Goal: Contribute content: Contribute content

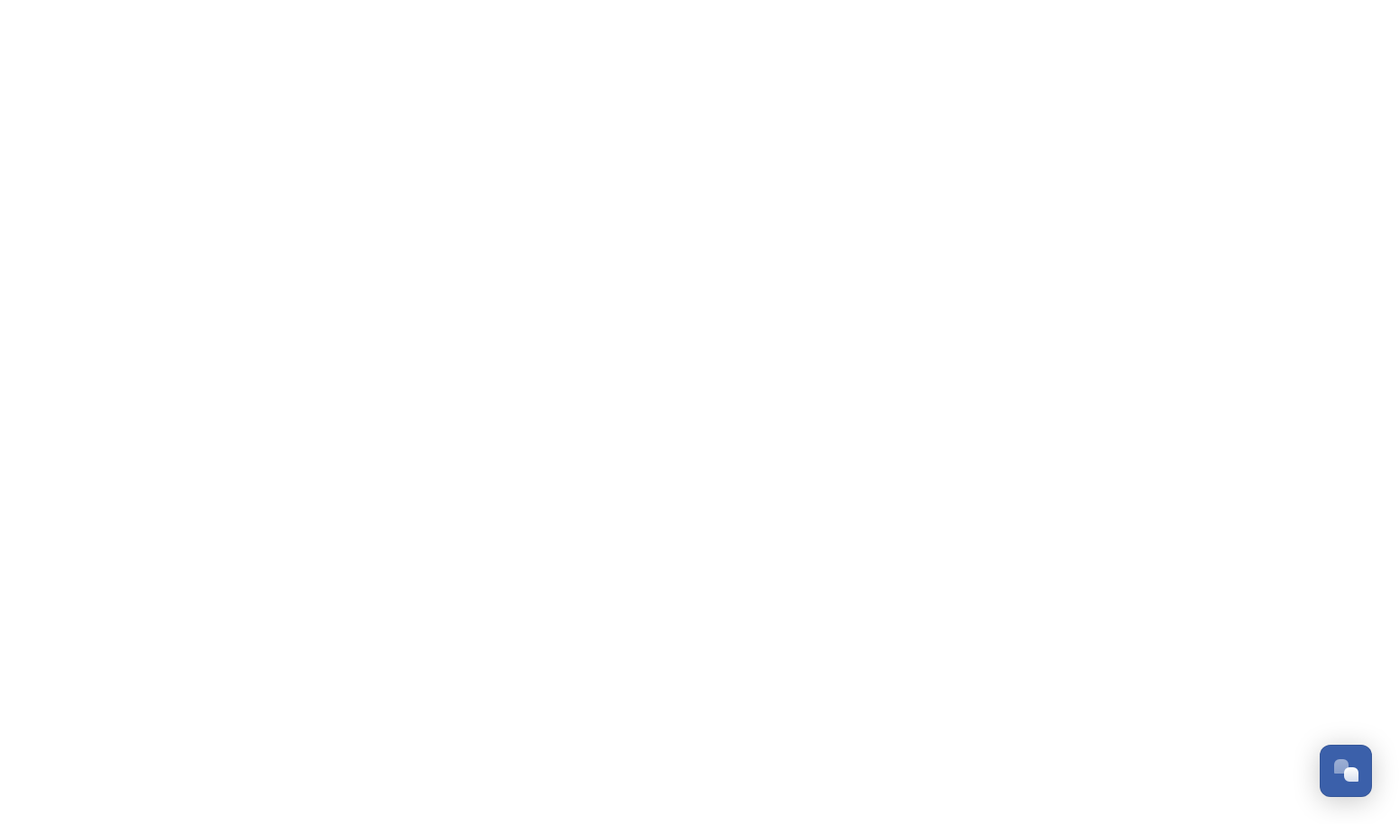
scroll to position [1270, 0]
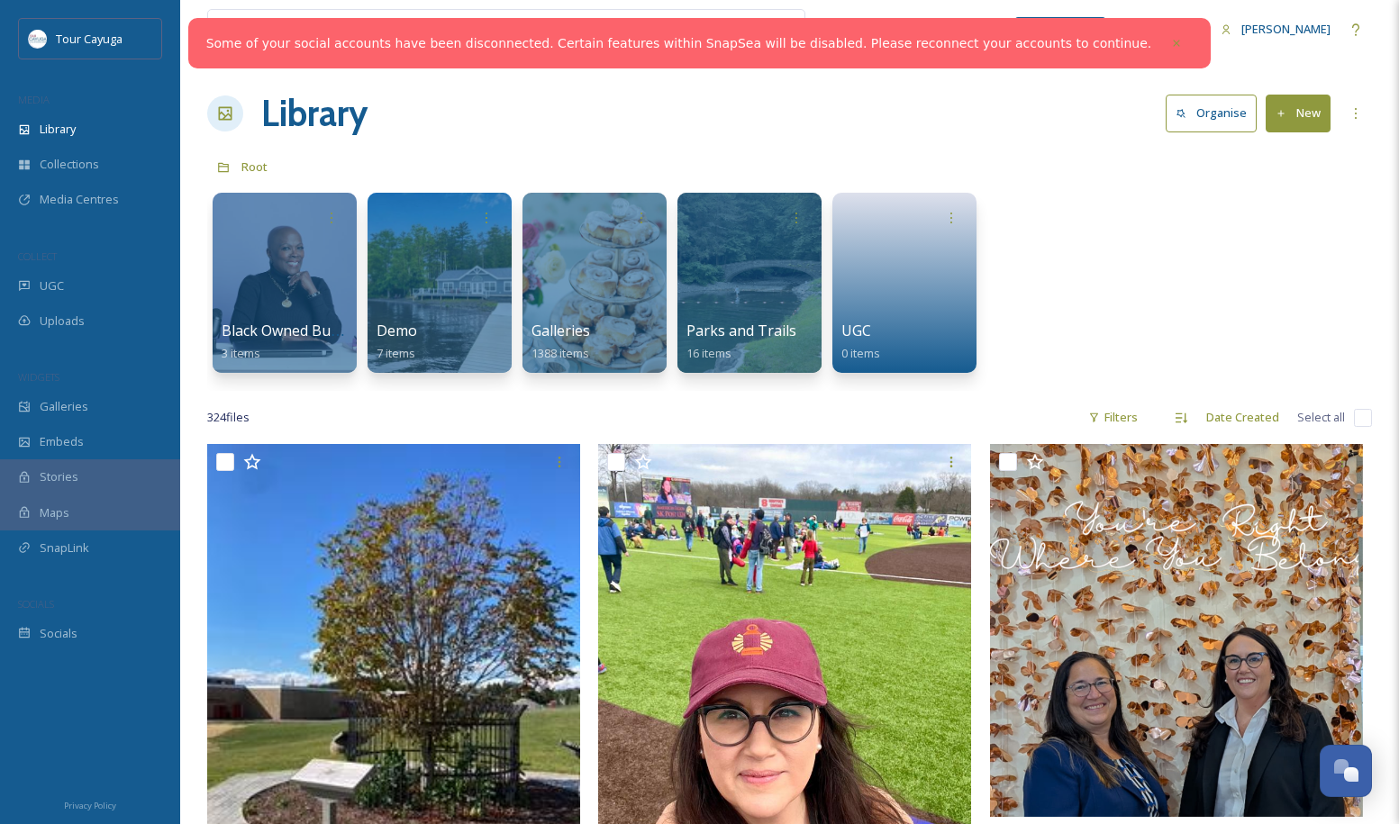
click at [1295, 109] on button "New" at bounding box center [1298, 113] width 65 height 37
click at [1289, 150] on span "File Upload" at bounding box center [1289, 155] width 59 height 17
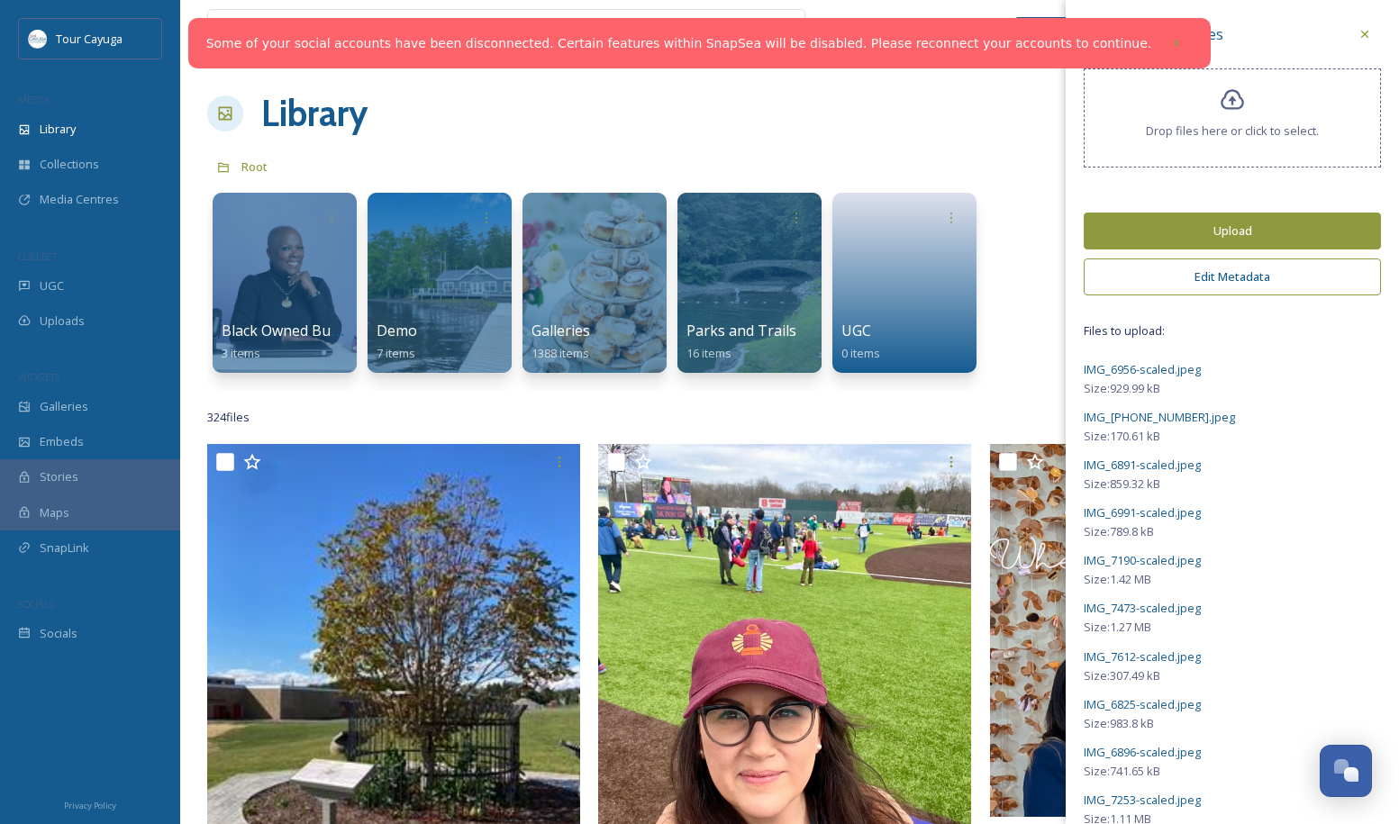
click at [1250, 289] on button "Edit Metadata" at bounding box center [1232, 277] width 297 height 37
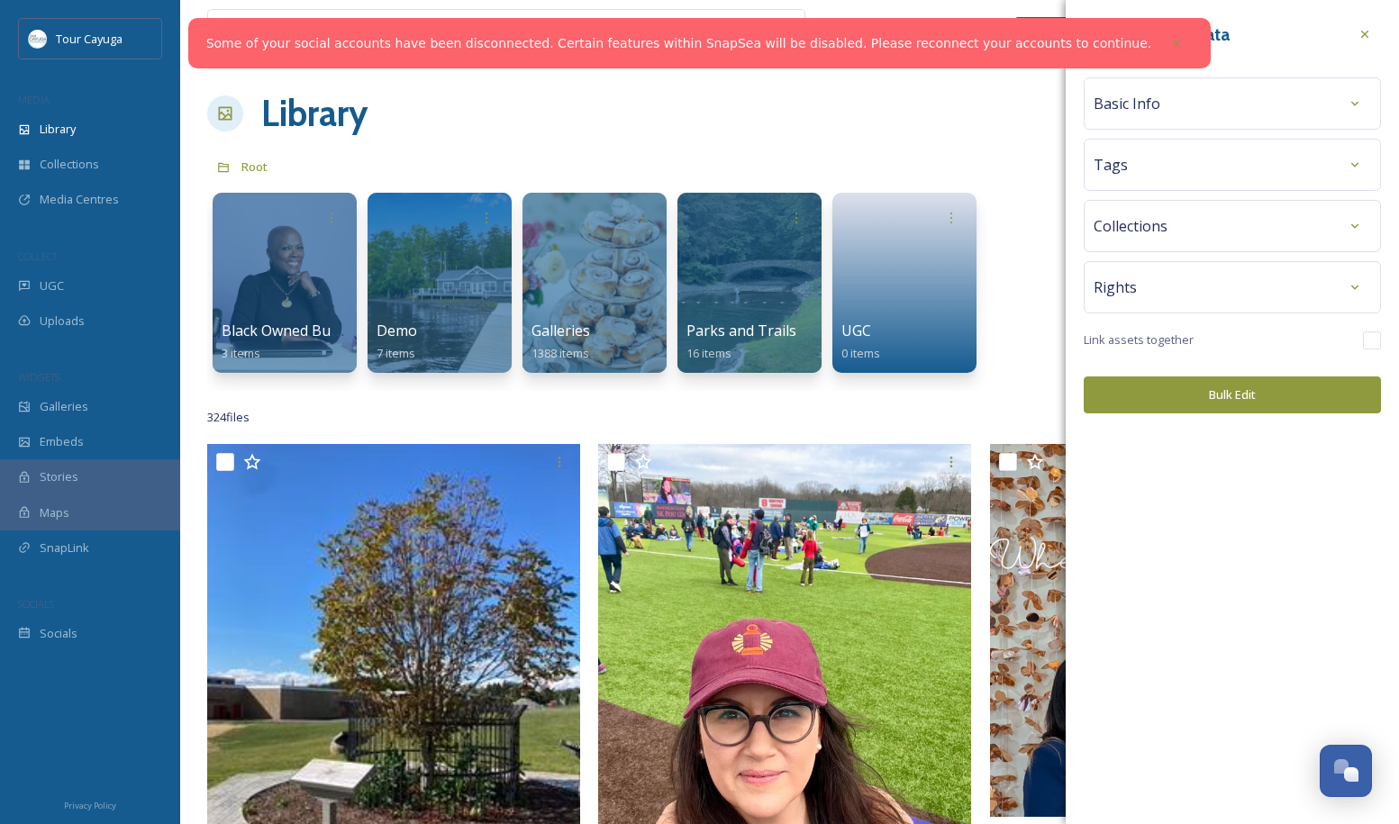
click at [1179, 102] on div "Basic Info" at bounding box center [1232, 103] width 277 height 32
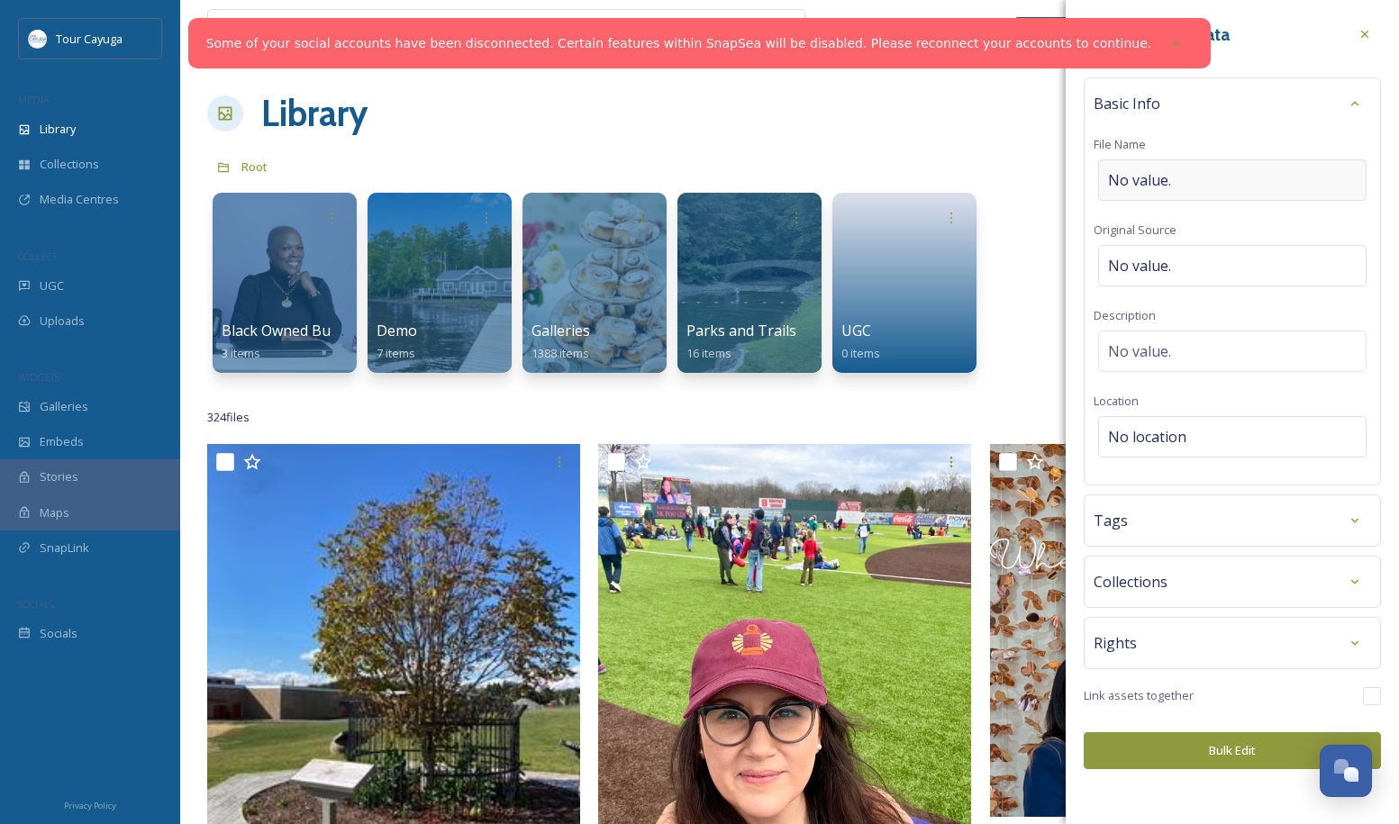
click at [1183, 174] on div "No value." at bounding box center [1232, 179] width 268 height 41
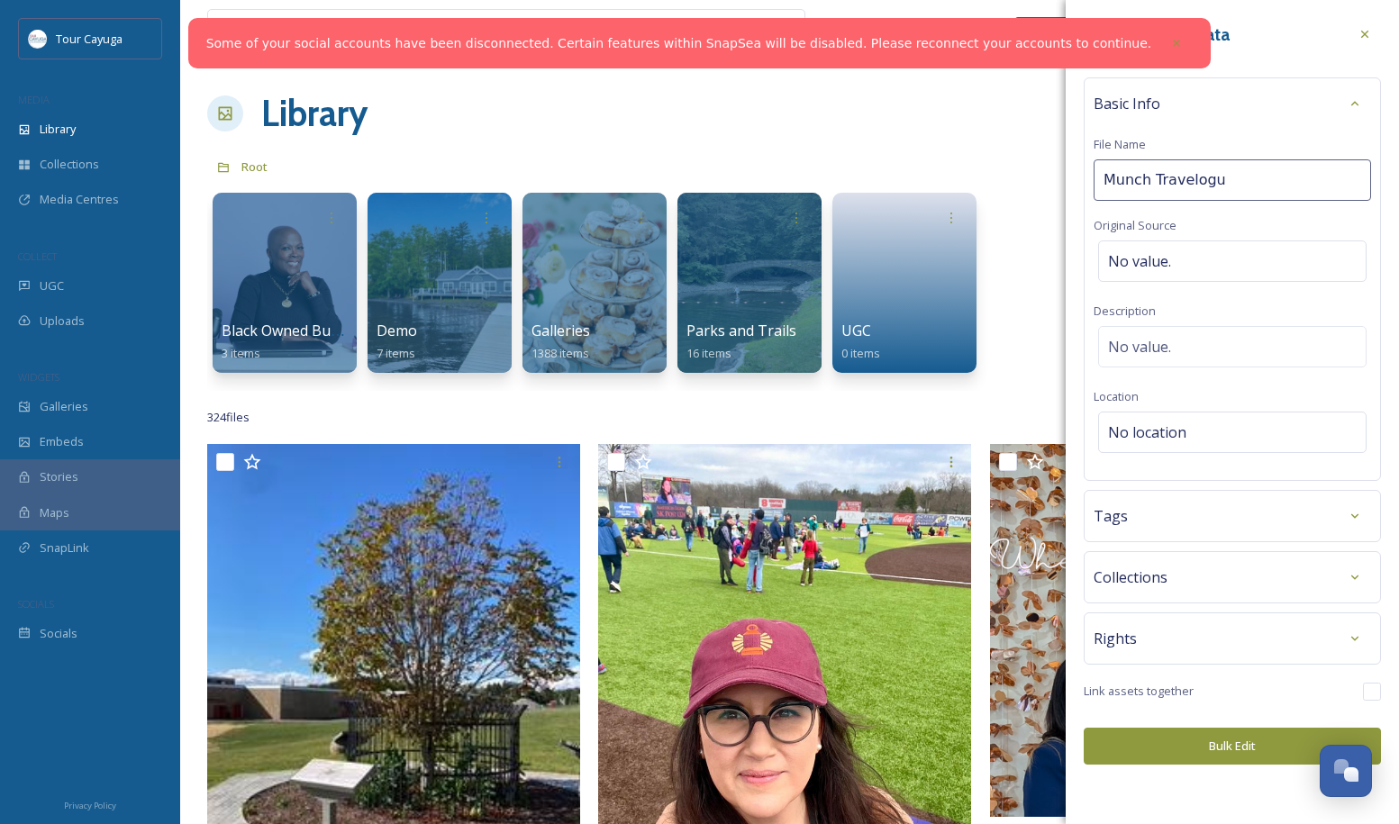
type input "Munch Travelogue"
click at [1164, 517] on div "Tags" at bounding box center [1232, 516] width 277 height 32
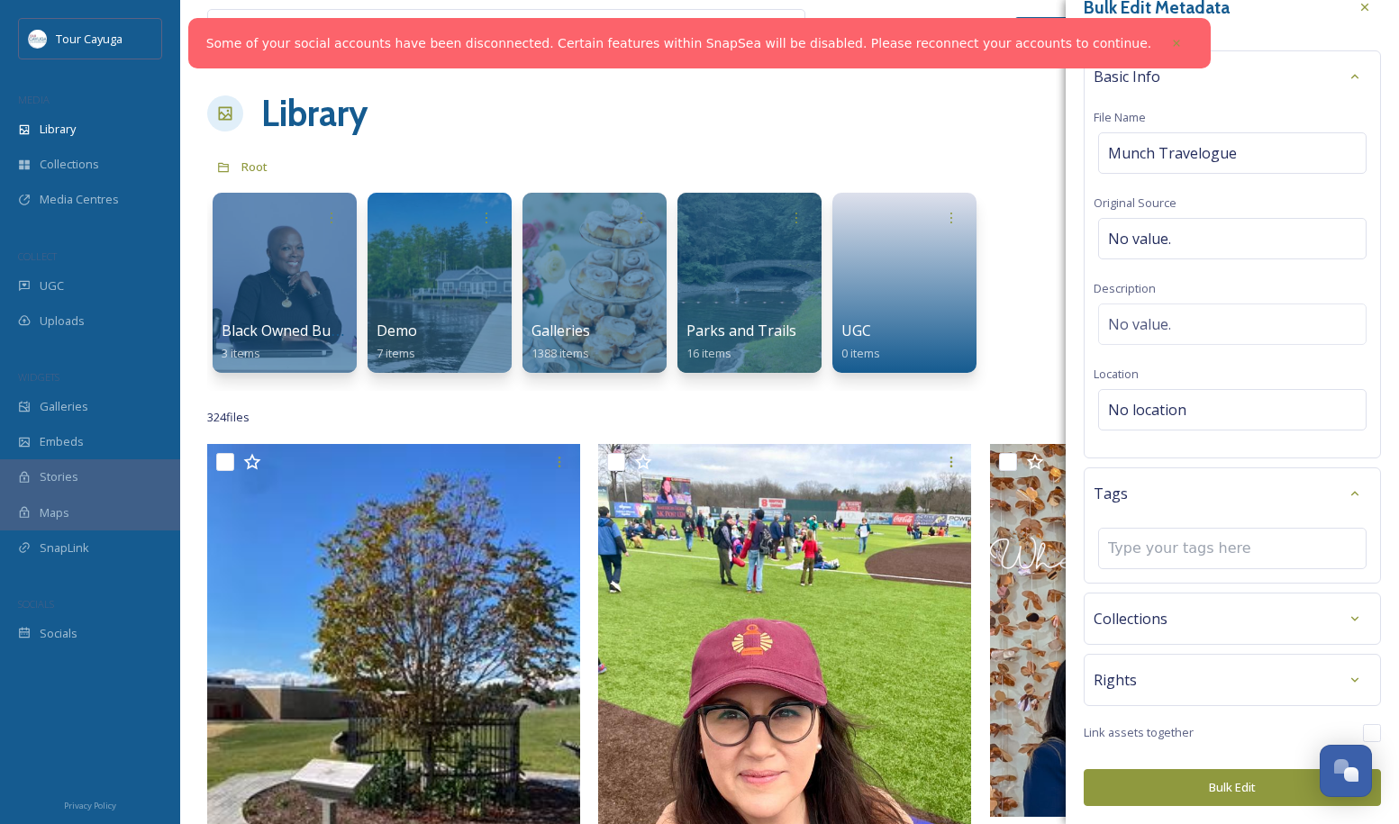
scroll to position [26, 0]
click at [1200, 790] on button "Bulk Edit" at bounding box center [1232, 788] width 297 height 37
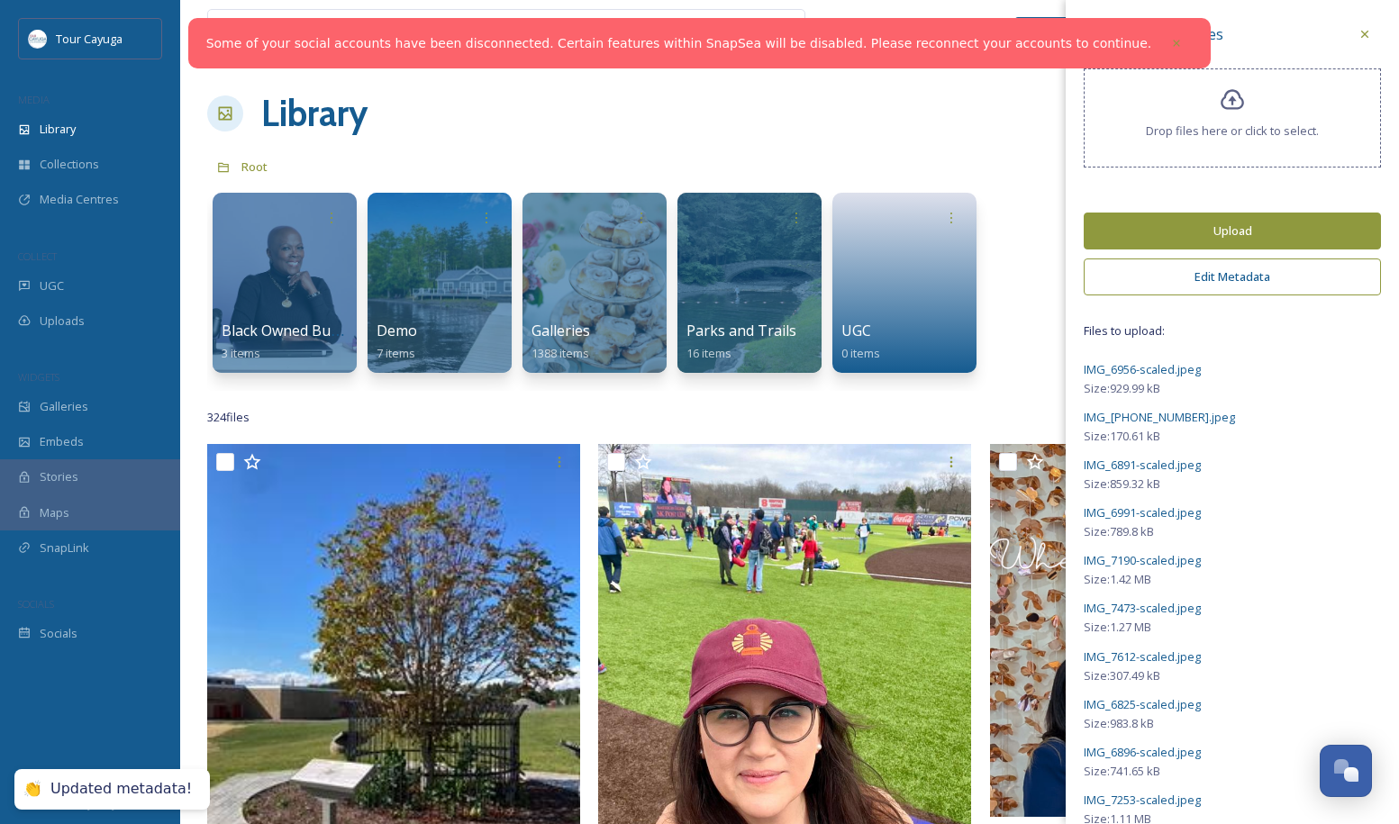
click at [1256, 241] on button "Upload" at bounding box center [1232, 231] width 297 height 37
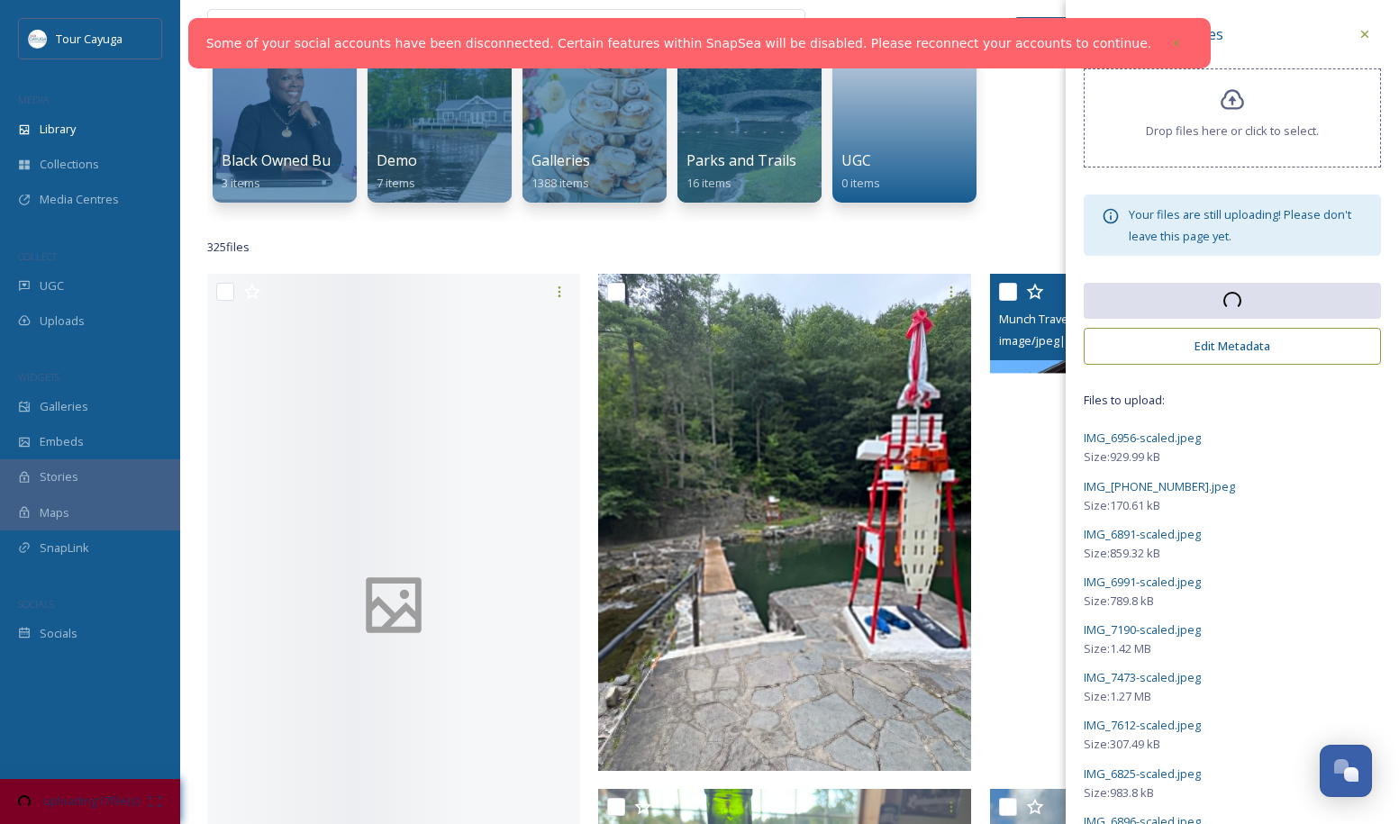
scroll to position [172, 0]
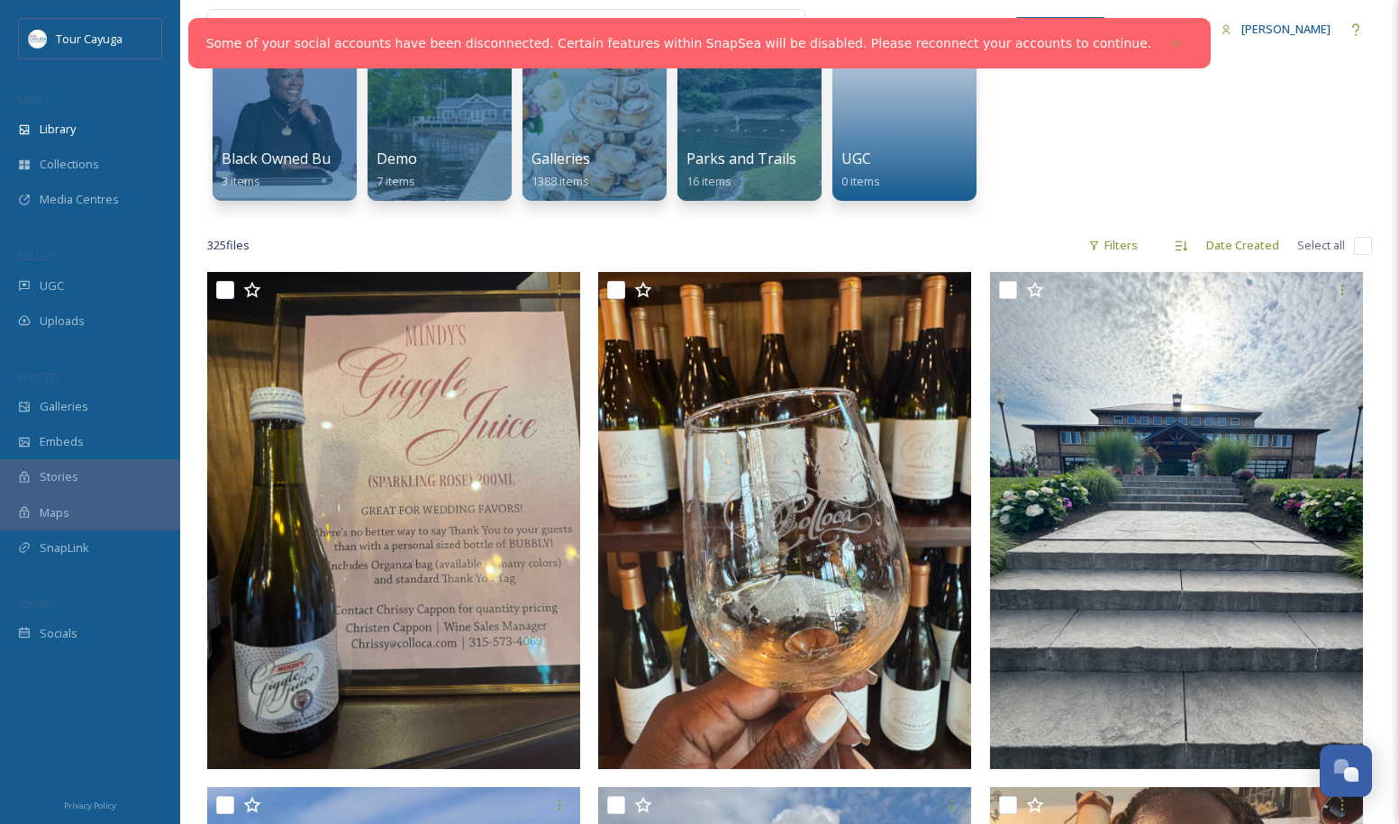
click at [1024, 98] on div "Black Owned Businesses 3 items Demo 7 items Galleries 1388 items Parks and Trai…" at bounding box center [789, 115] width 1165 height 207
click at [1044, 132] on div "Black Owned Businesses 3 items Demo 7 items Galleries 1388 items Parks and Trai…" at bounding box center [789, 115] width 1165 height 207
click at [1170, 38] on icon at bounding box center [1176, 43] width 13 height 13
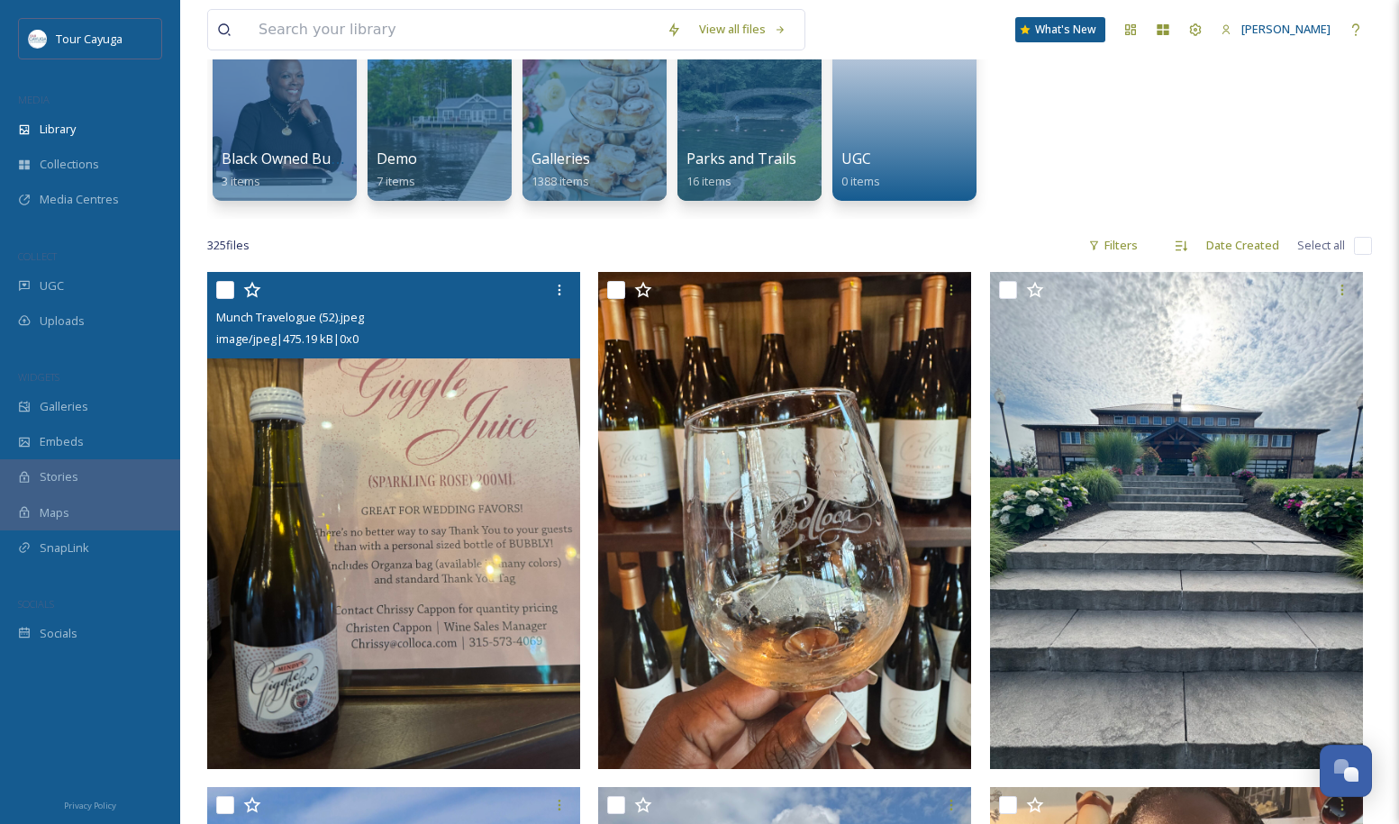
click at [225, 286] on input "checkbox" at bounding box center [225, 290] width 18 height 18
checkbox input "true"
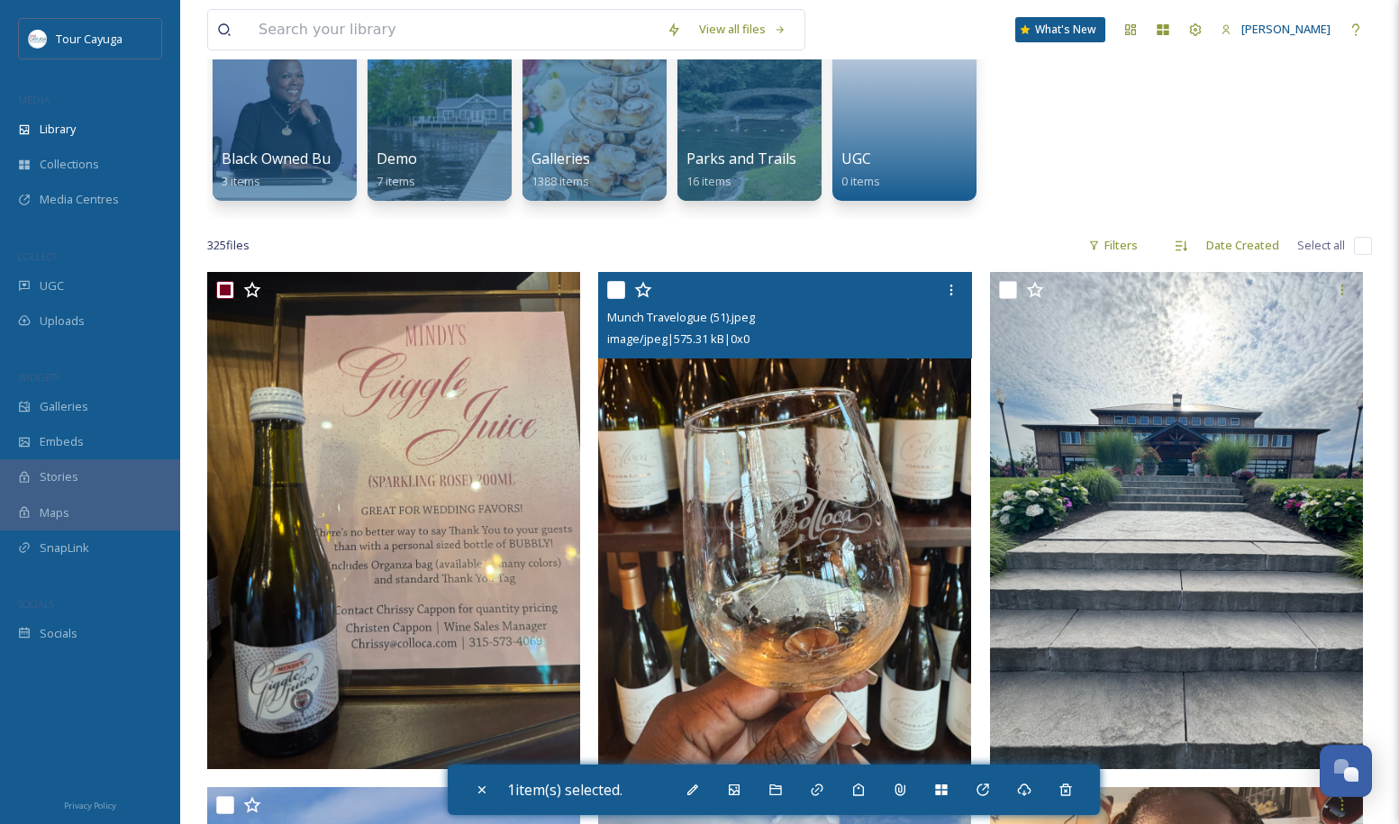
click at [620, 288] on input "checkbox" at bounding box center [616, 290] width 18 height 18
checkbox input "true"
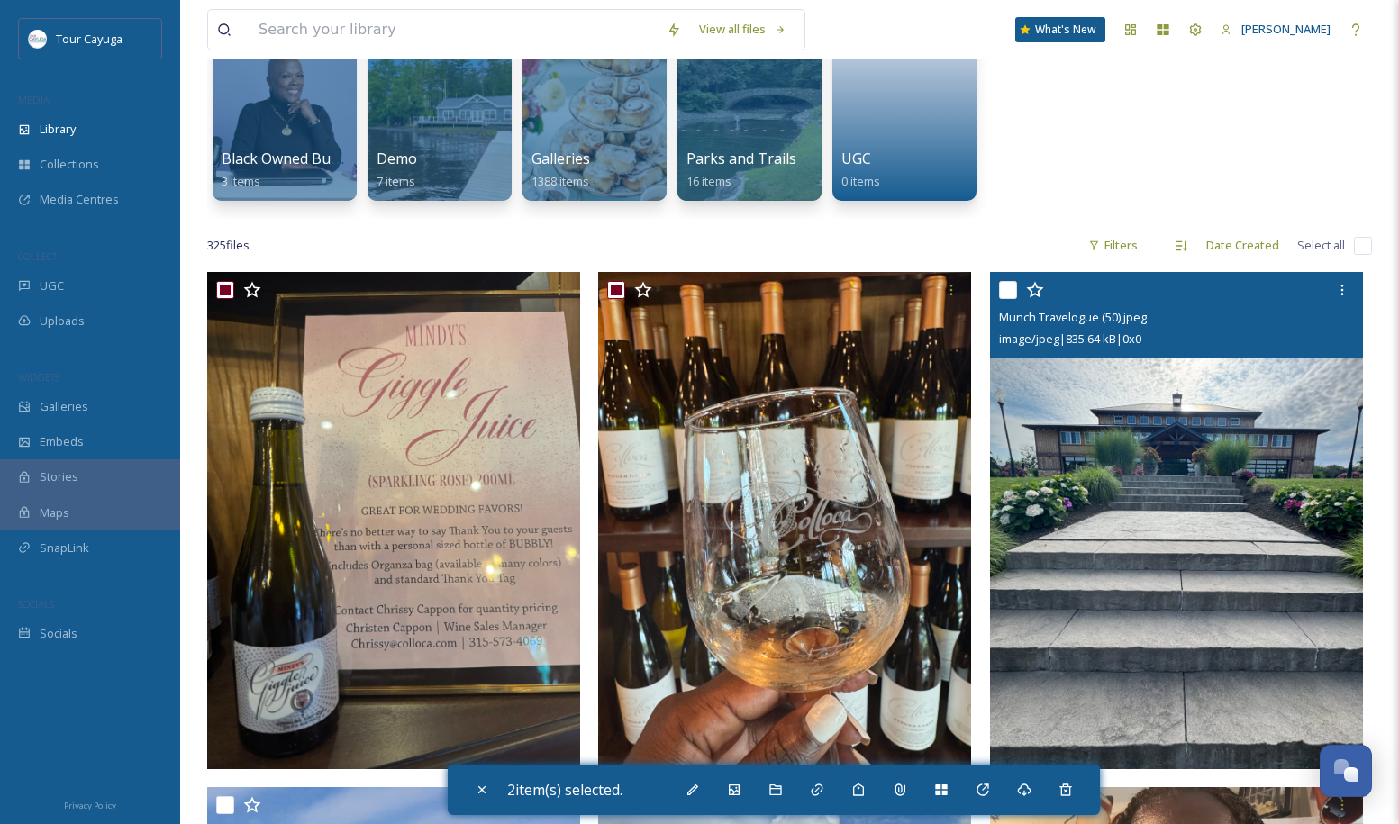
click at [1013, 287] on input "checkbox" at bounding box center [1008, 290] width 18 height 18
checkbox input "true"
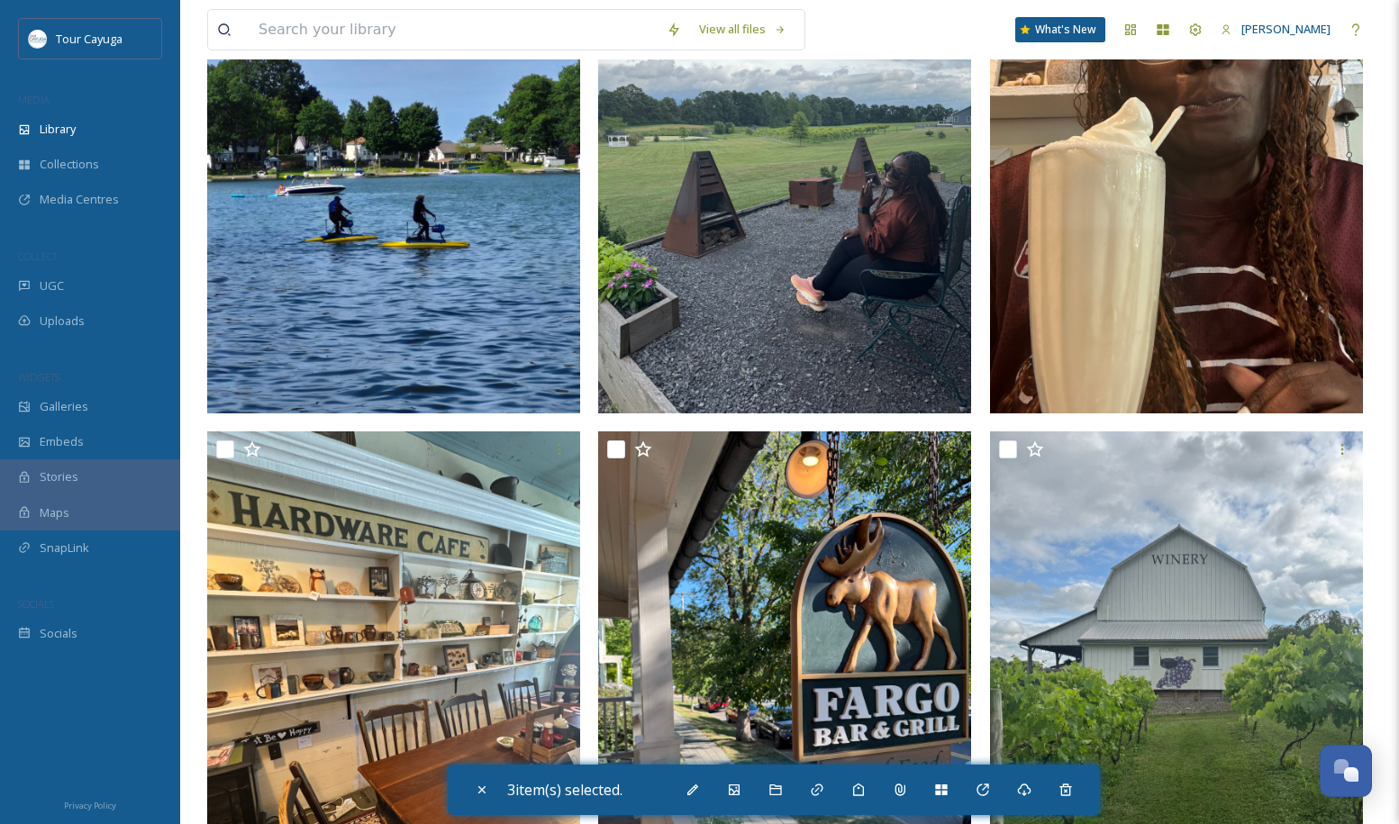
scroll to position [1033, 0]
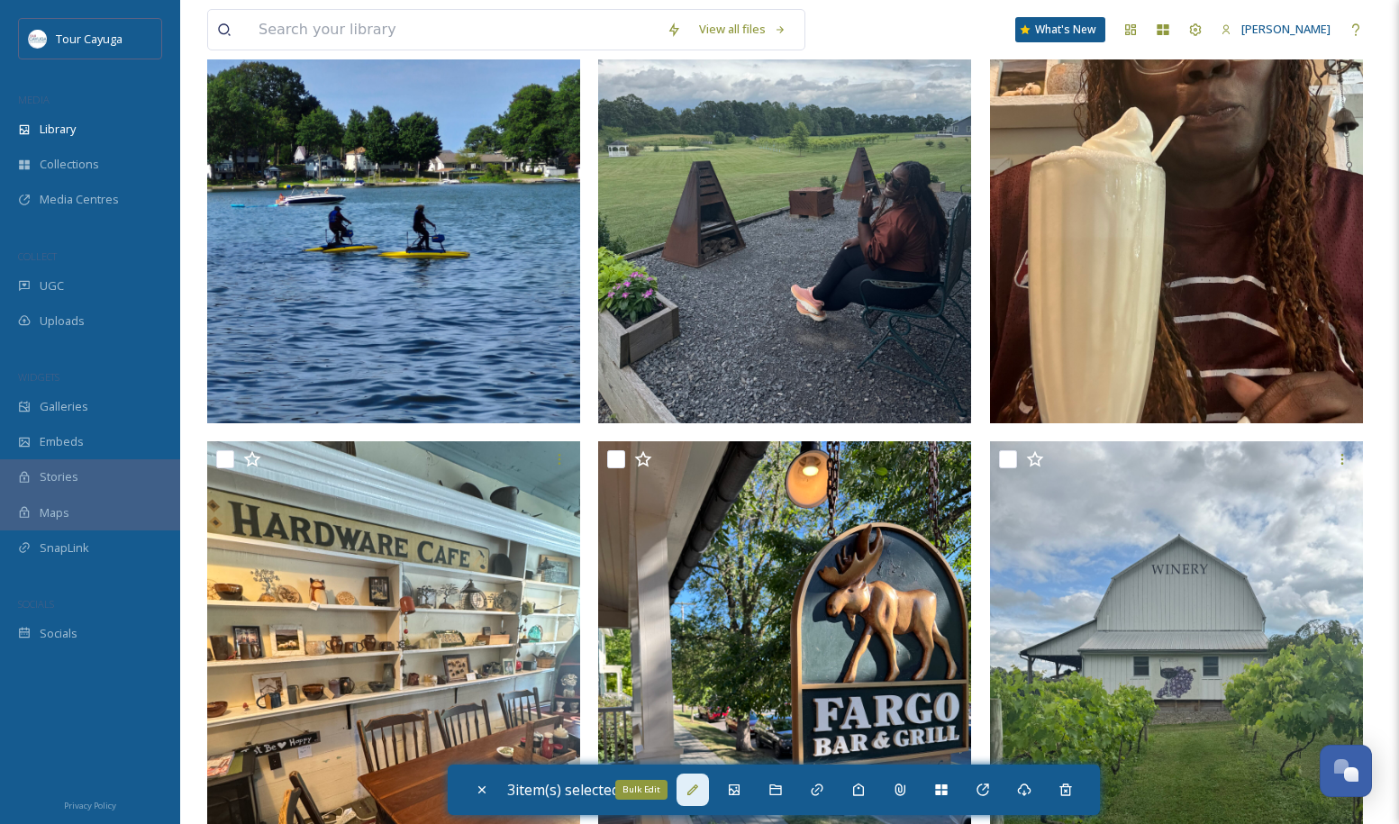
click at [696, 786] on icon at bounding box center [693, 790] width 14 height 14
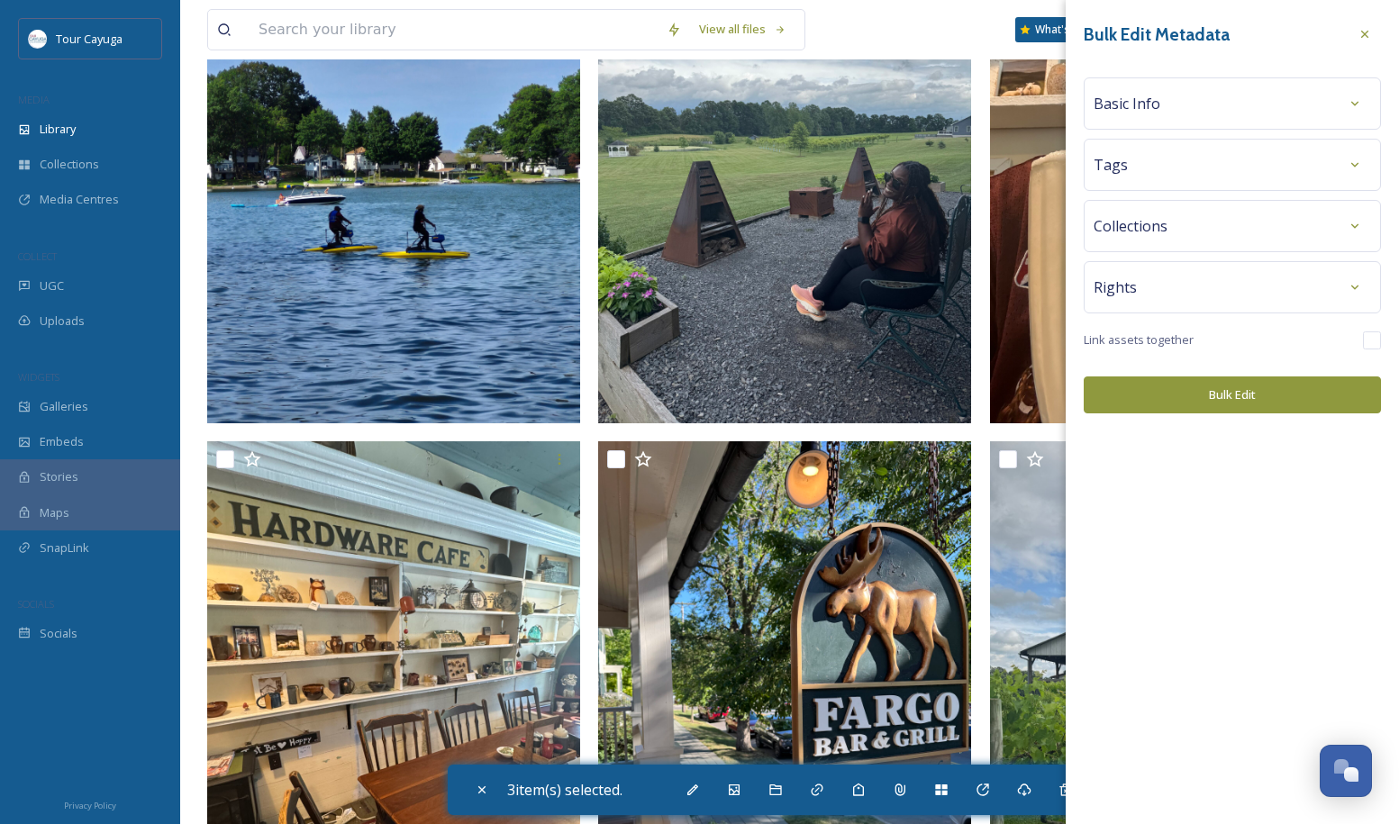
click at [1176, 103] on div "Basic Info" at bounding box center [1232, 103] width 277 height 32
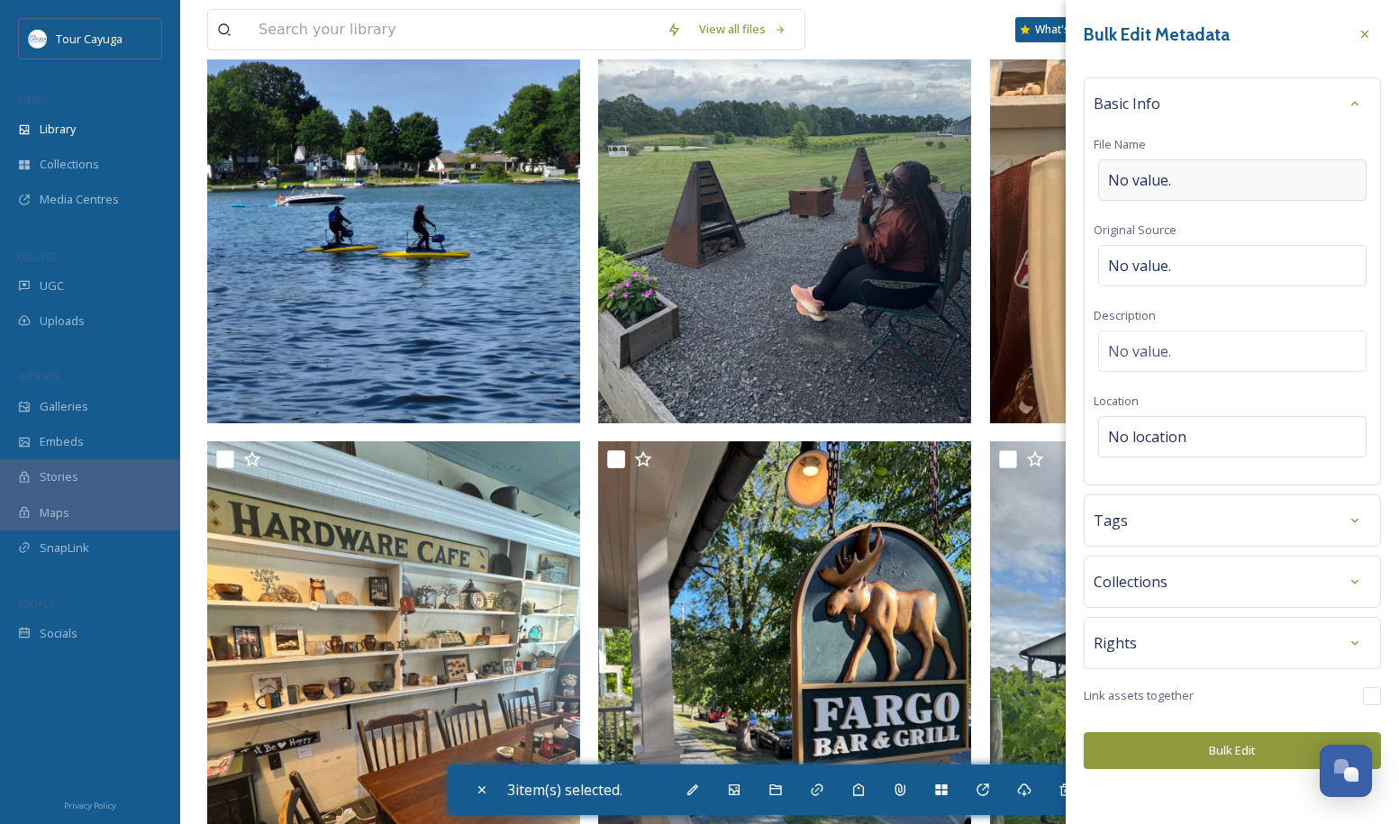
click at [1171, 183] on div "No value." at bounding box center [1232, 179] width 268 height 41
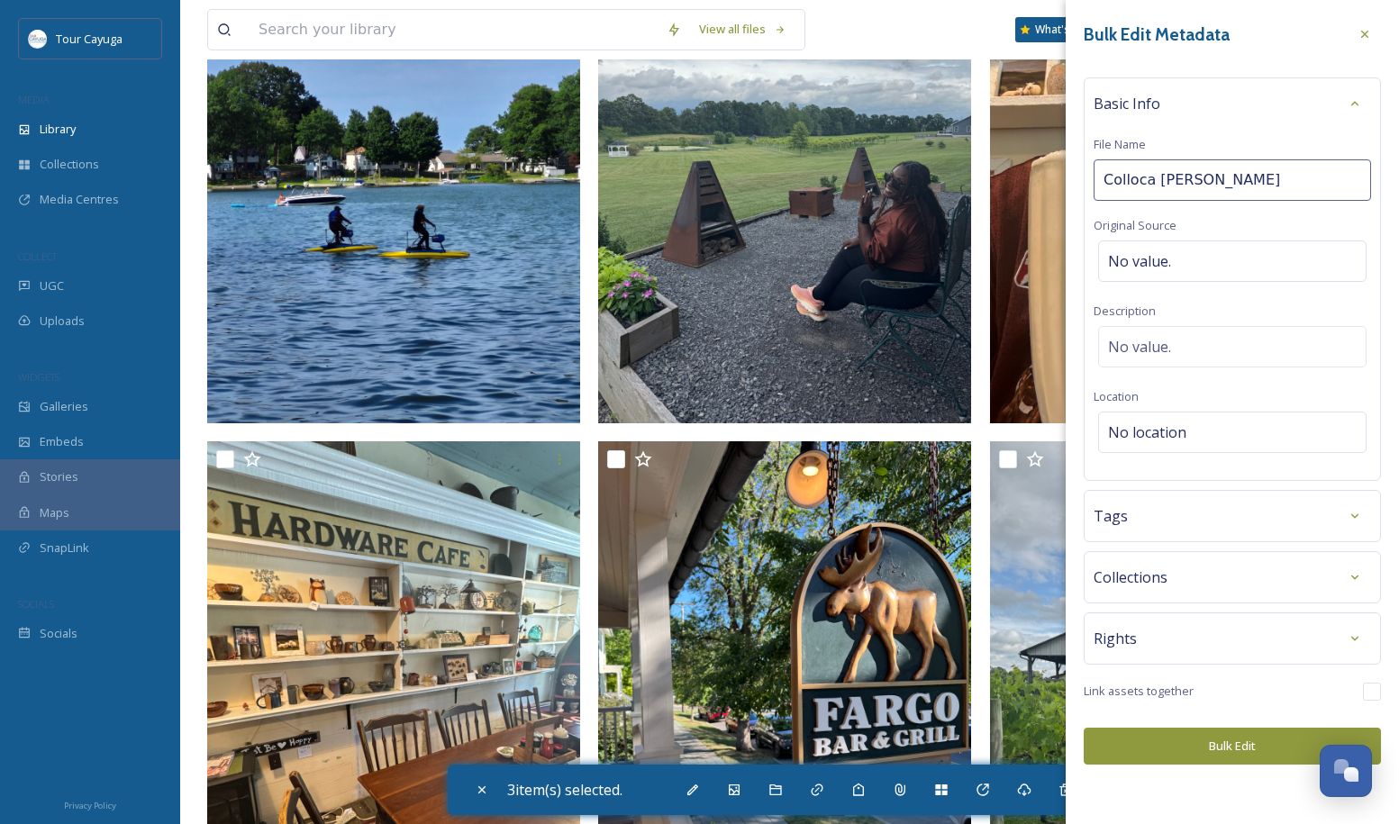
type input "Colloca Winery"
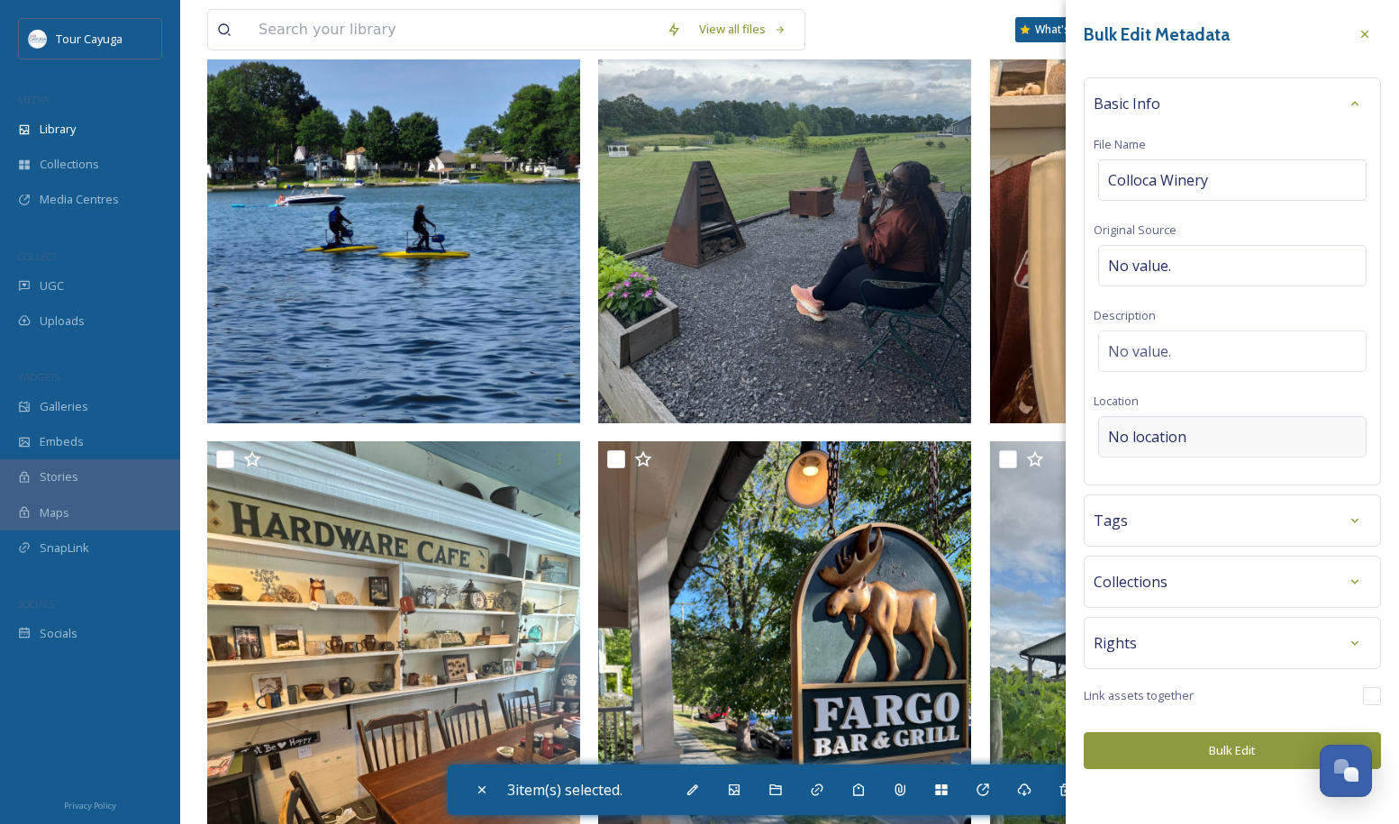
click at [1194, 428] on div "No location" at bounding box center [1232, 436] width 268 height 41
click at [1194, 434] on input at bounding box center [1232, 437] width 267 height 40
type input "Colloca Winery"
click at [1158, 523] on div "Tags" at bounding box center [1232, 520] width 277 height 32
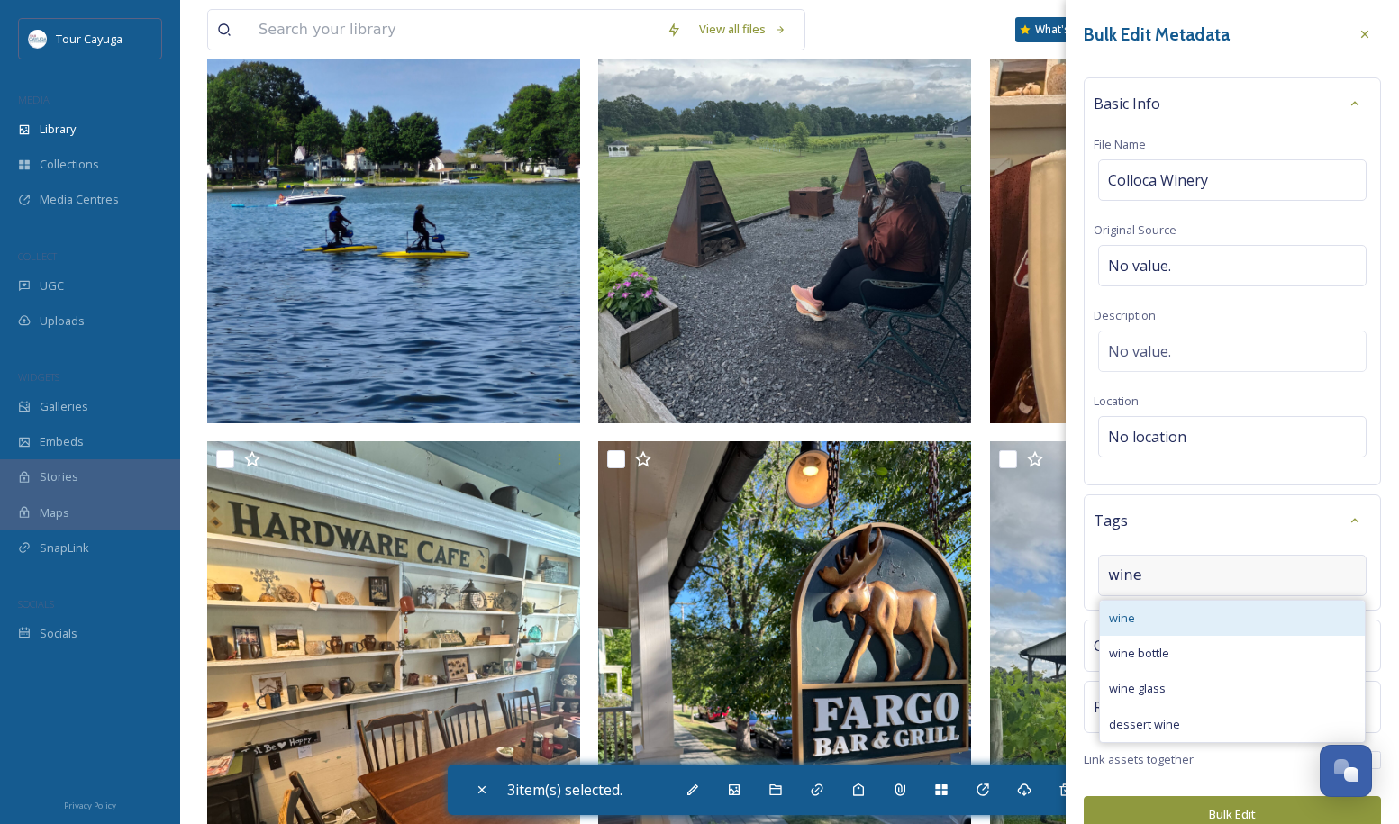
type input "wine"
click at [1126, 619] on span "wine" at bounding box center [1122, 618] width 26 height 17
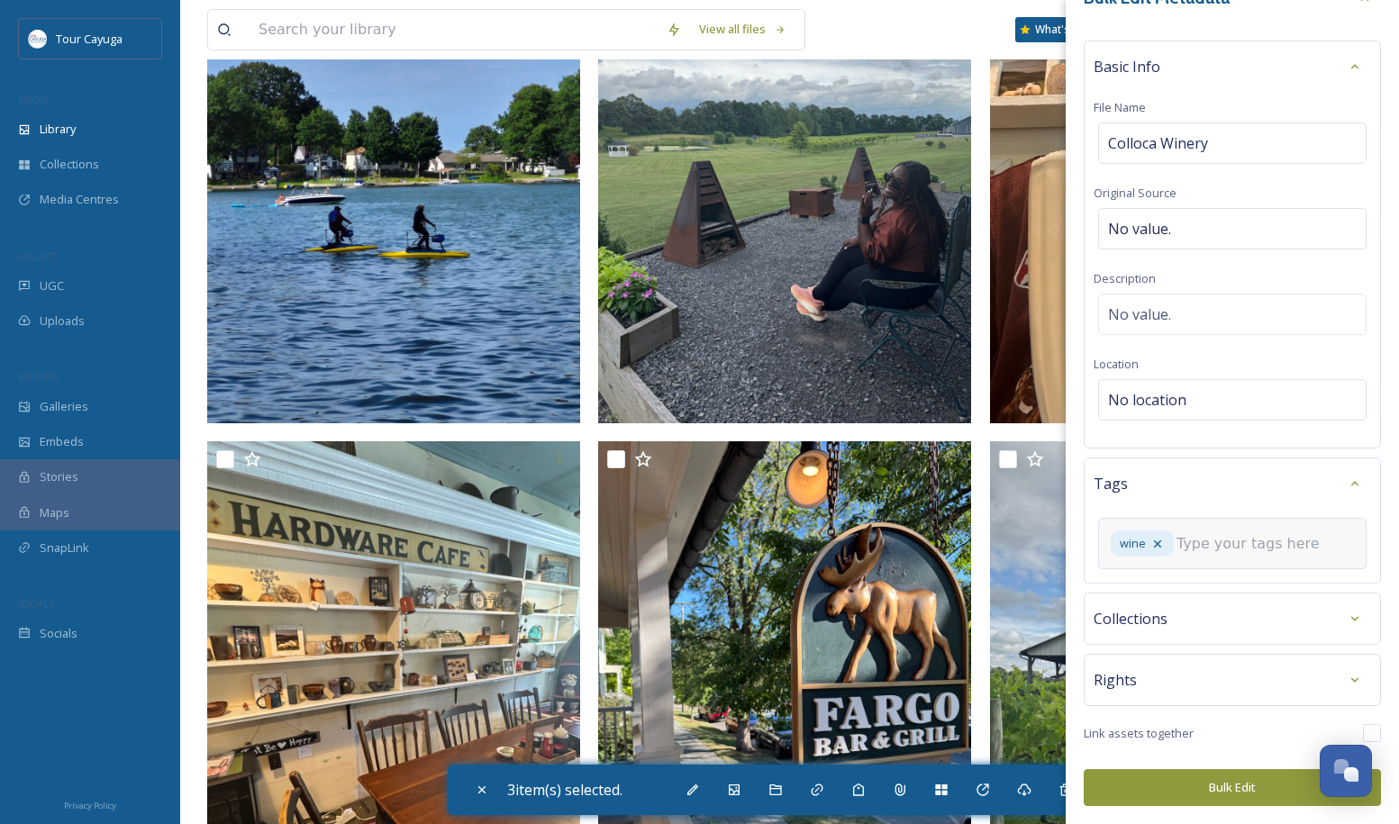
scroll to position [36, 0]
click at [1225, 787] on button "Bulk Edit" at bounding box center [1232, 788] width 297 height 37
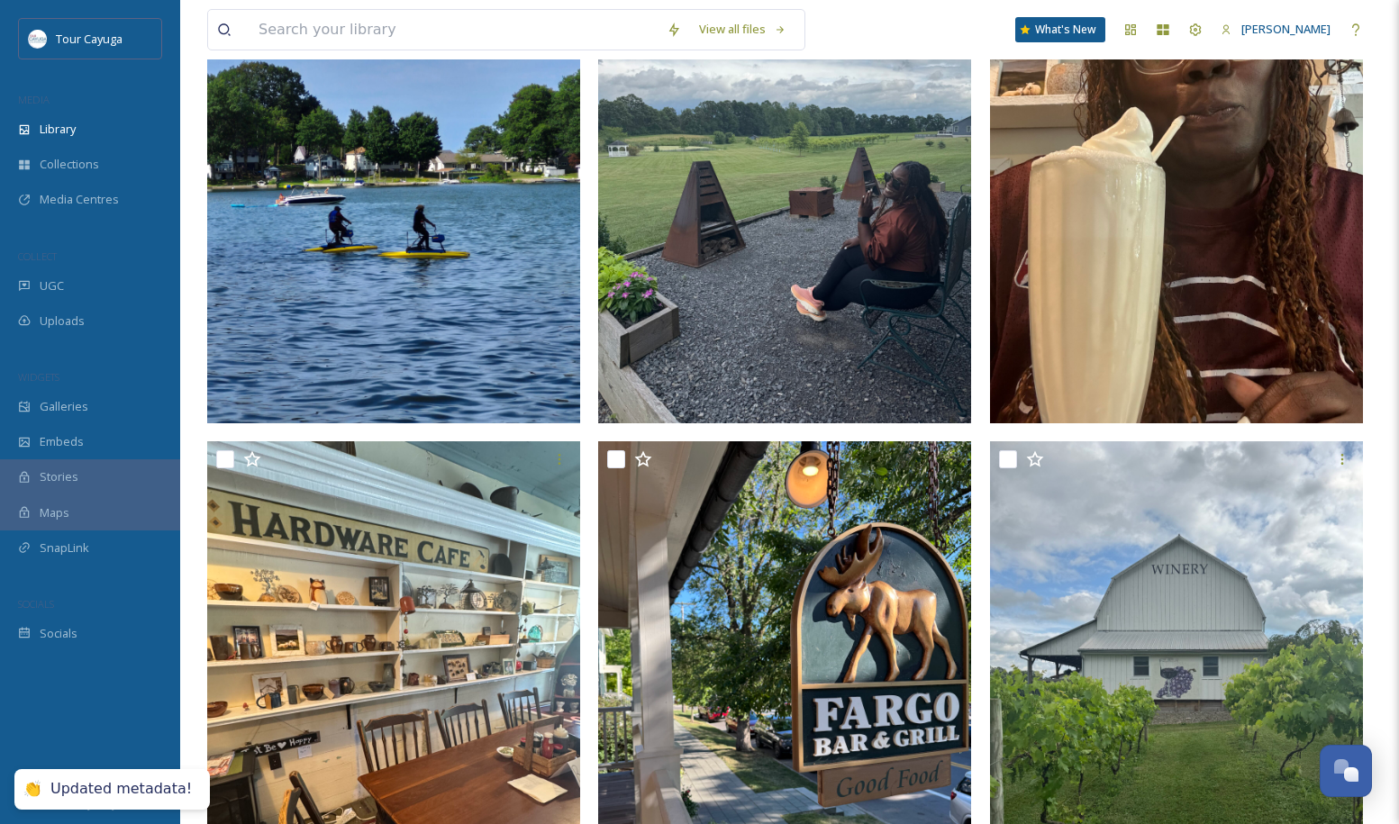
checkbox input "false"
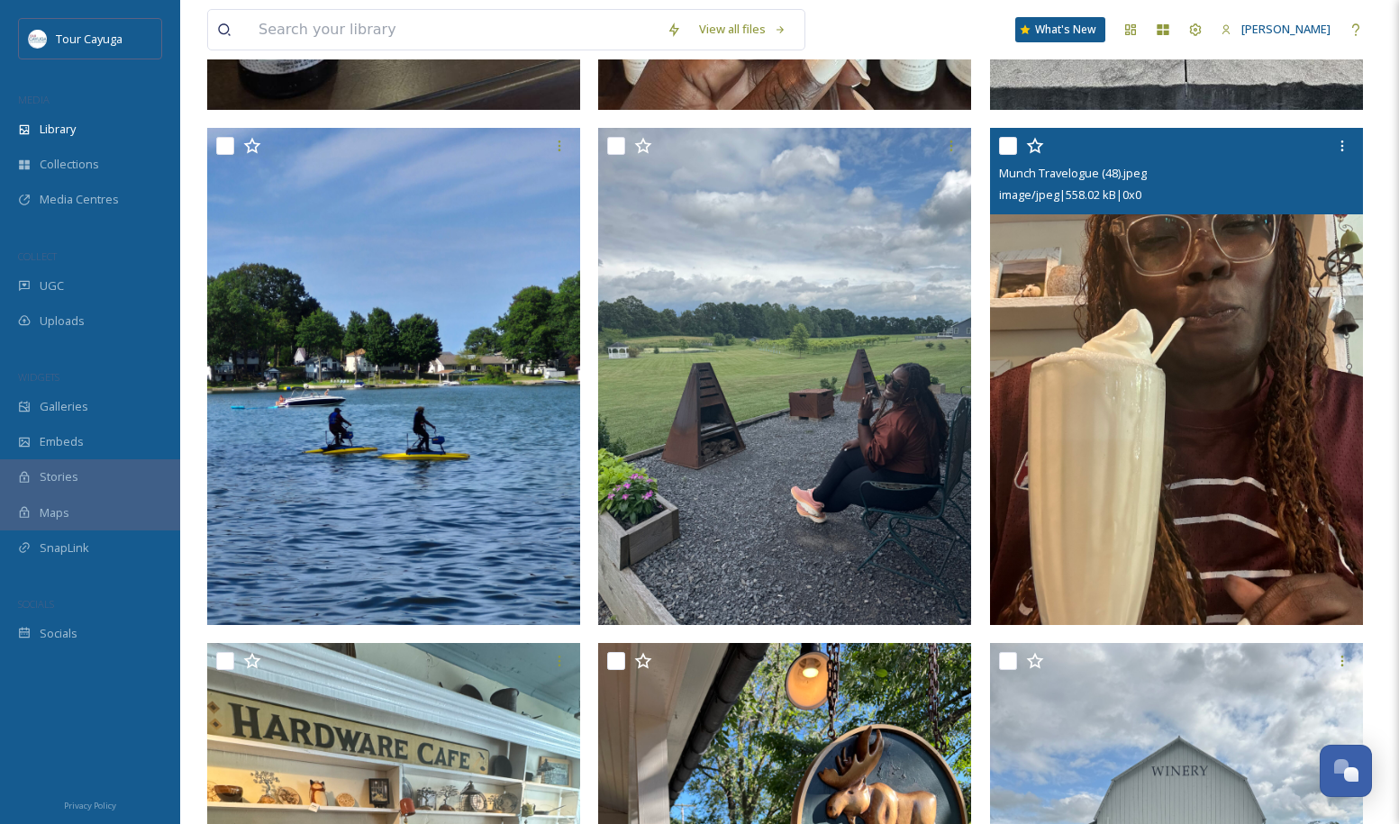
scroll to position [832, 0]
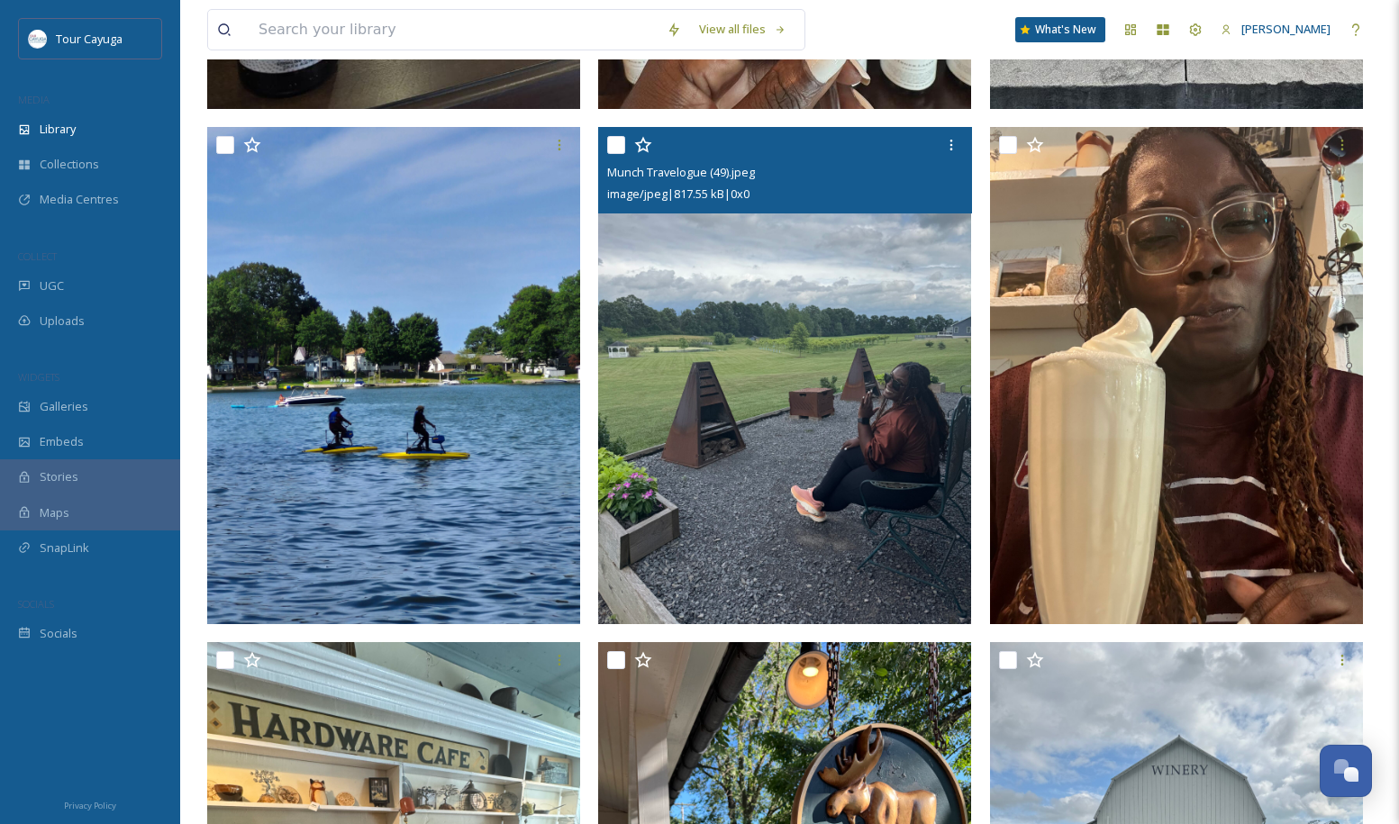
click at [620, 144] on input "checkbox" at bounding box center [616, 145] width 18 height 18
checkbox input "true"
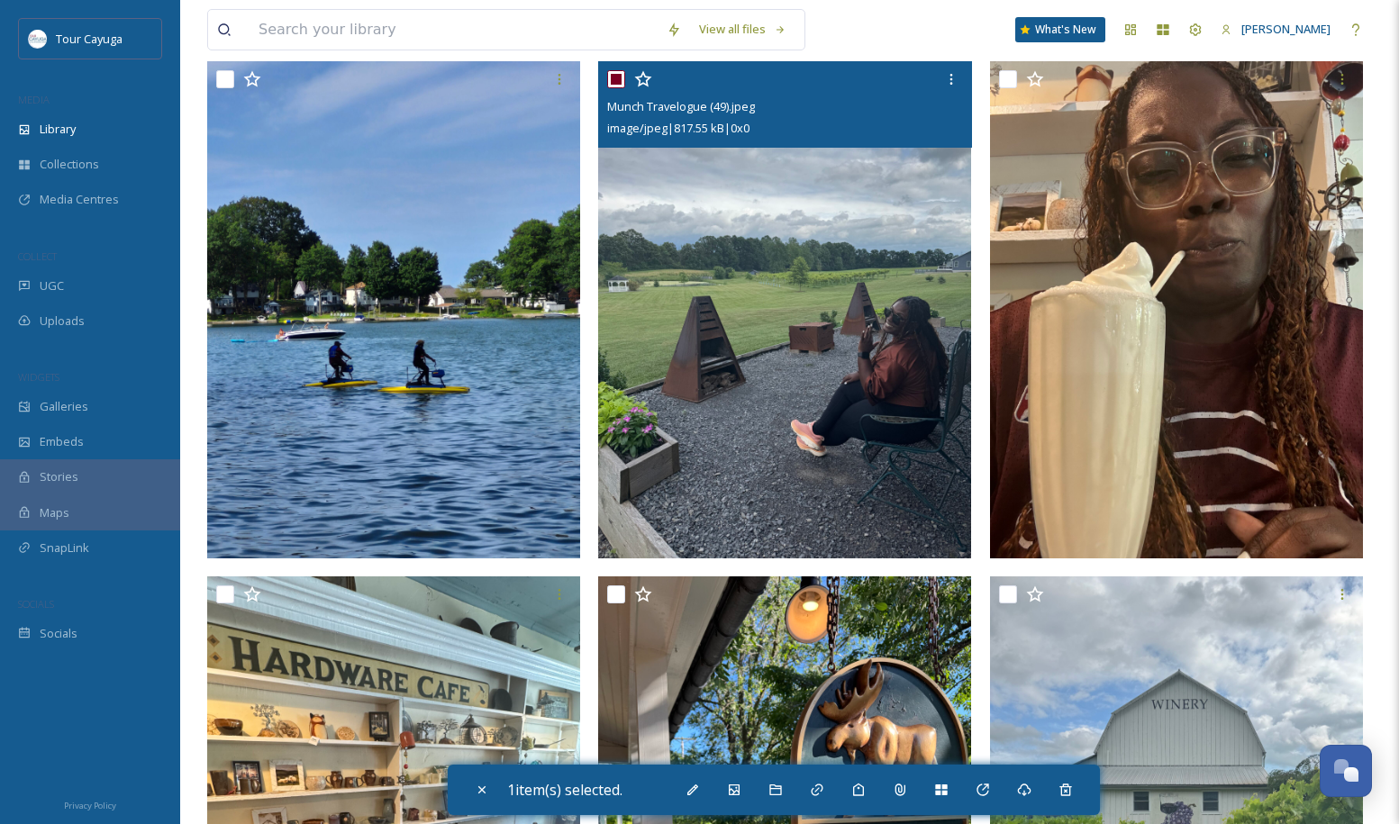
scroll to position [900, 0]
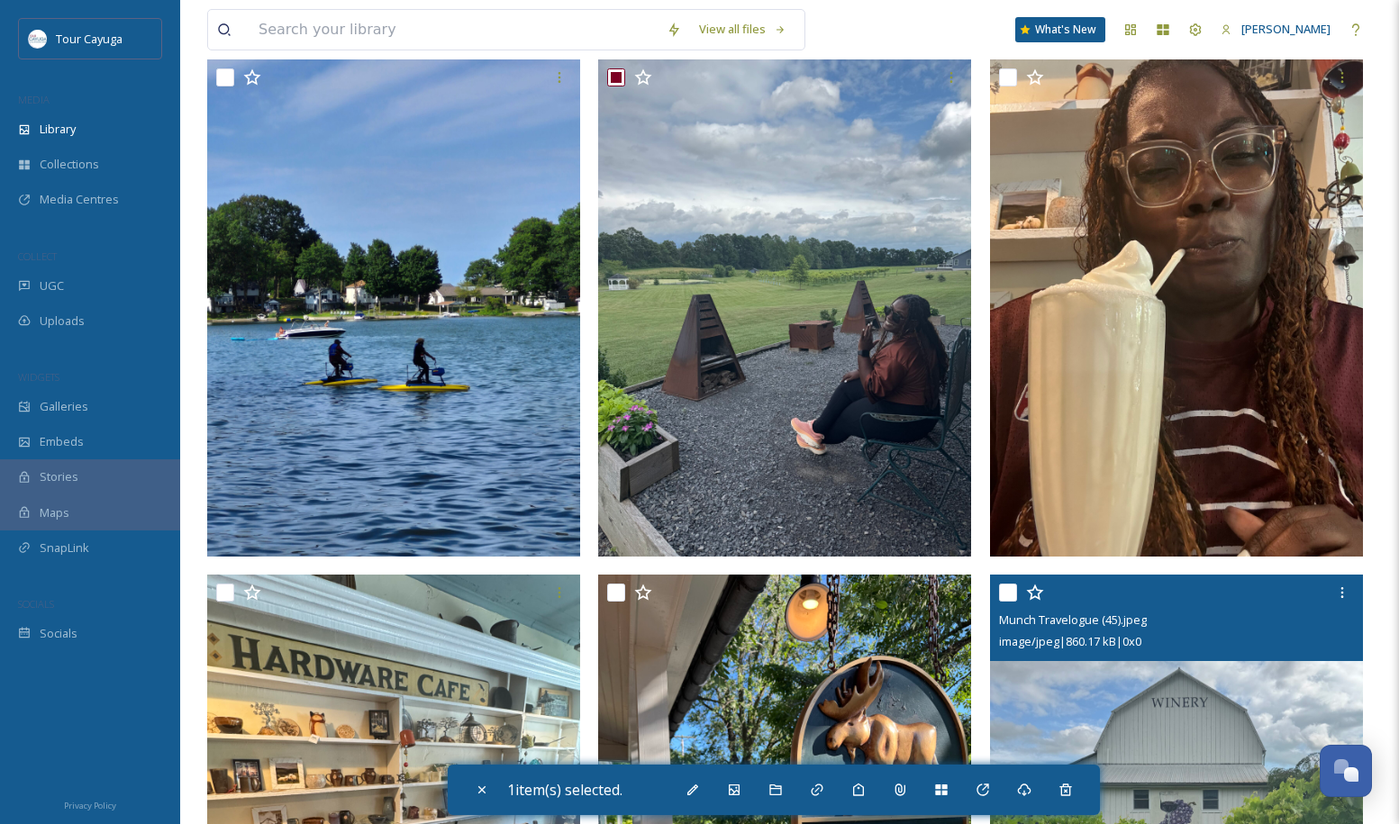
click at [1012, 592] on input "checkbox" at bounding box center [1008, 593] width 18 height 18
checkbox input "true"
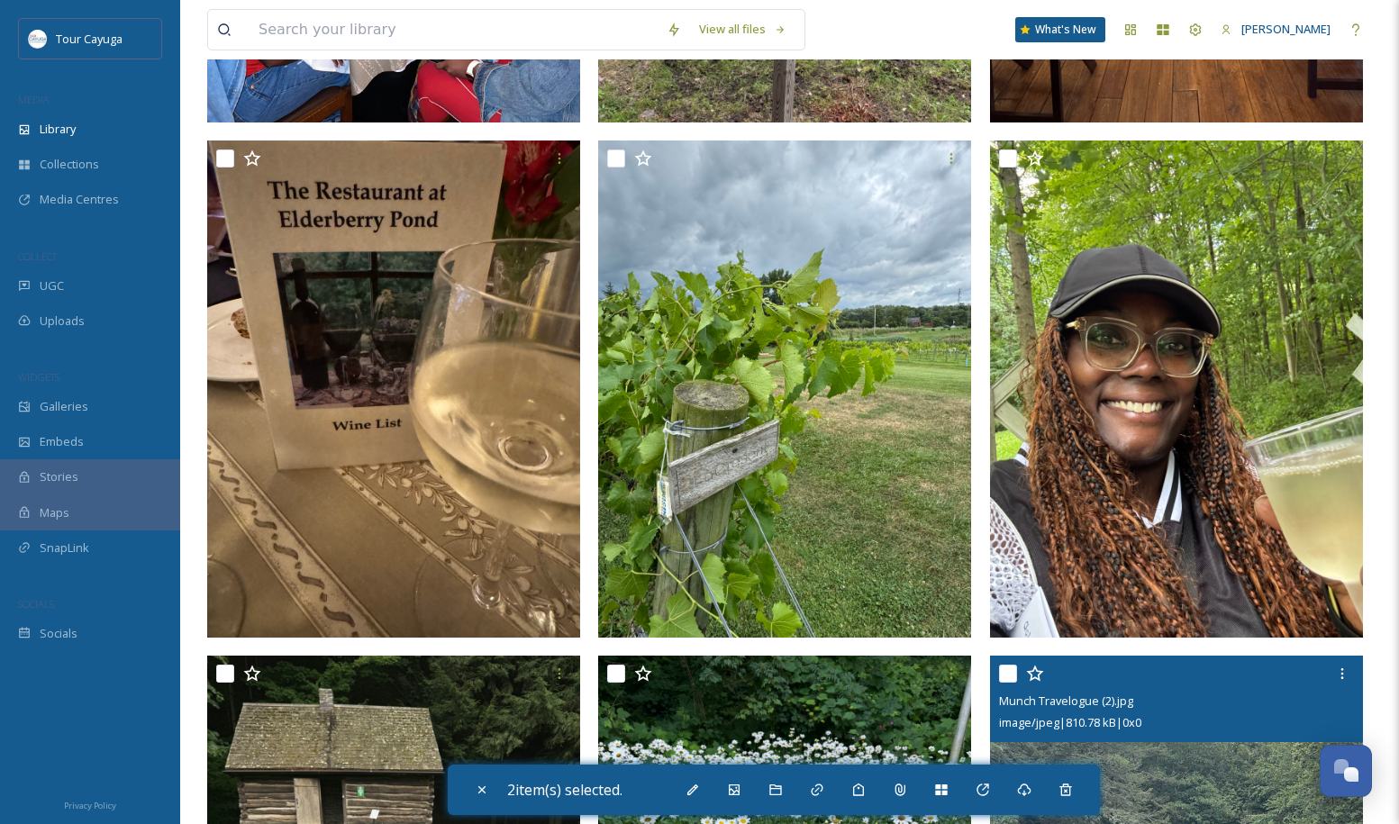
scroll to position [2364, 0]
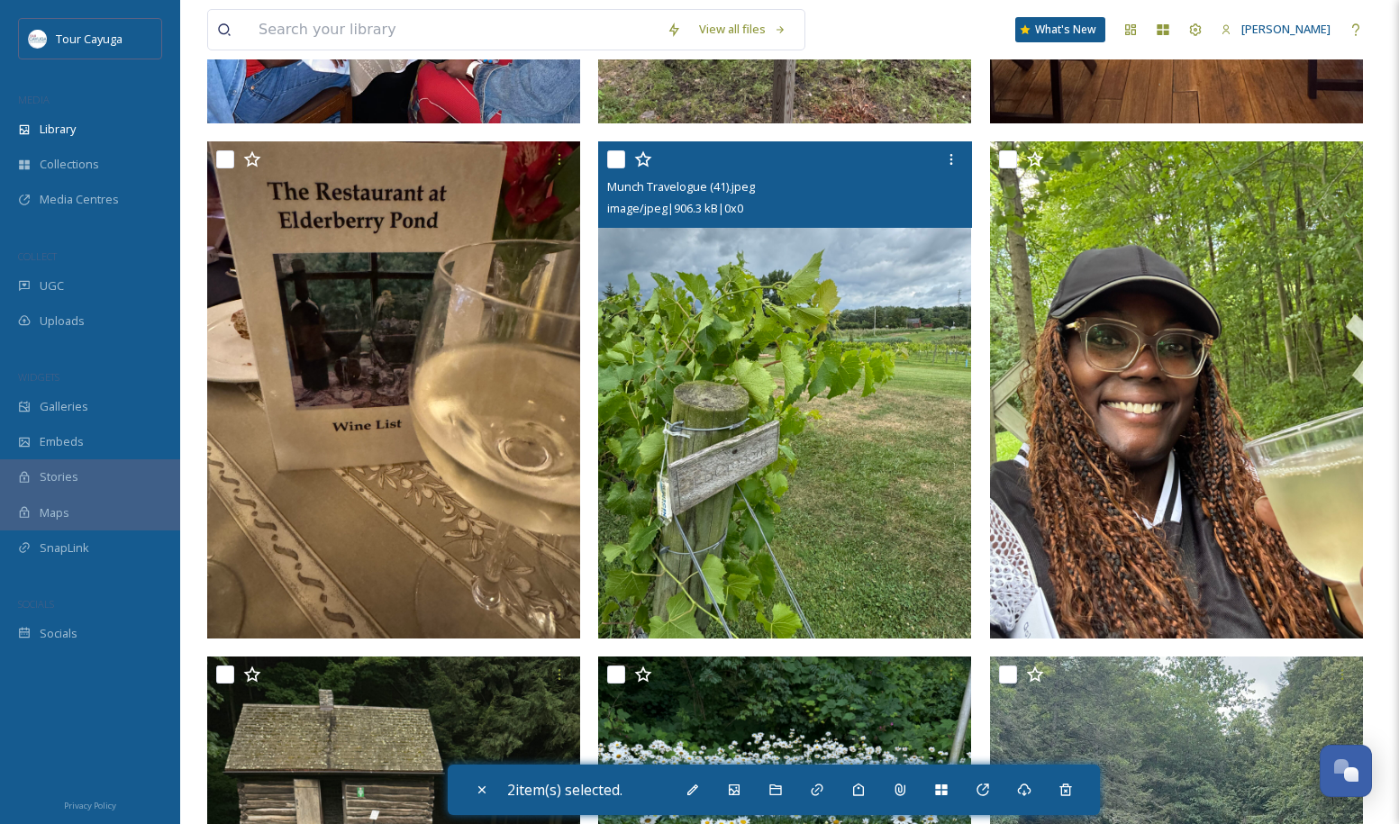
click at [619, 156] on input "checkbox" at bounding box center [616, 159] width 18 height 18
checkbox input "true"
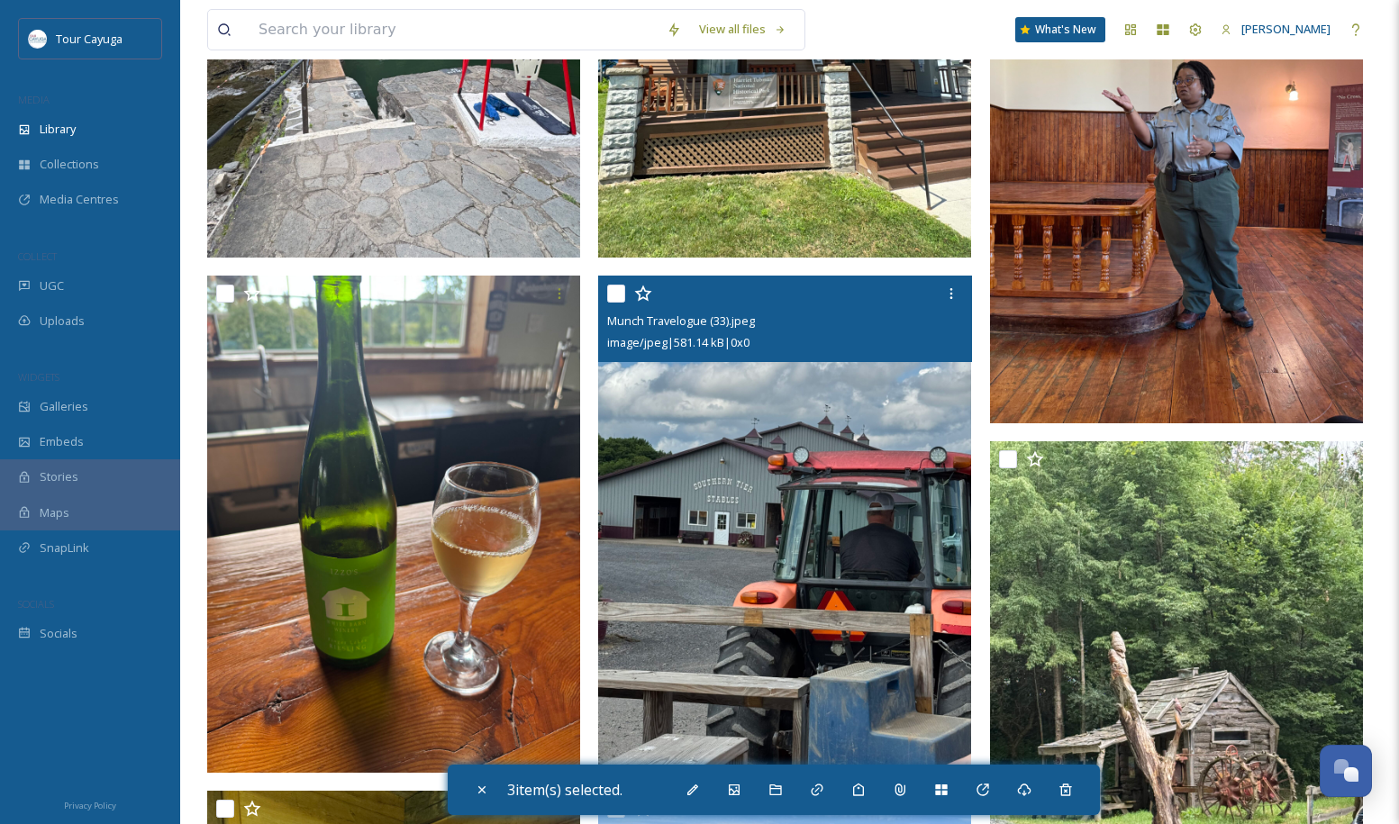
scroll to position [3799, 0]
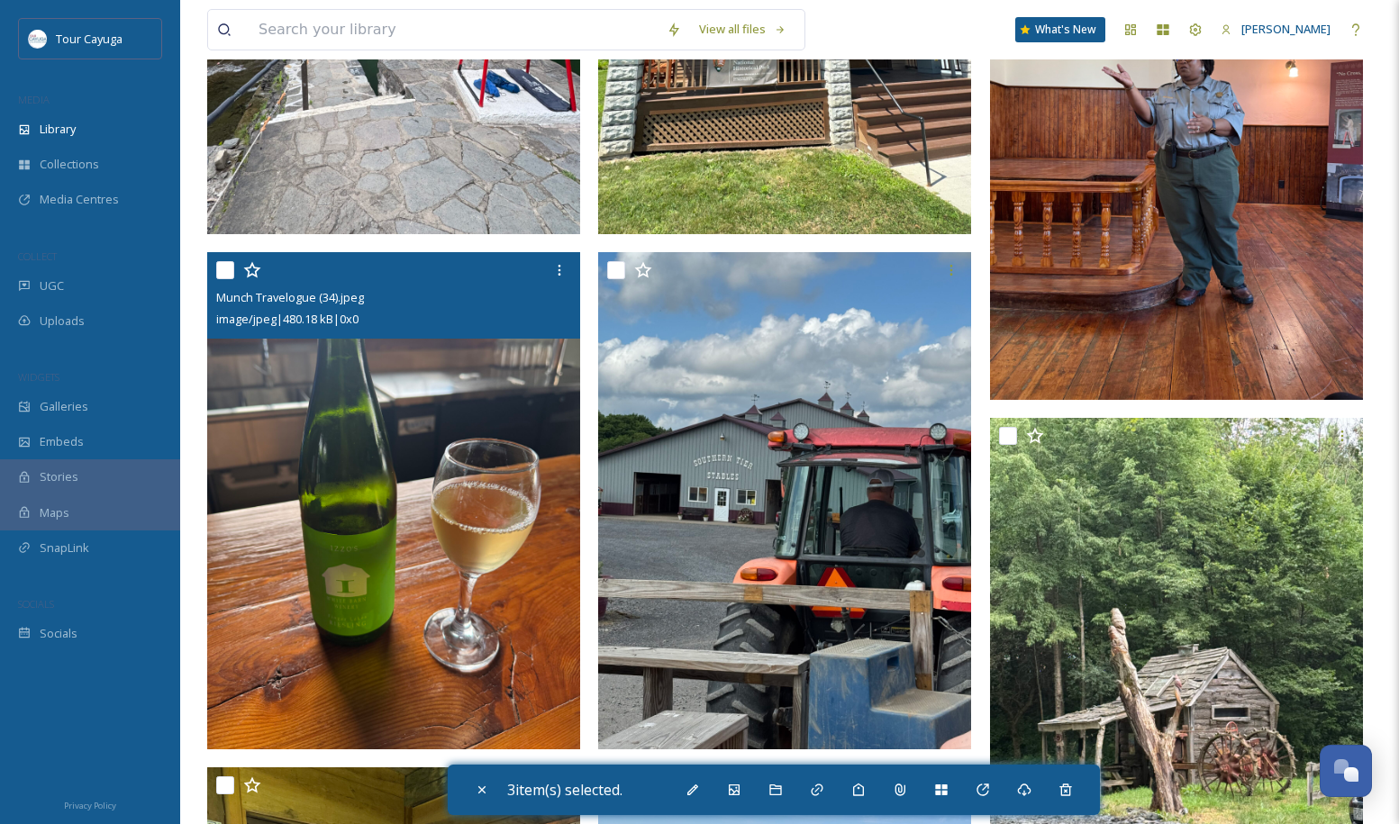
click at [224, 268] on input "checkbox" at bounding box center [225, 270] width 18 height 18
checkbox input "true"
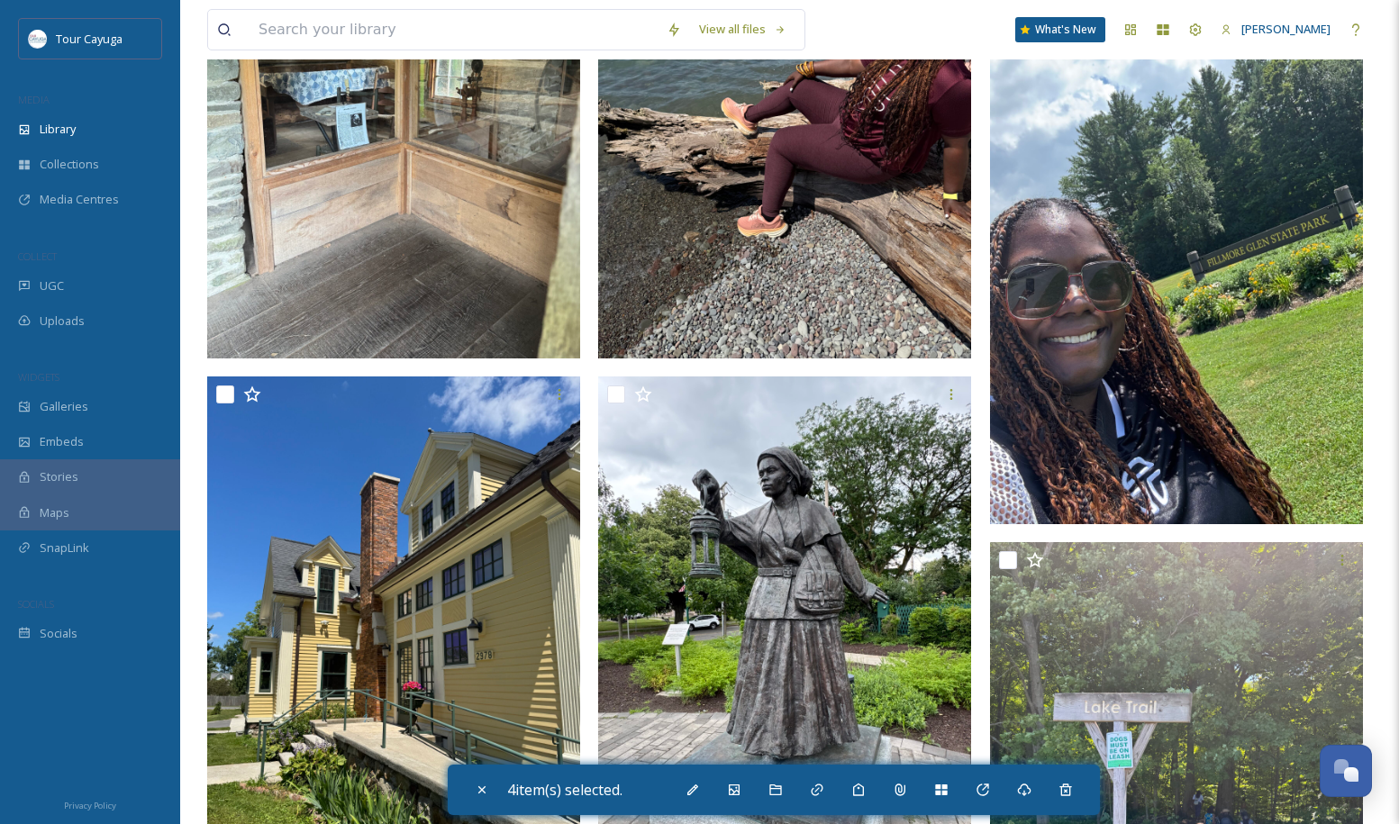
scroll to position [4707, 0]
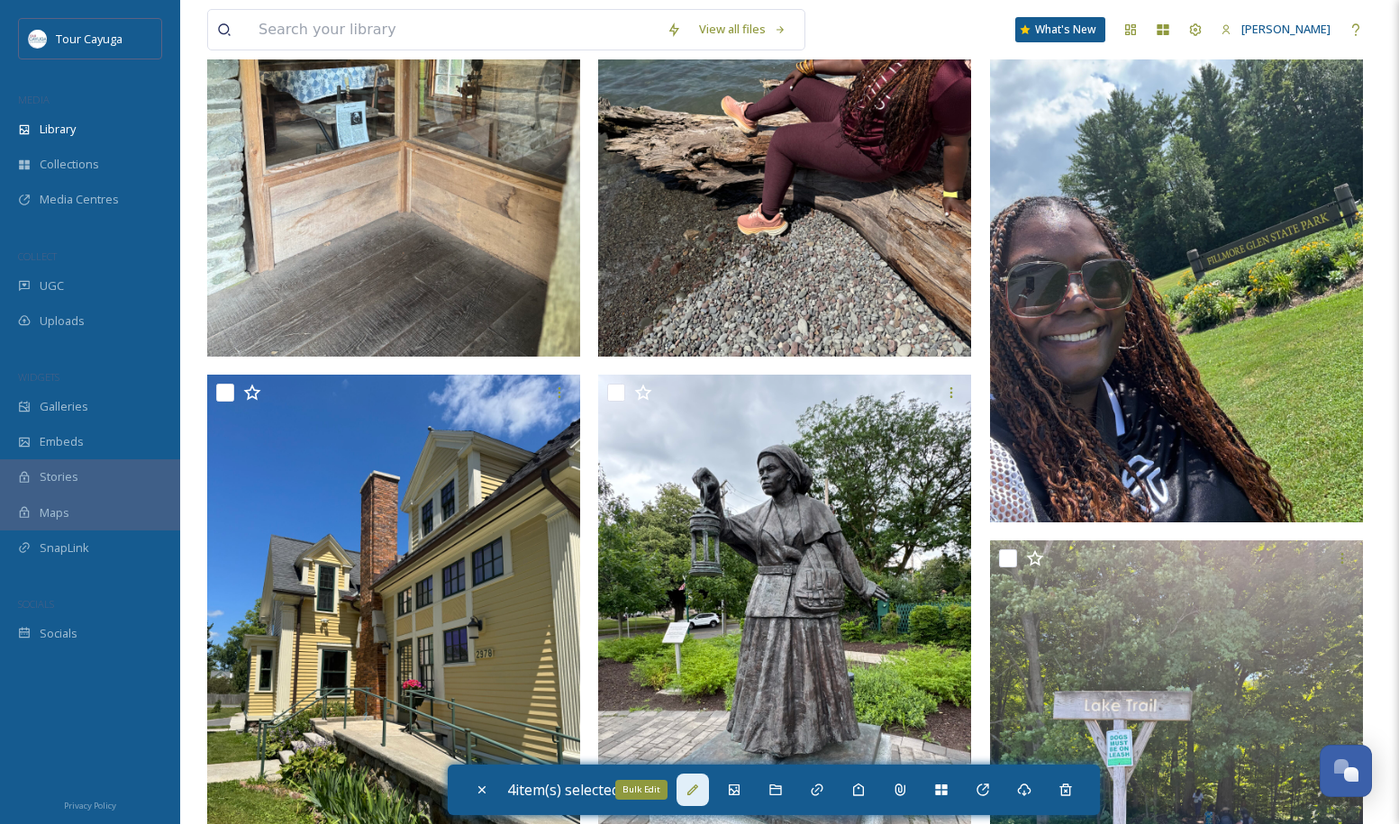
click at [700, 793] on icon at bounding box center [693, 790] width 14 height 14
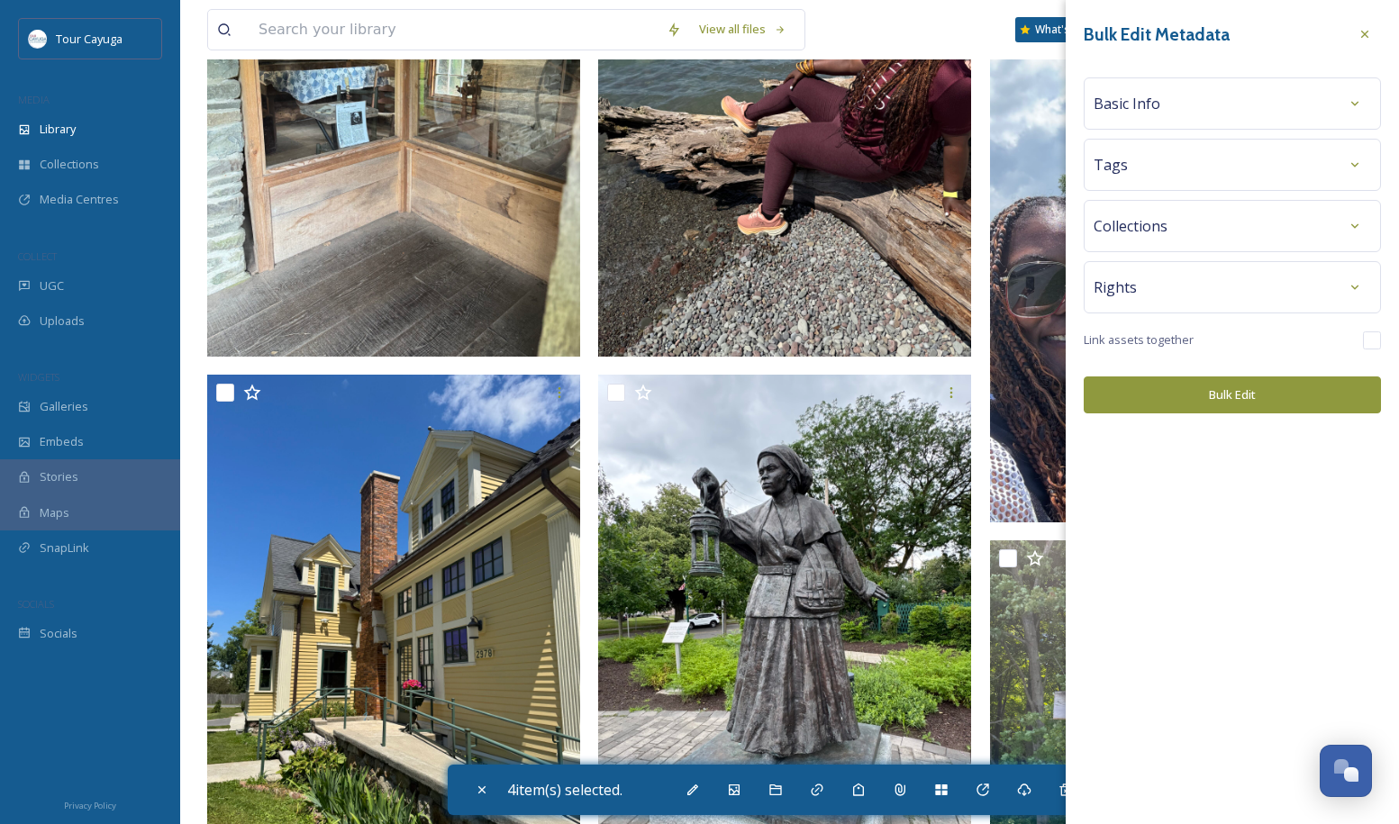
click at [1189, 104] on div "Basic Info" at bounding box center [1232, 103] width 277 height 32
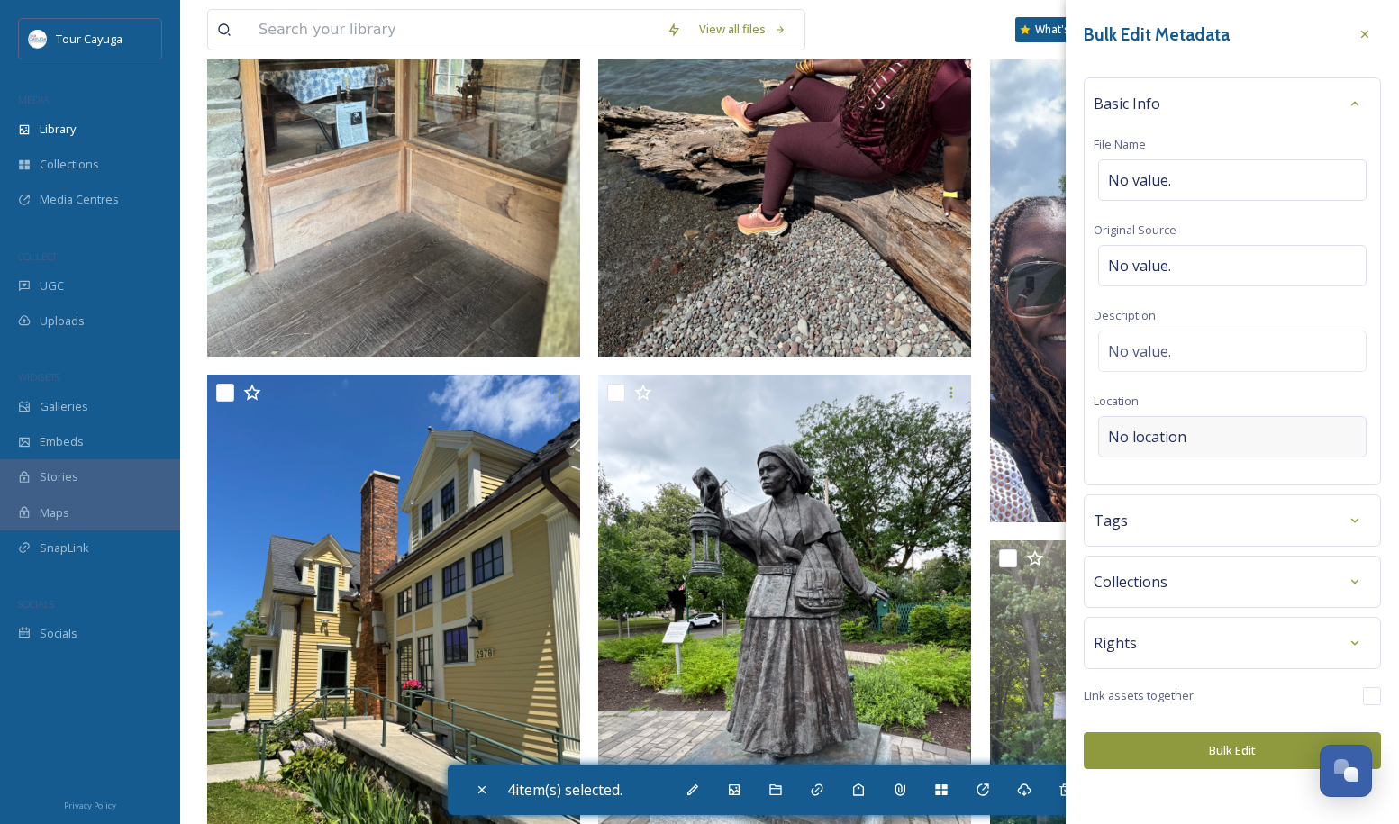
click at [1152, 438] on span "No location" at bounding box center [1147, 437] width 78 height 22
click at [1152, 438] on input at bounding box center [1232, 437] width 267 height 40
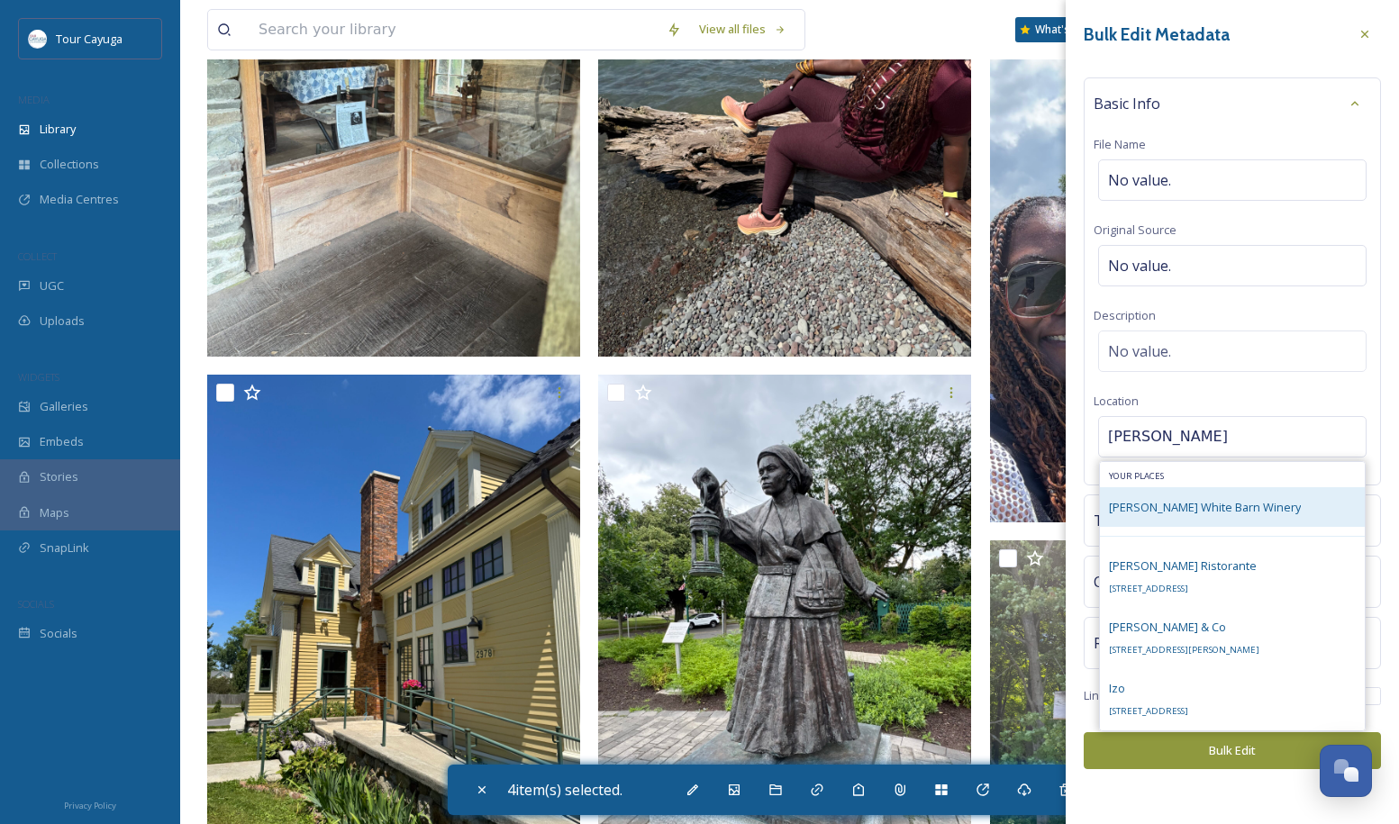
type input "[PERSON_NAME]"
click at [1164, 512] on span "[PERSON_NAME] White Barn Winery" at bounding box center [1205, 507] width 192 height 16
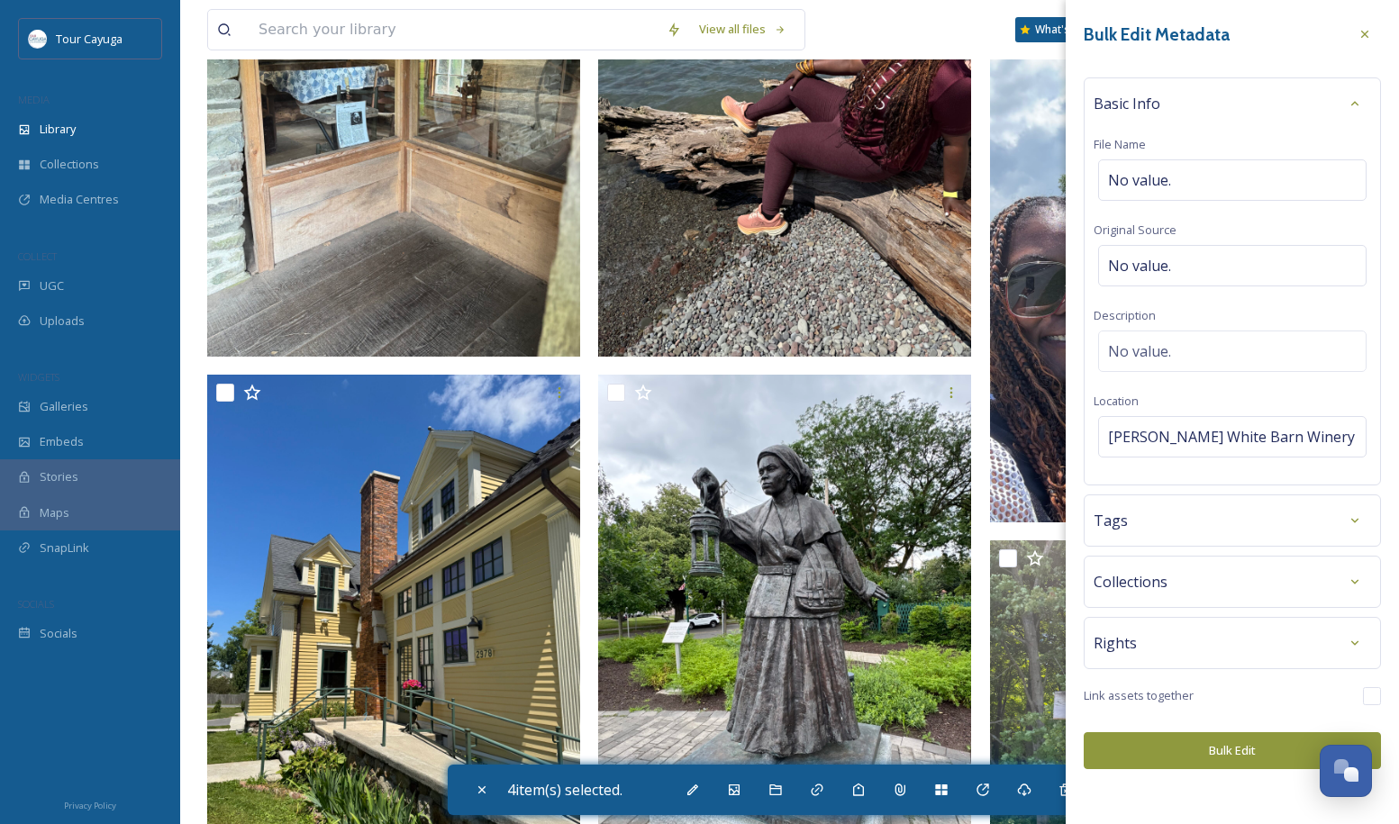
click at [1159, 532] on div "Tags" at bounding box center [1232, 520] width 277 height 32
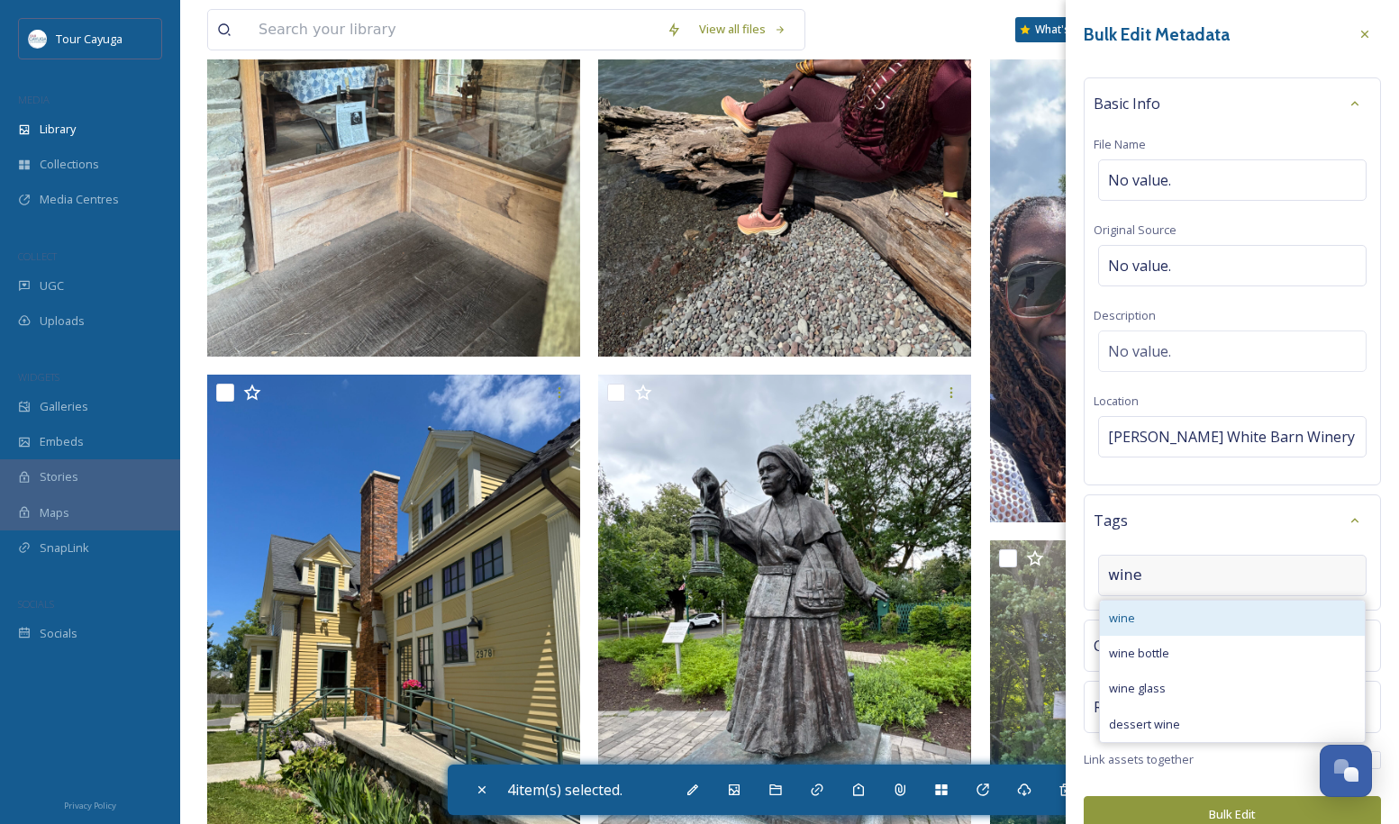
type input "wine"
click at [1129, 622] on span "wine" at bounding box center [1122, 618] width 26 height 17
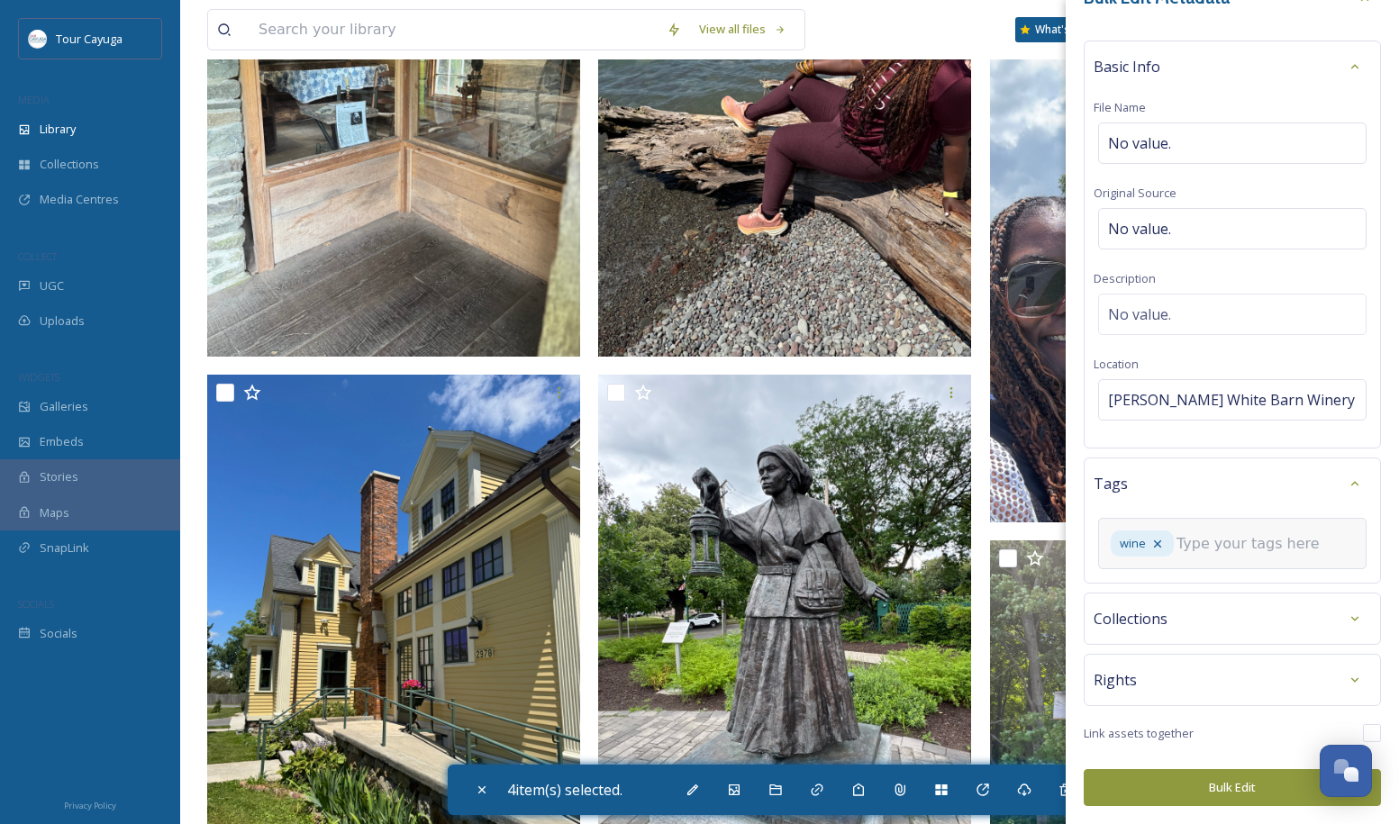
scroll to position [36, 0]
click at [1221, 786] on button "Bulk Edit" at bounding box center [1232, 788] width 297 height 37
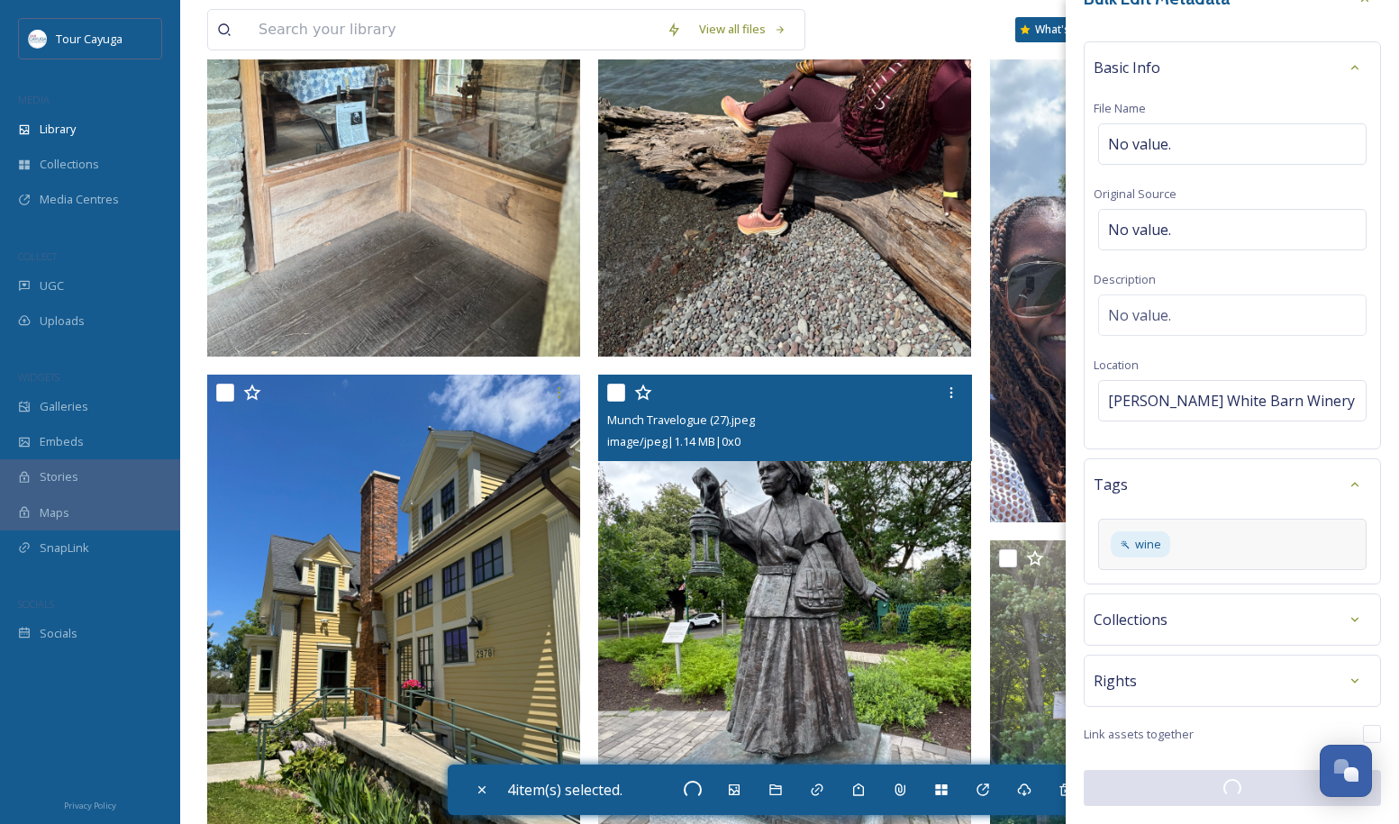
checkbox input "false"
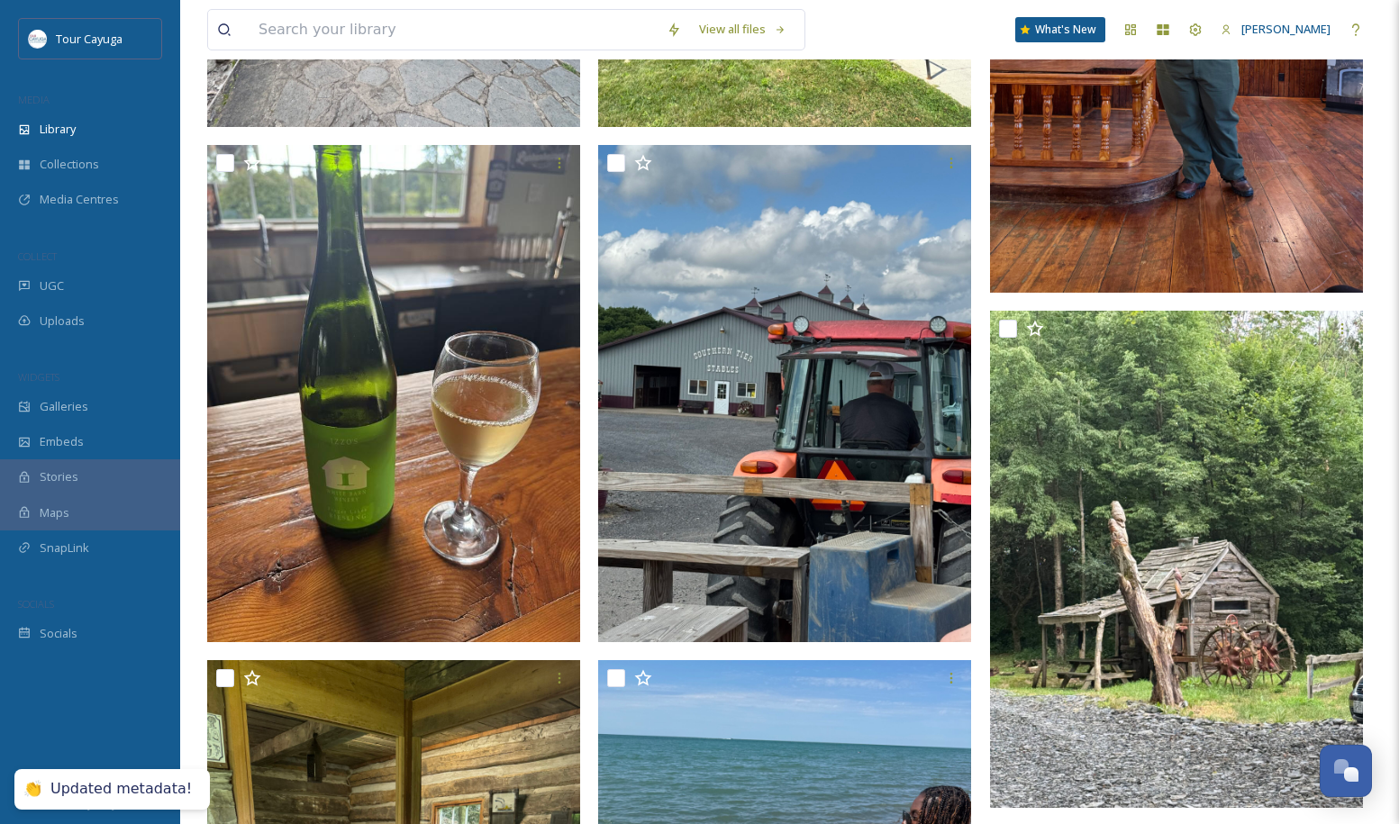
scroll to position [3902, 0]
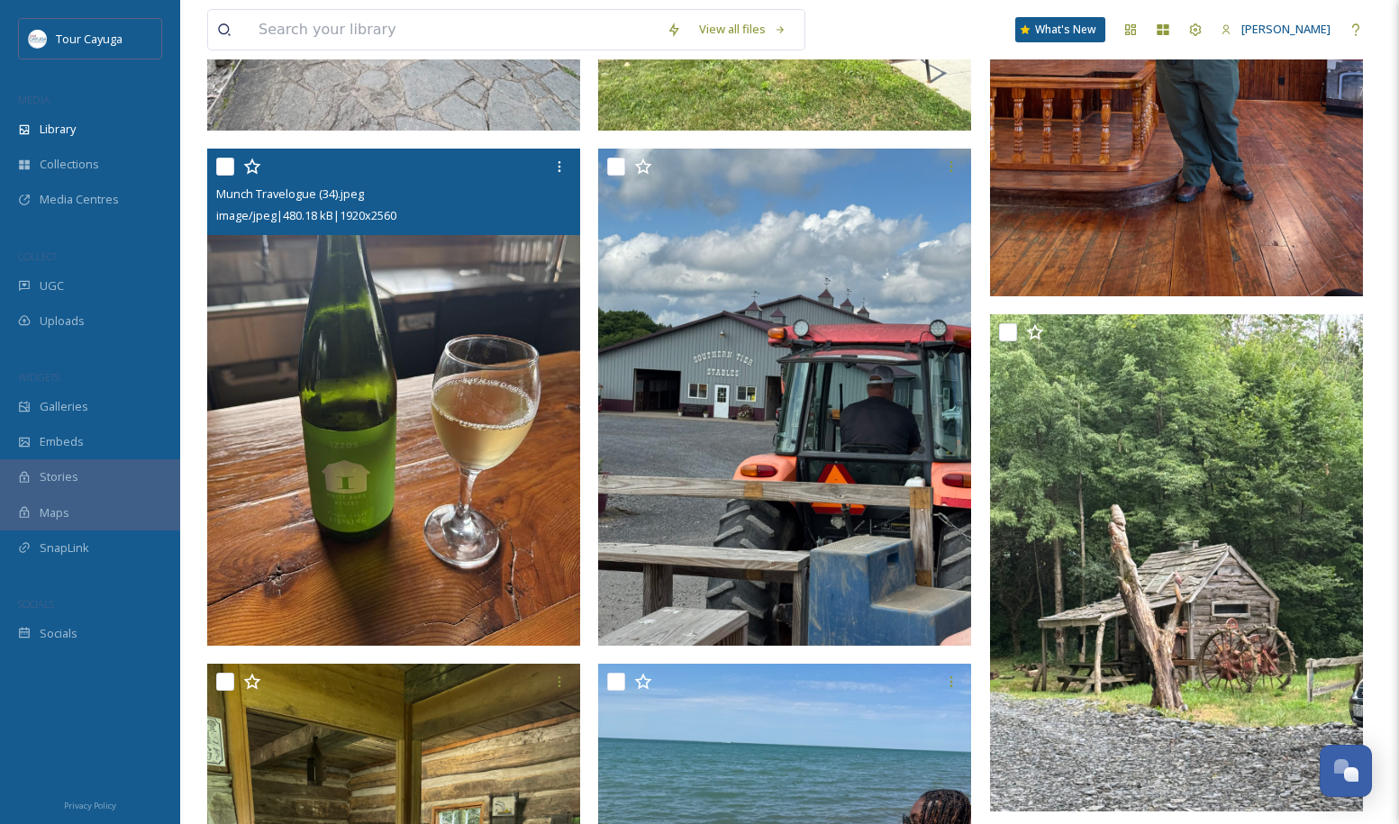
click at [408, 362] on img at bounding box center [393, 397] width 373 height 497
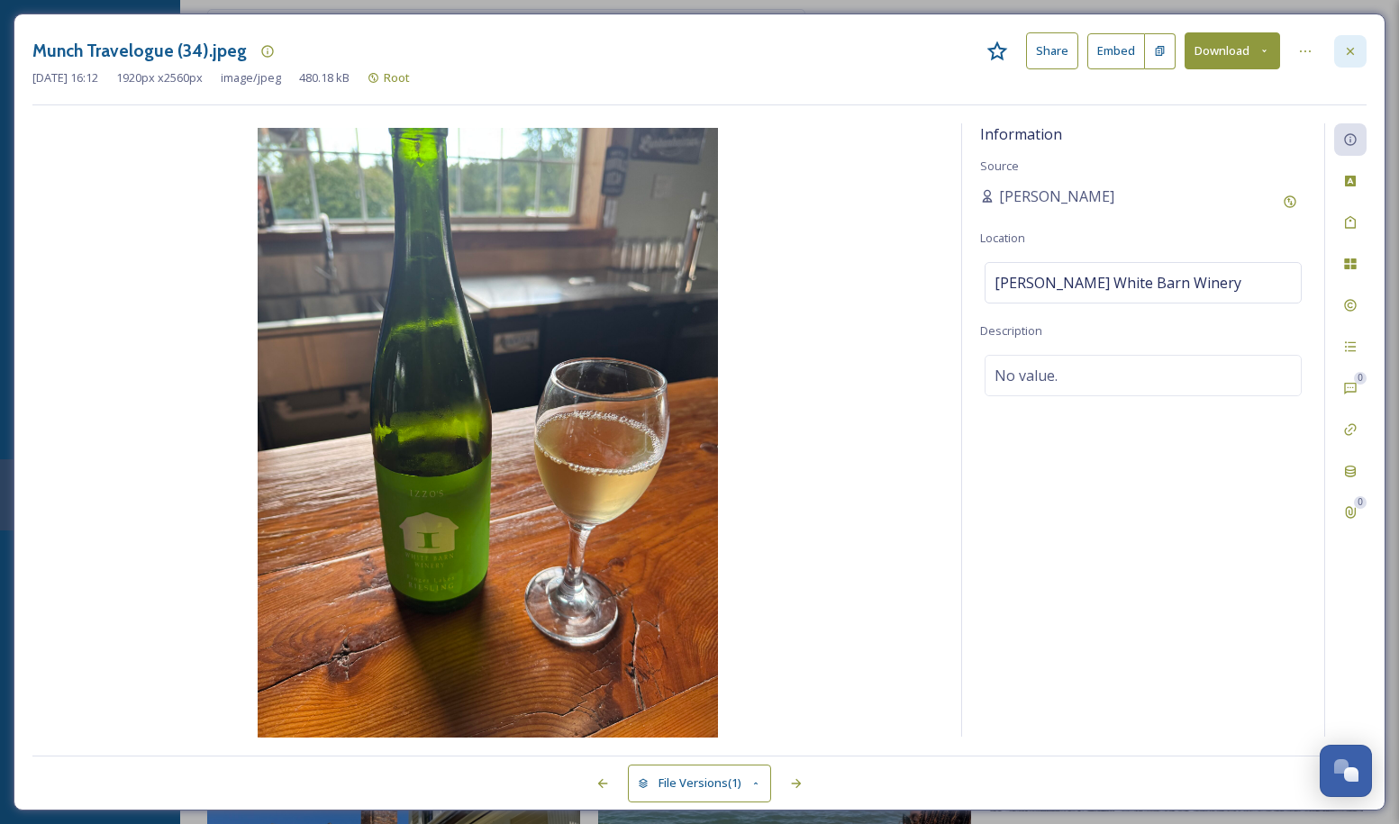
click at [1350, 51] on icon at bounding box center [1350, 51] width 14 height 14
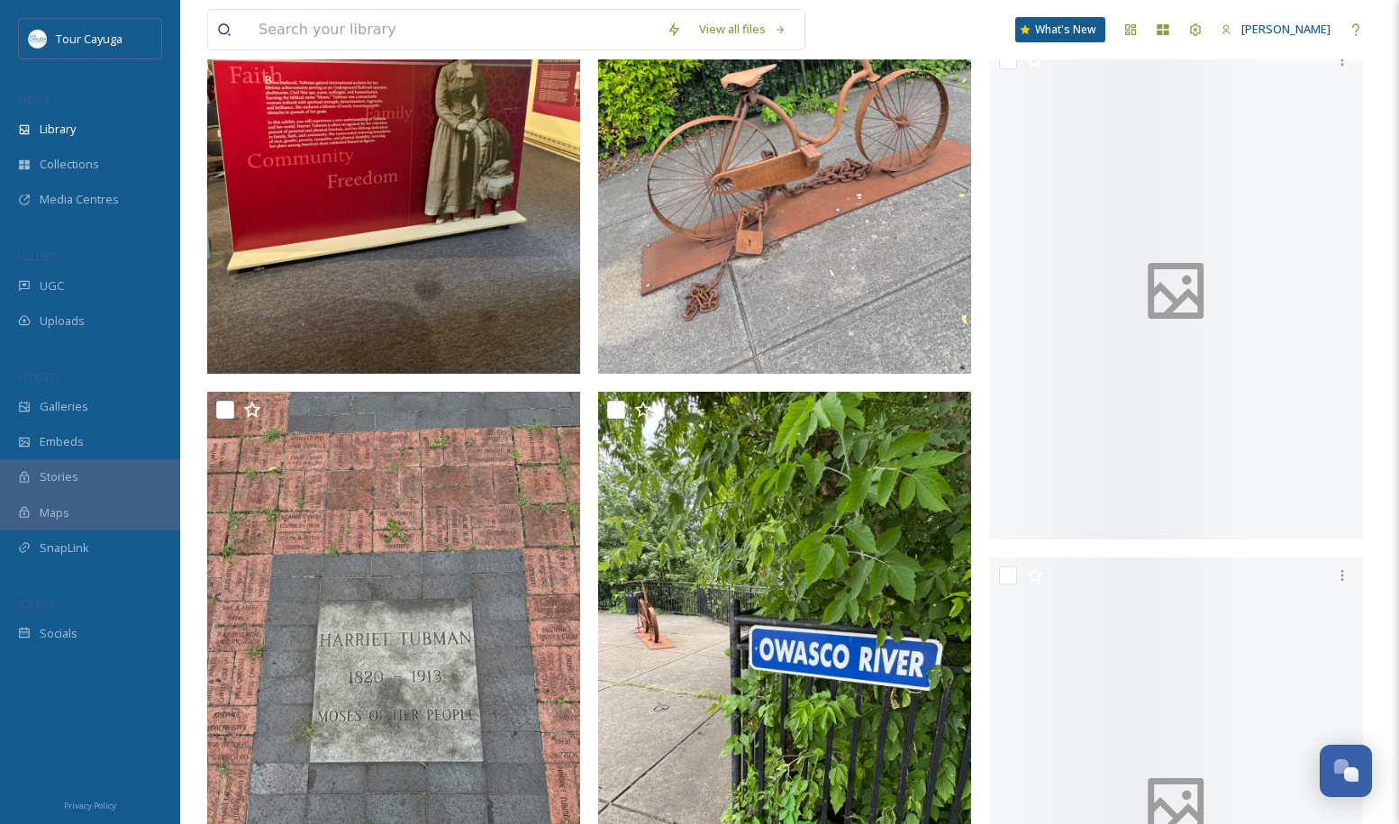
scroll to position [7319, 0]
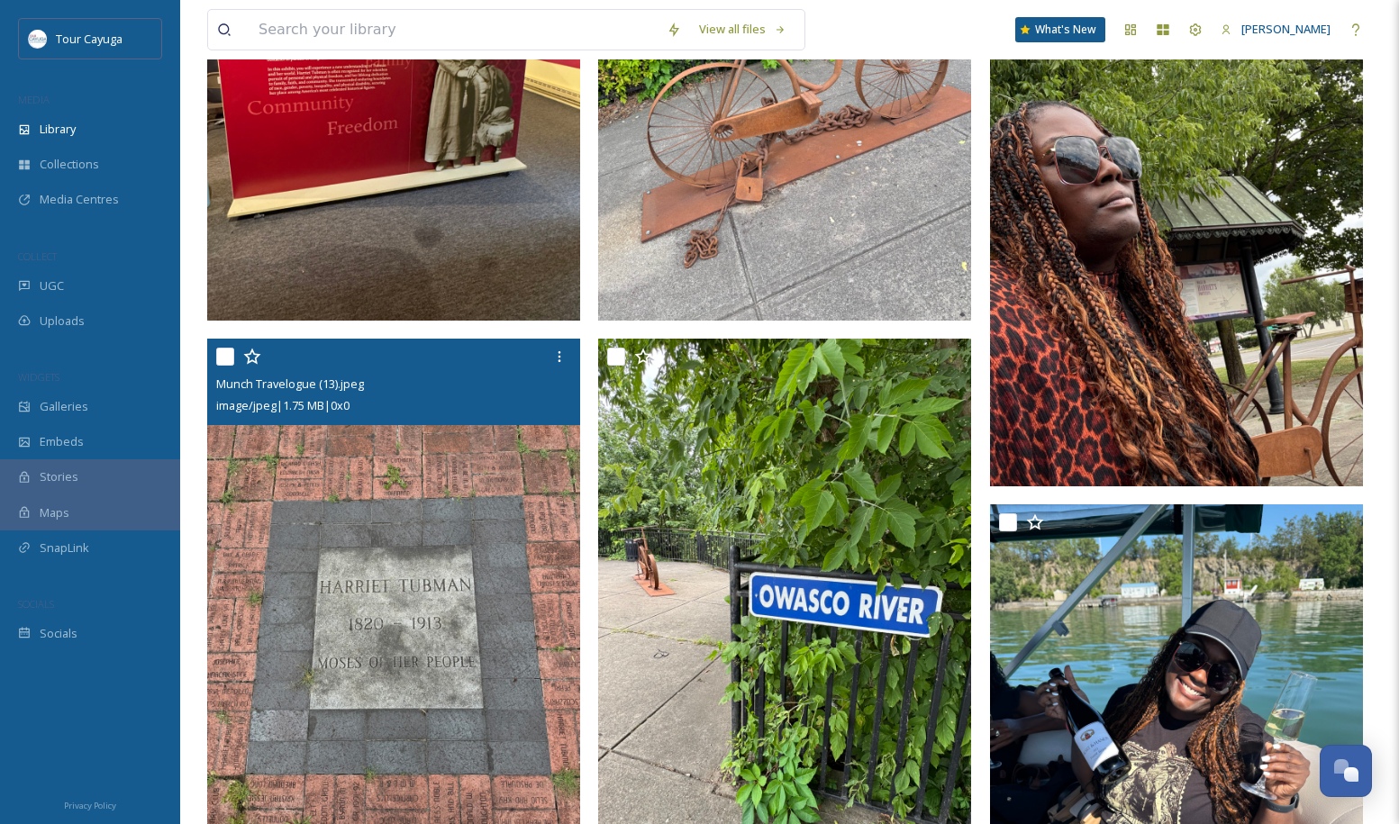
click at [409, 478] on img at bounding box center [393, 587] width 373 height 497
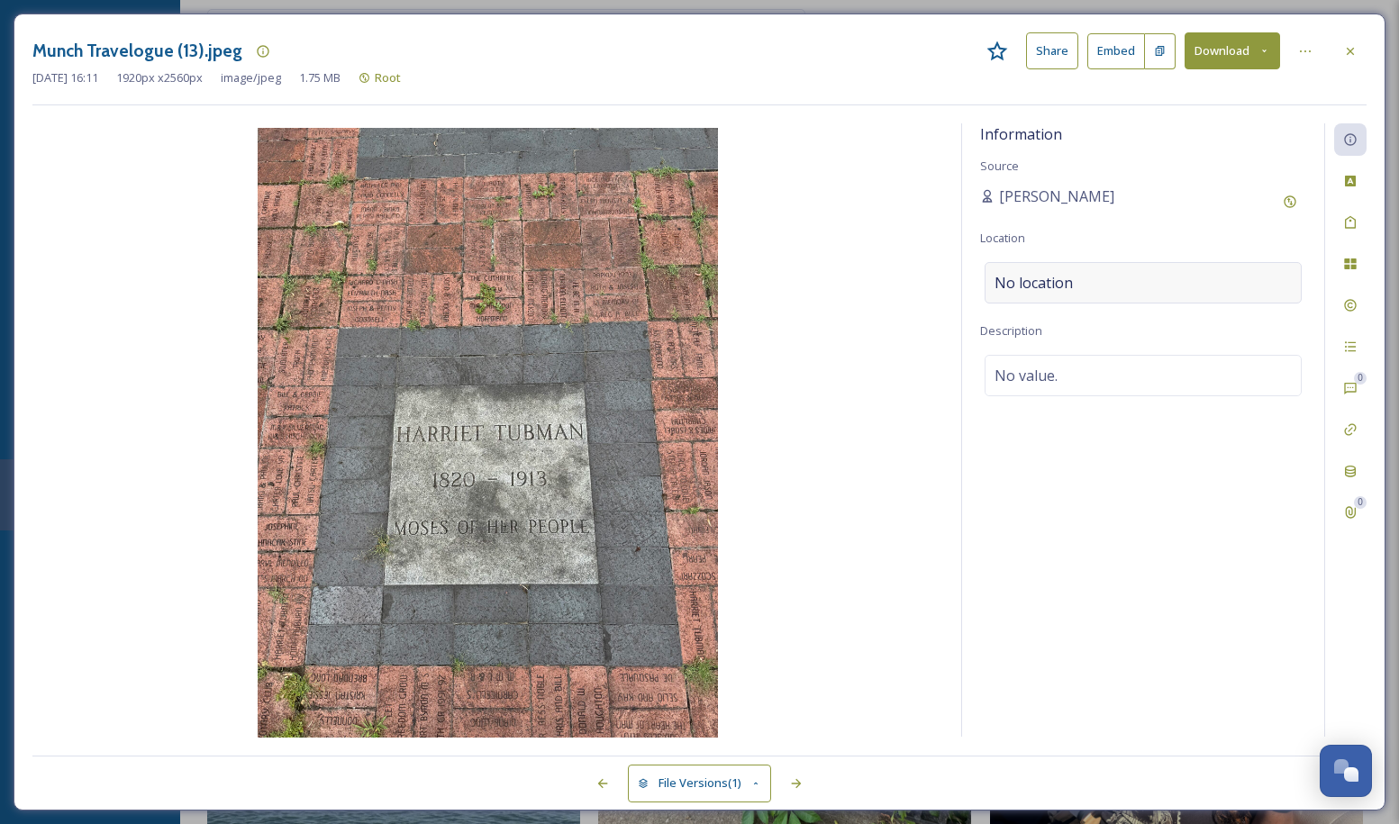
click at [1109, 273] on div "No location" at bounding box center [1143, 282] width 317 height 41
click at [1104, 286] on input at bounding box center [1142, 283] width 315 height 40
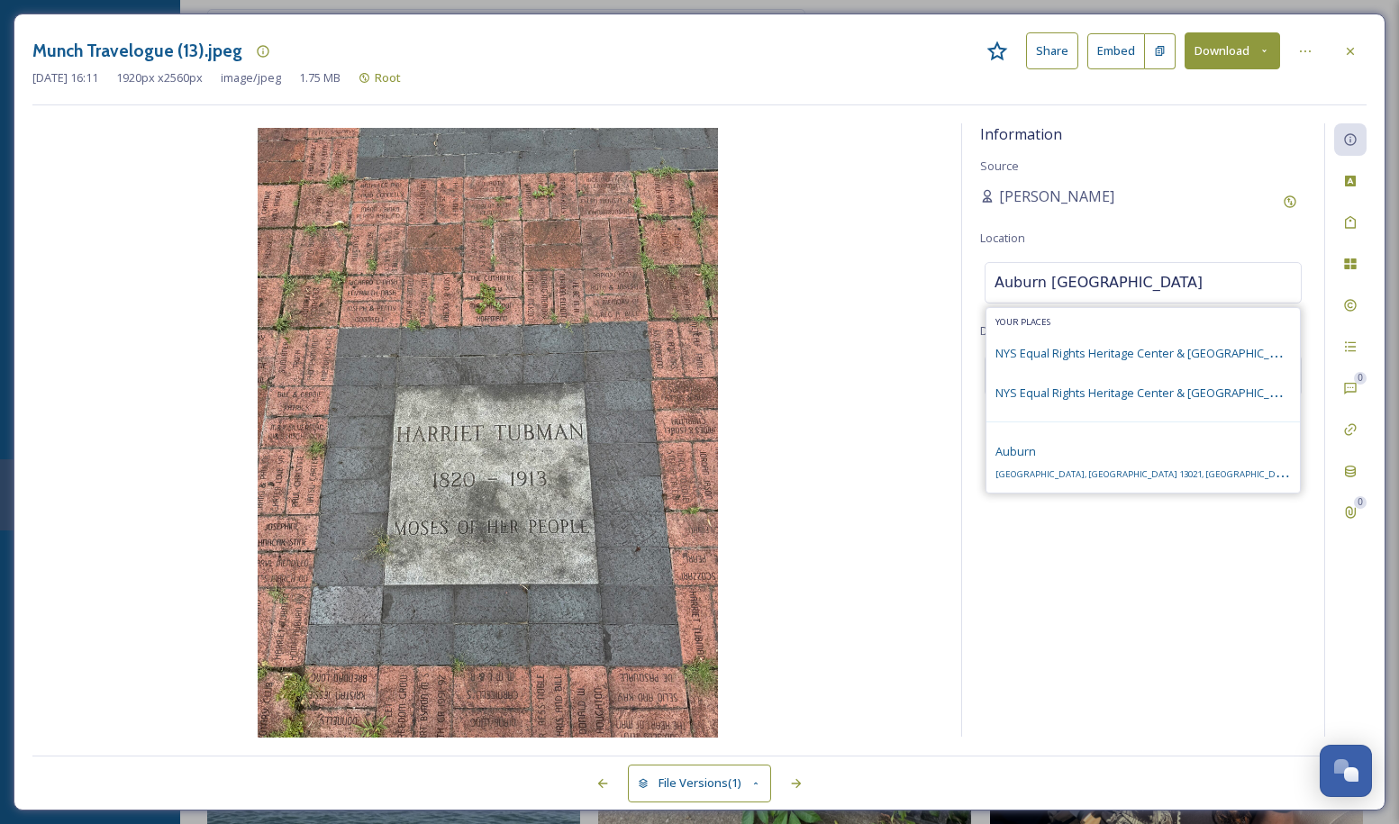
click at [1096, 278] on input "Auburn [GEOGRAPHIC_DATA]" at bounding box center [1142, 283] width 315 height 40
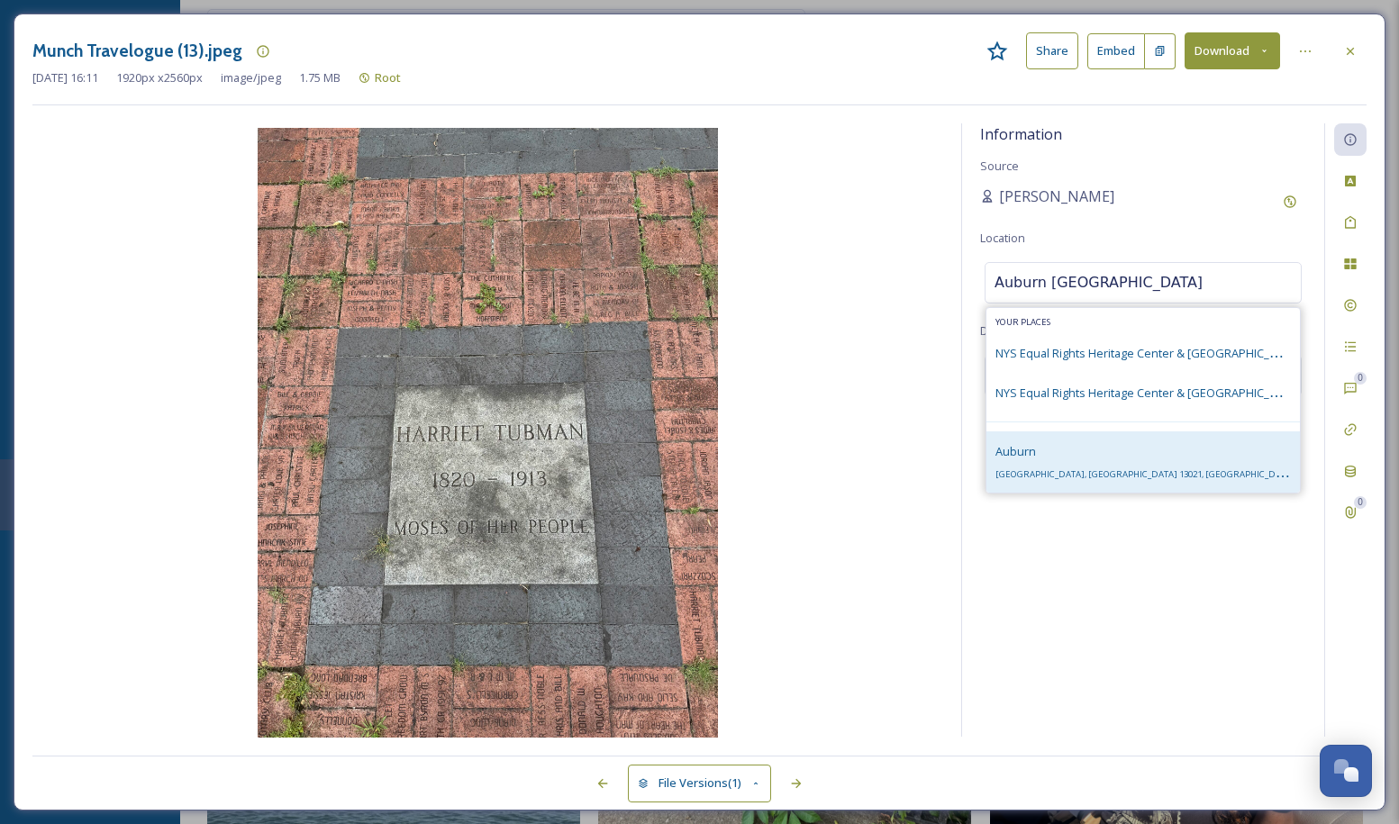
type input "Auburn [GEOGRAPHIC_DATA]"
click at [1035, 454] on span "Auburn" at bounding box center [1015, 451] width 41 height 16
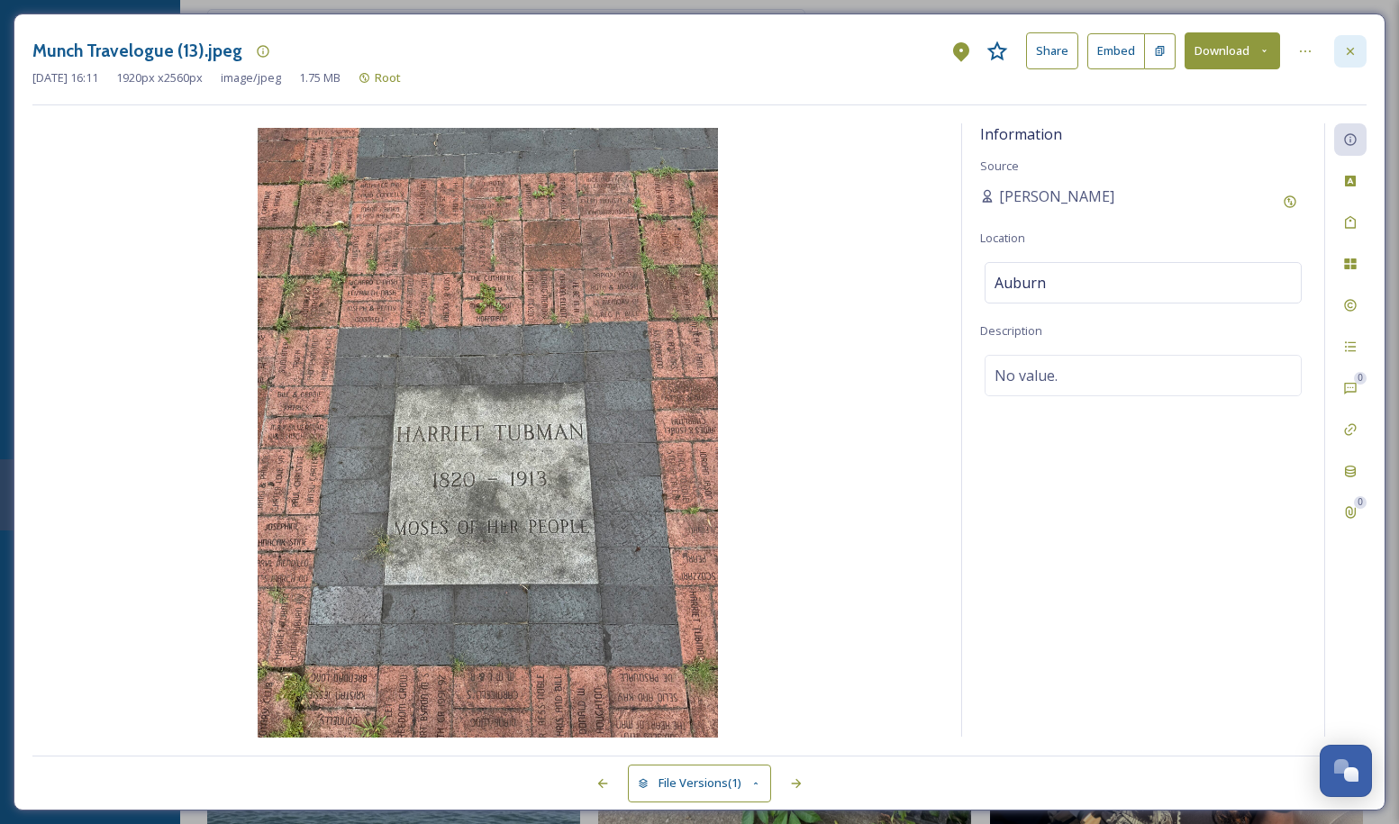
click at [1354, 46] on icon at bounding box center [1350, 51] width 14 height 14
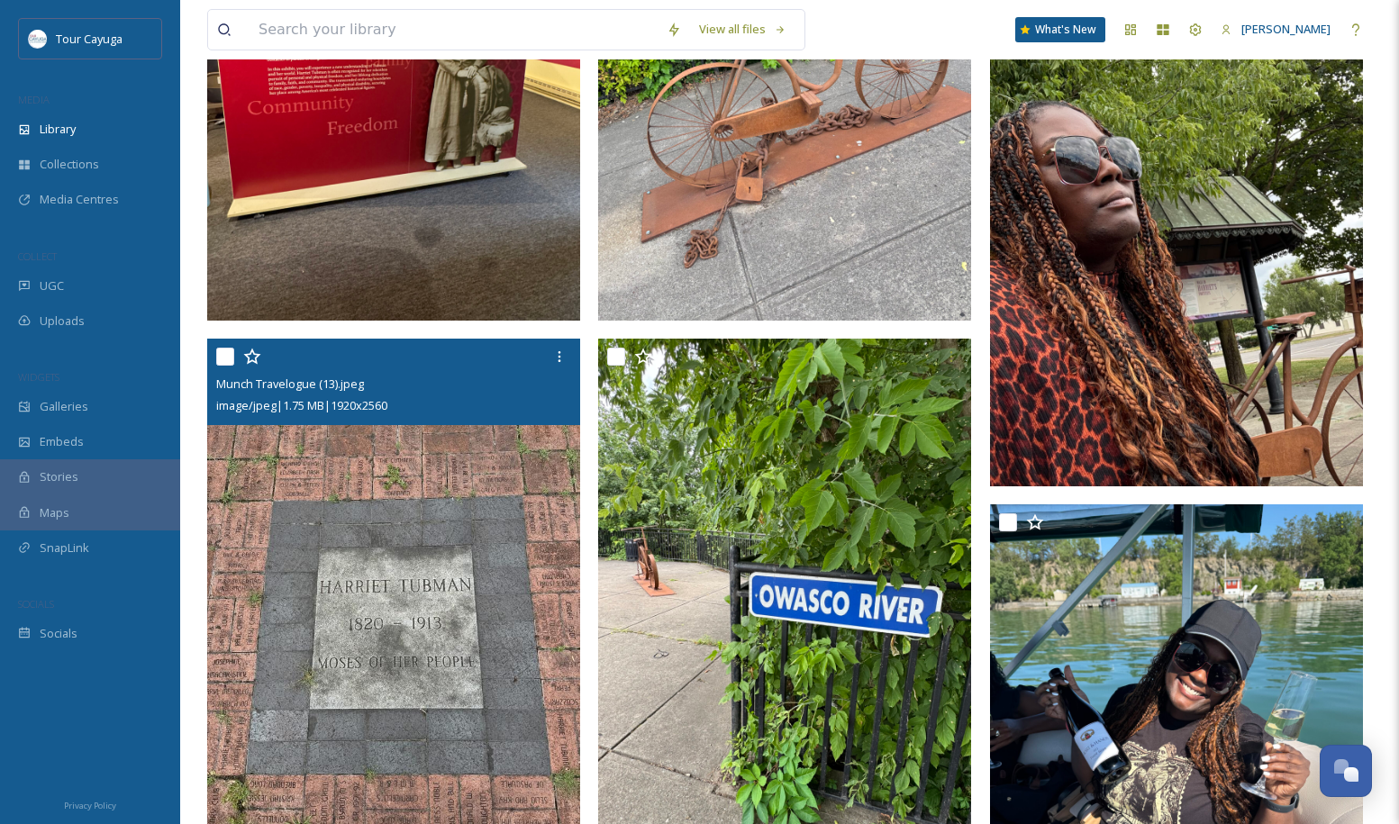
click at [228, 353] on input "checkbox" at bounding box center [225, 357] width 18 height 18
checkbox input "true"
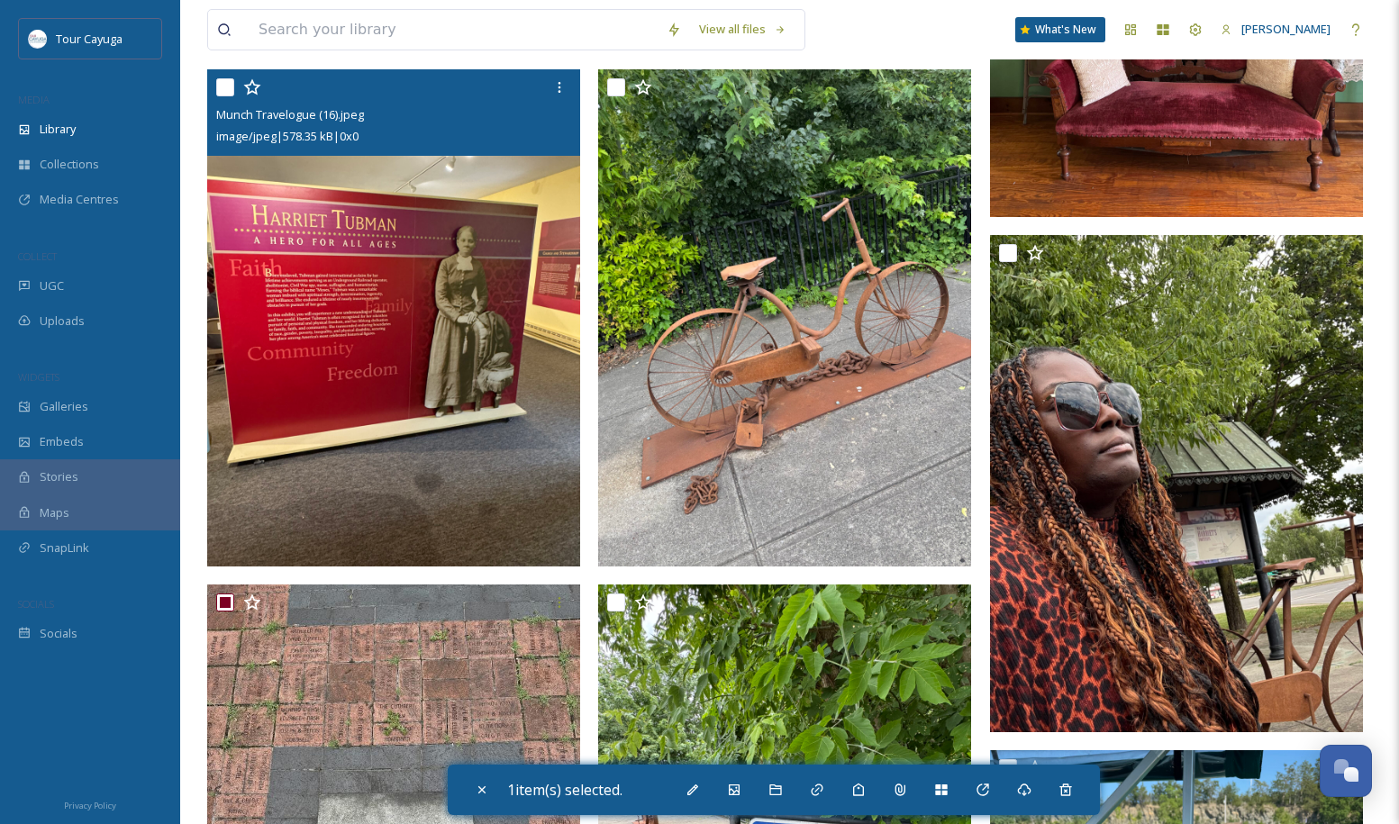
scroll to position [7077, 0]
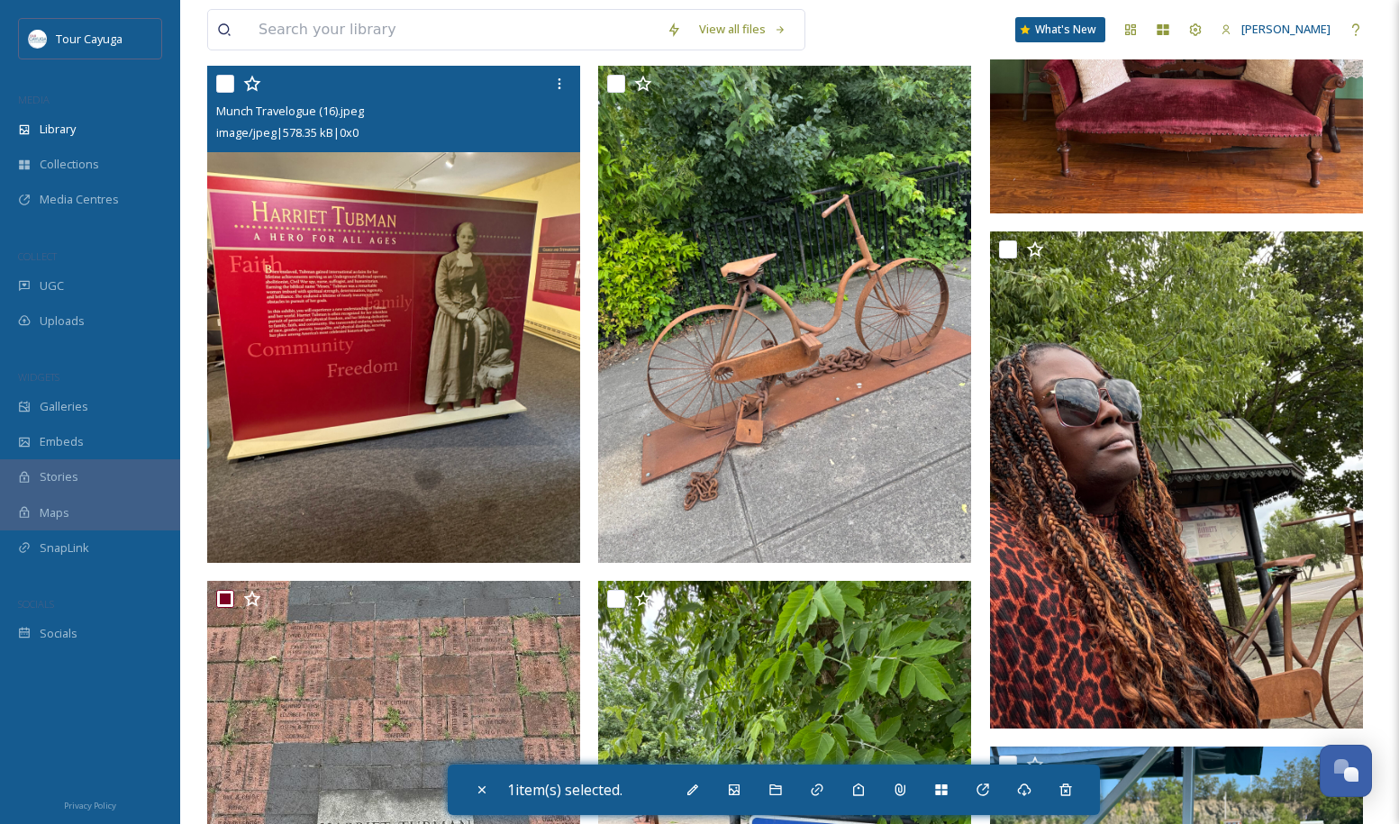
click at [226, 82] on input "checkbox" at bounding box center [225, 84] width 18 height 18
checkbox input "true"
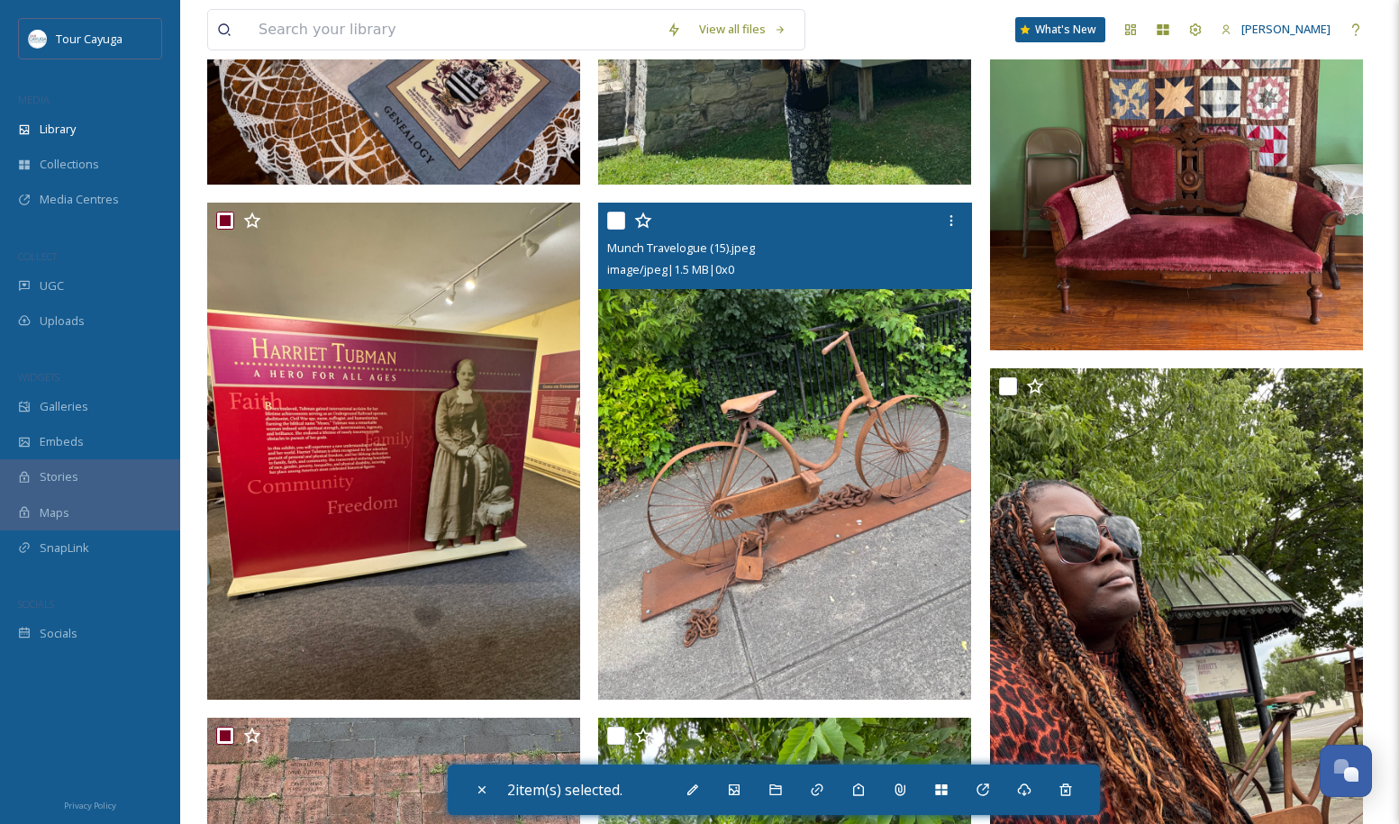
scroll to position [6916, 0]
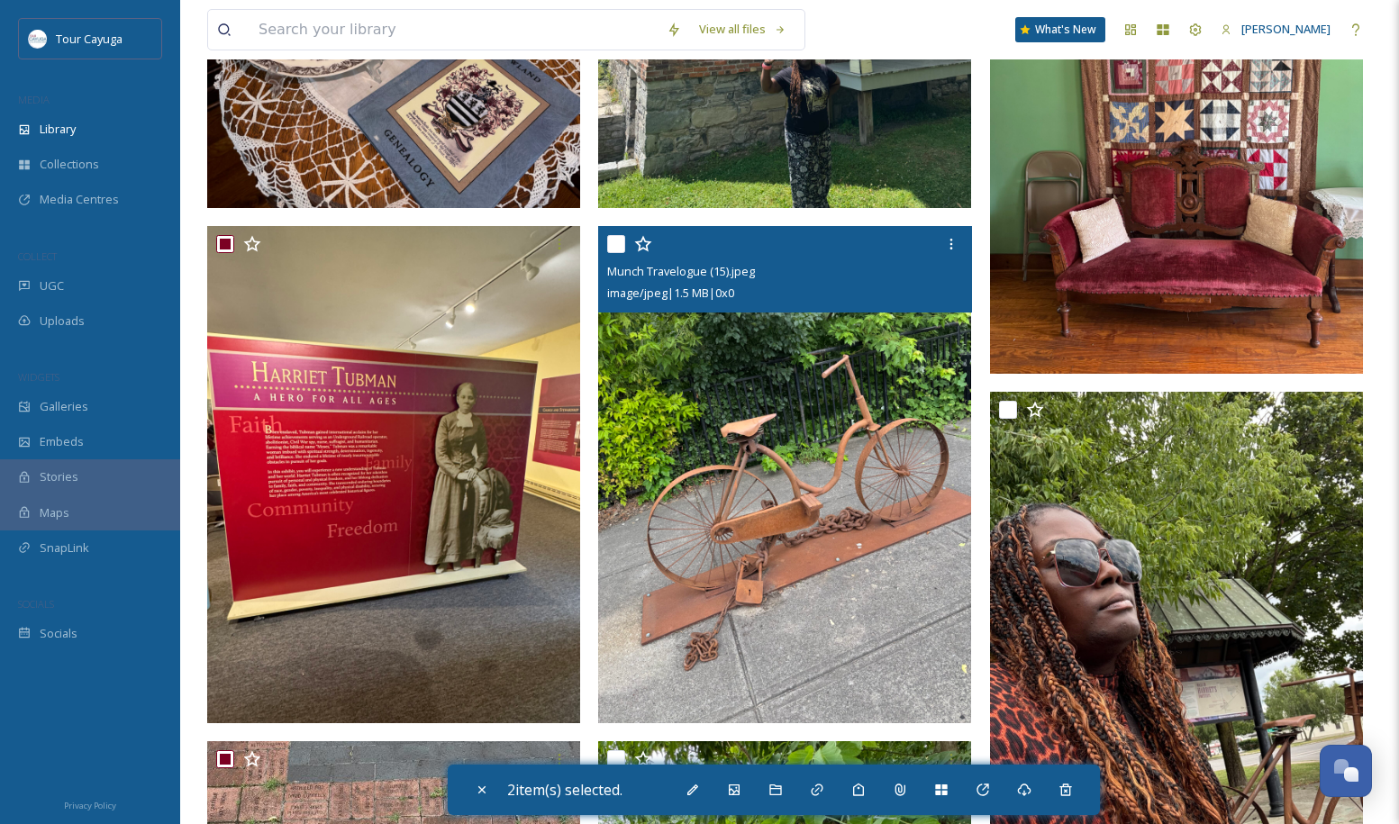
click at [619, 239] on input "checkbox" at bounding box center [616, 244] width 18 height 18
checkbox input "true"
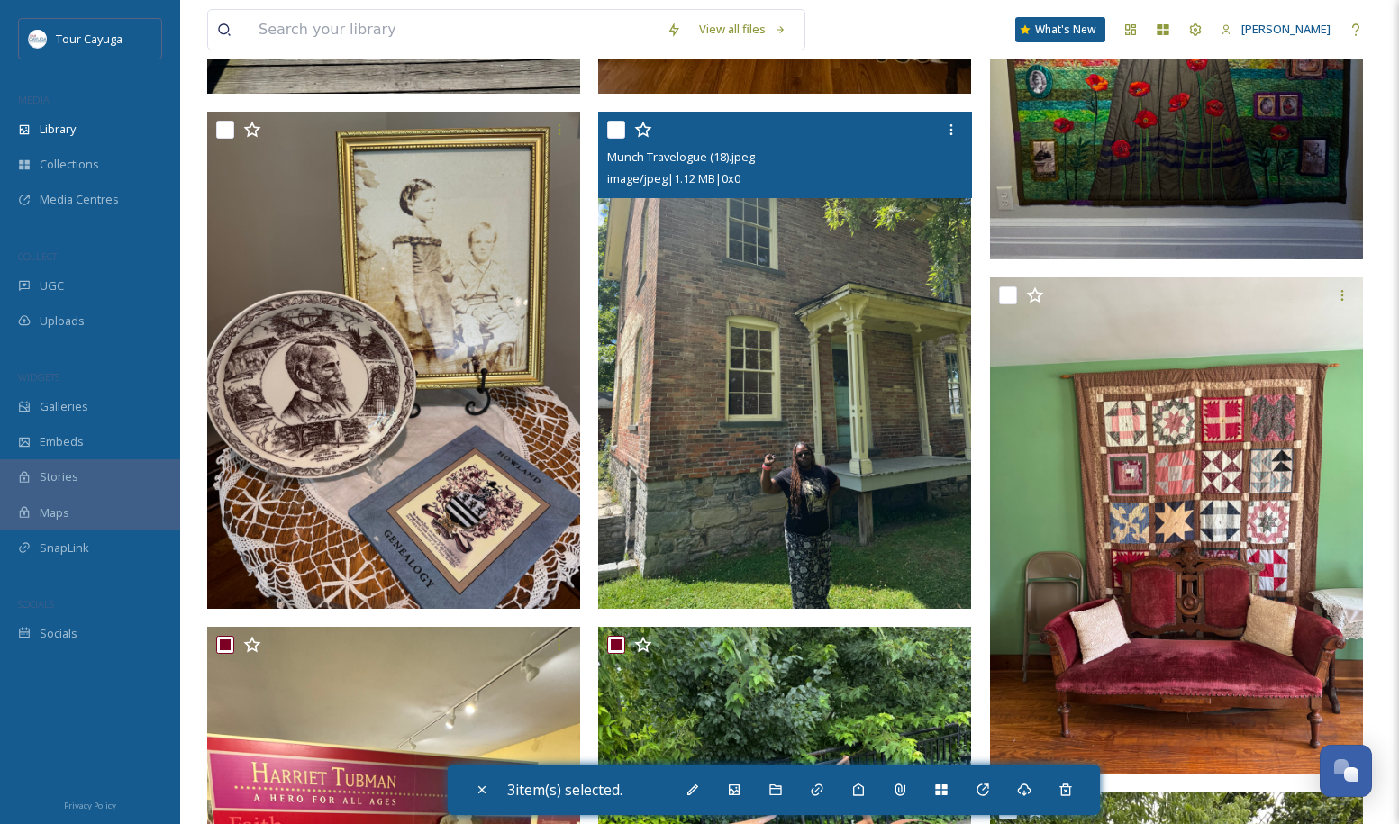
scroll to position [6507, 0]
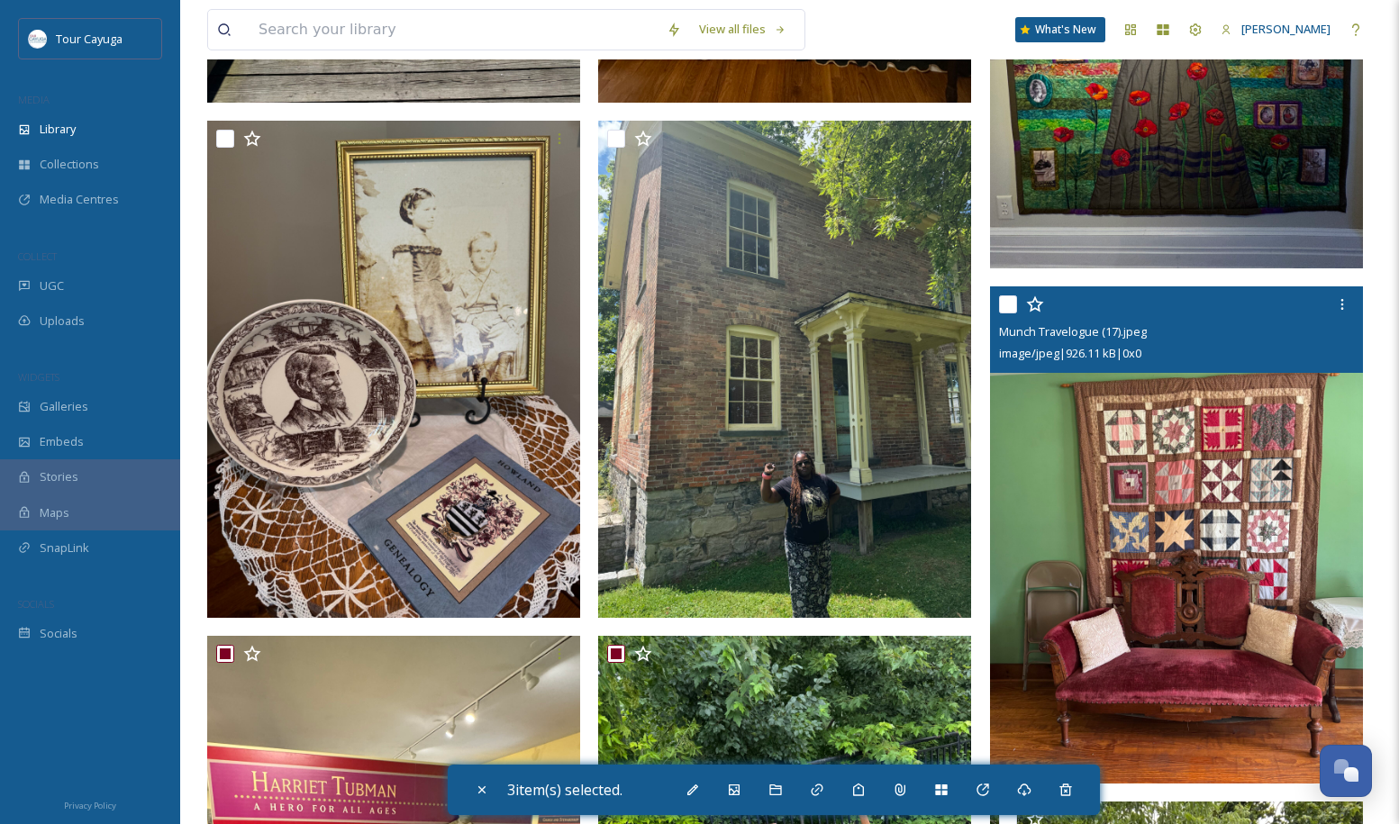
click at [1012, 300] on input "checkbox" at bounding box center [1008, 304] width 18 height 18
checkbox input "true"
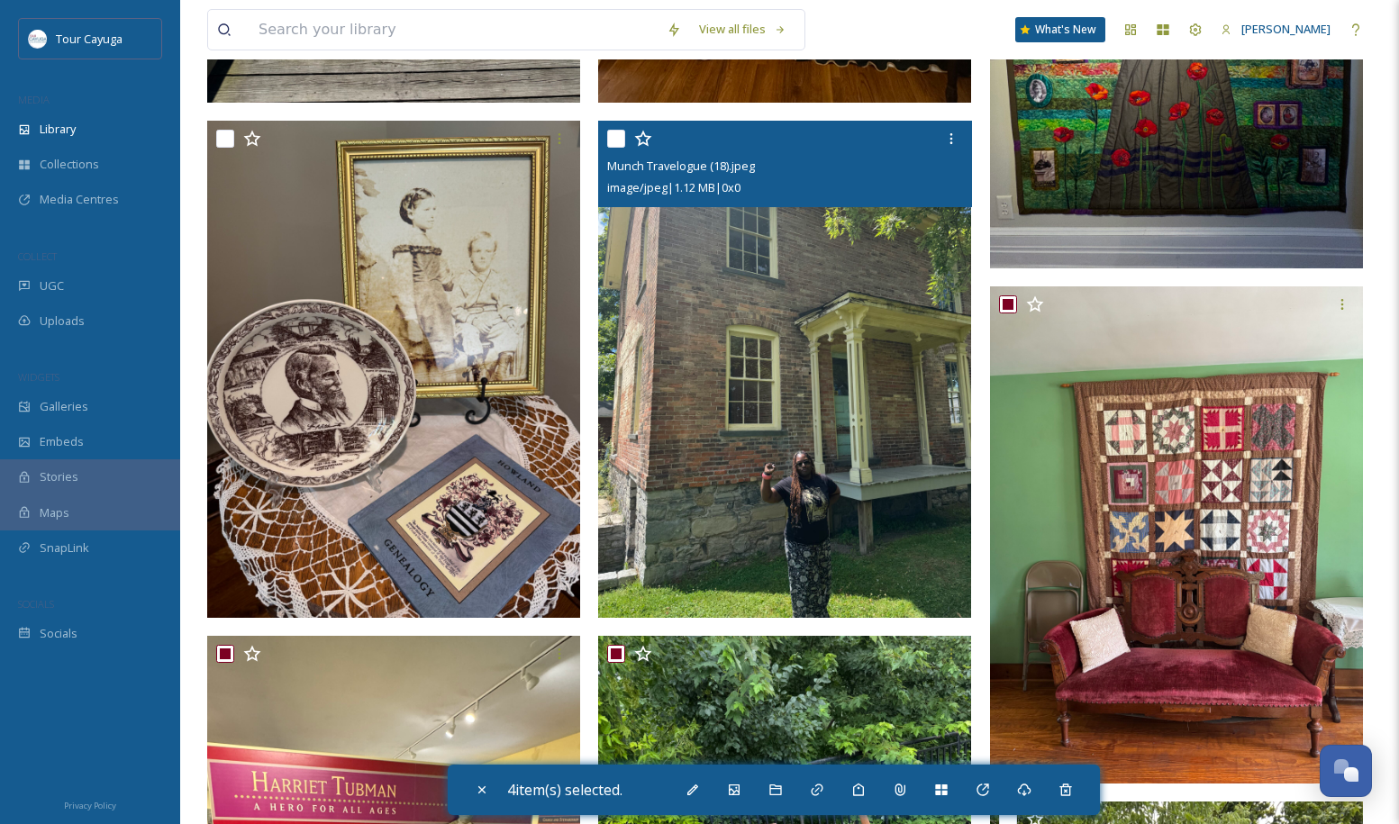
click at [622, 137] on input "checkbox" at bounding box center [616, 139] width 18 height 18
checkbox input "true"
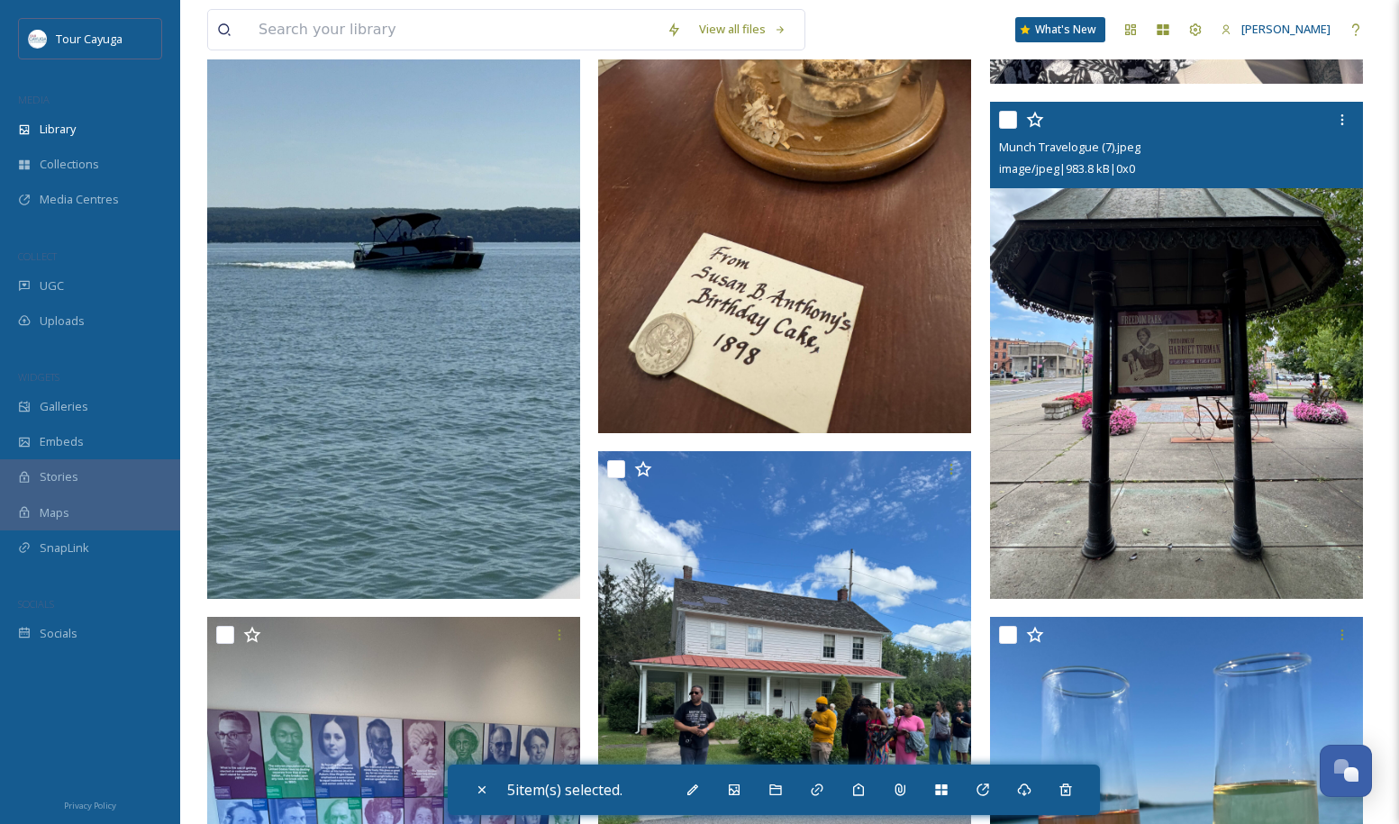
scroll to position [8197, 0]
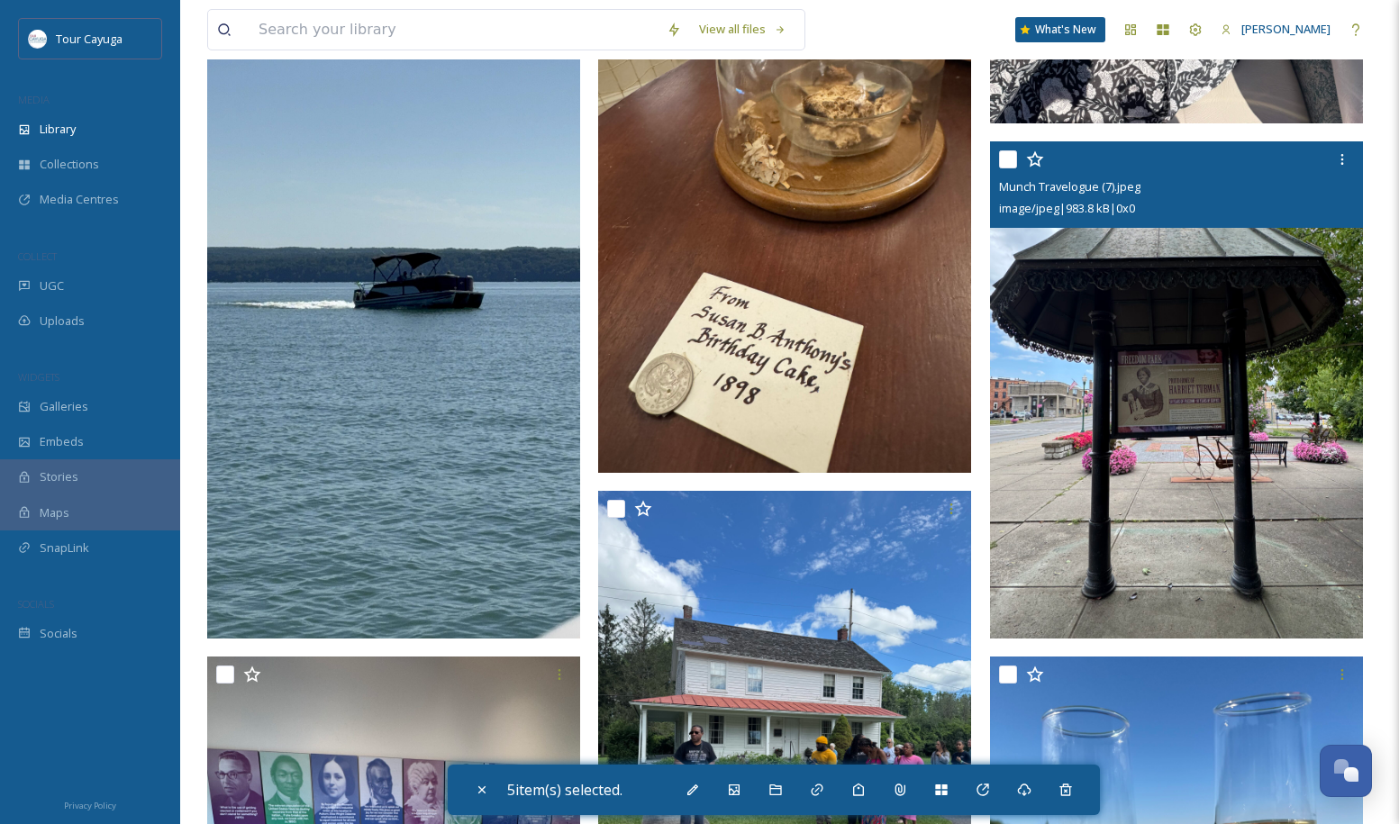
click at [1008, 158] on input "checkbox" at bounding box center [1008, 159] width 18 height 18
checkbox input "true"
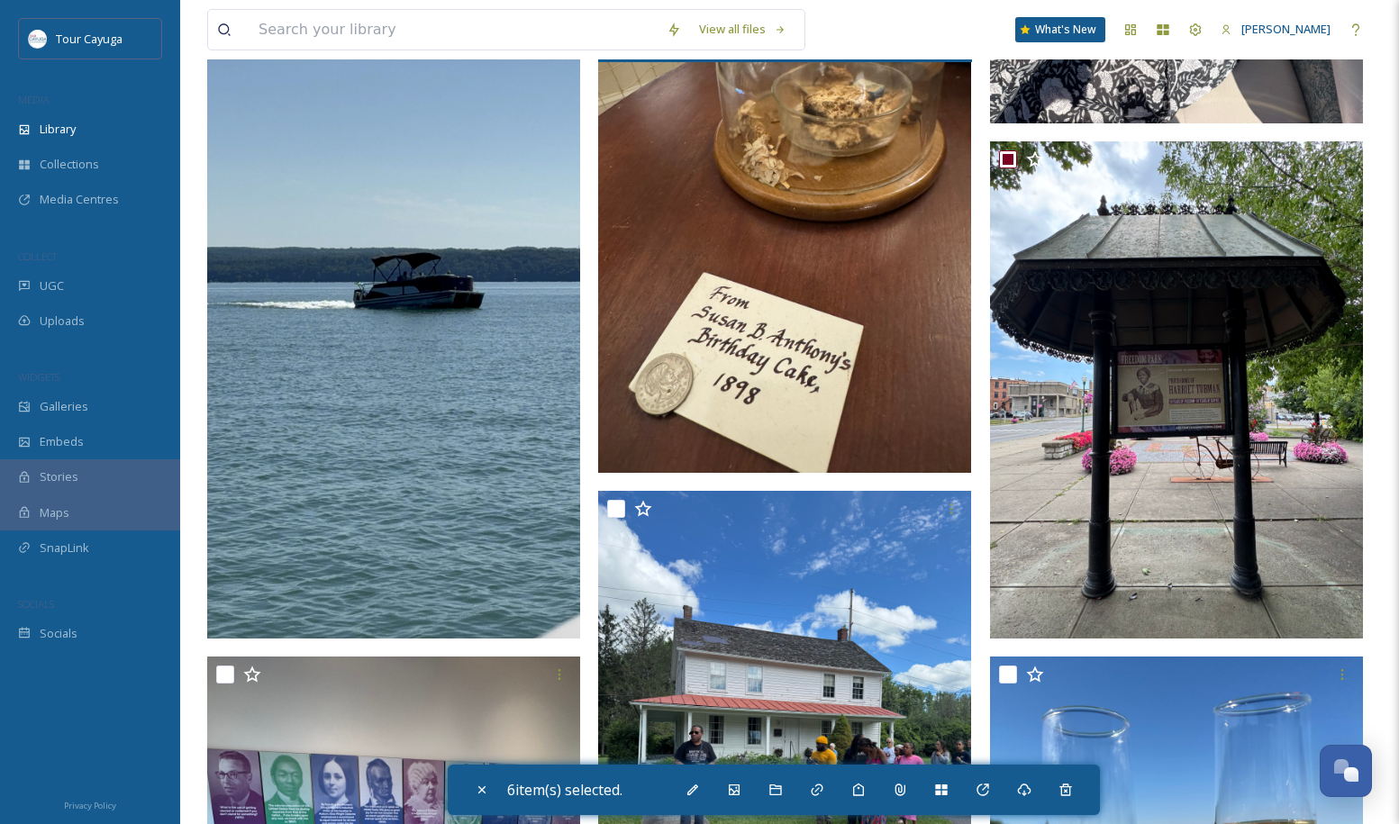
scroll to position [8541, 0]
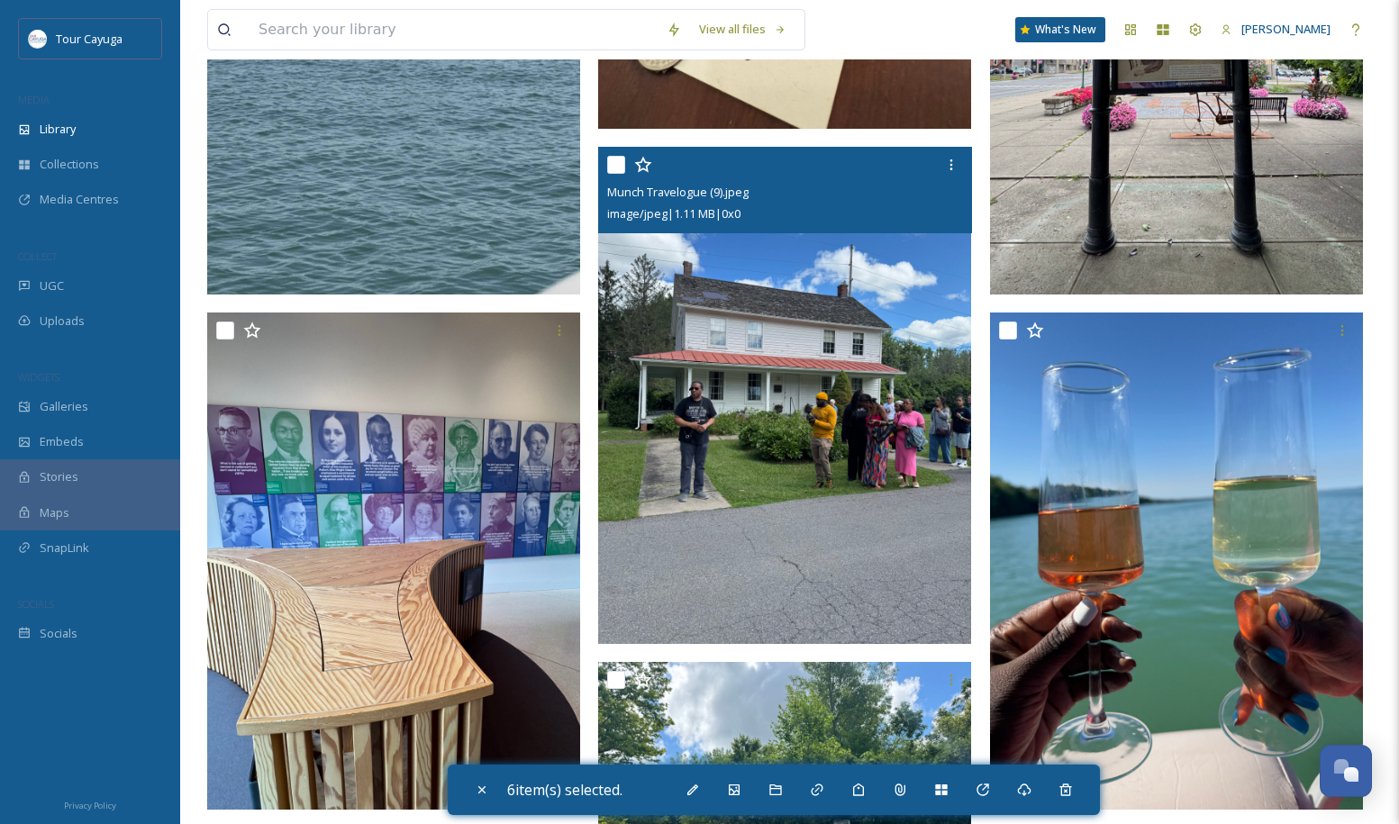
click at [617, 163] on input "checkbox" at bounding box center [616, 165] width 18 height 18
checkbox input "true"
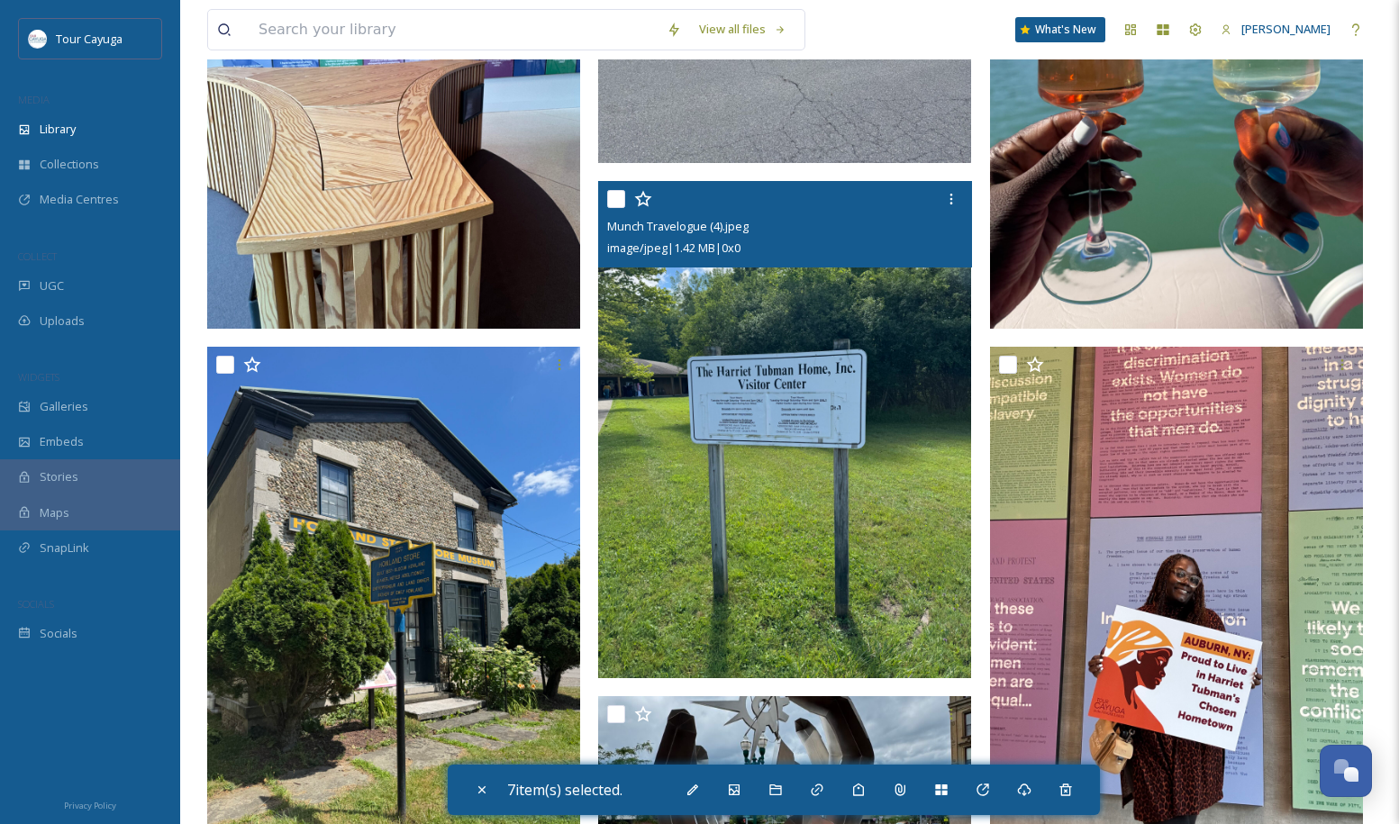
scroll to position [9022, 0]
click at [617, 196] on input "checkbox" at bounding box center [616, 200] width 18 height 18
checkbox input "true"
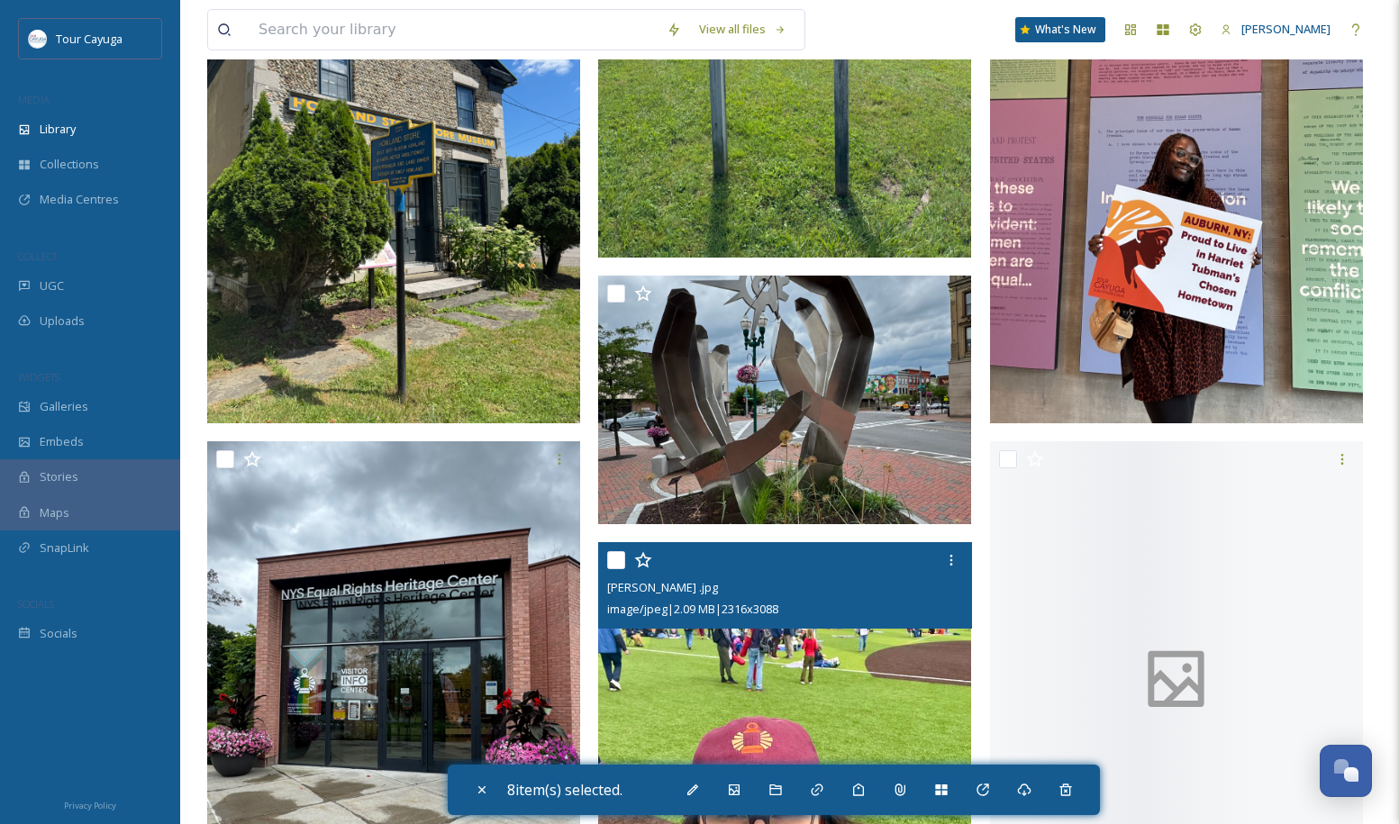
scroll to position [9440, 0]
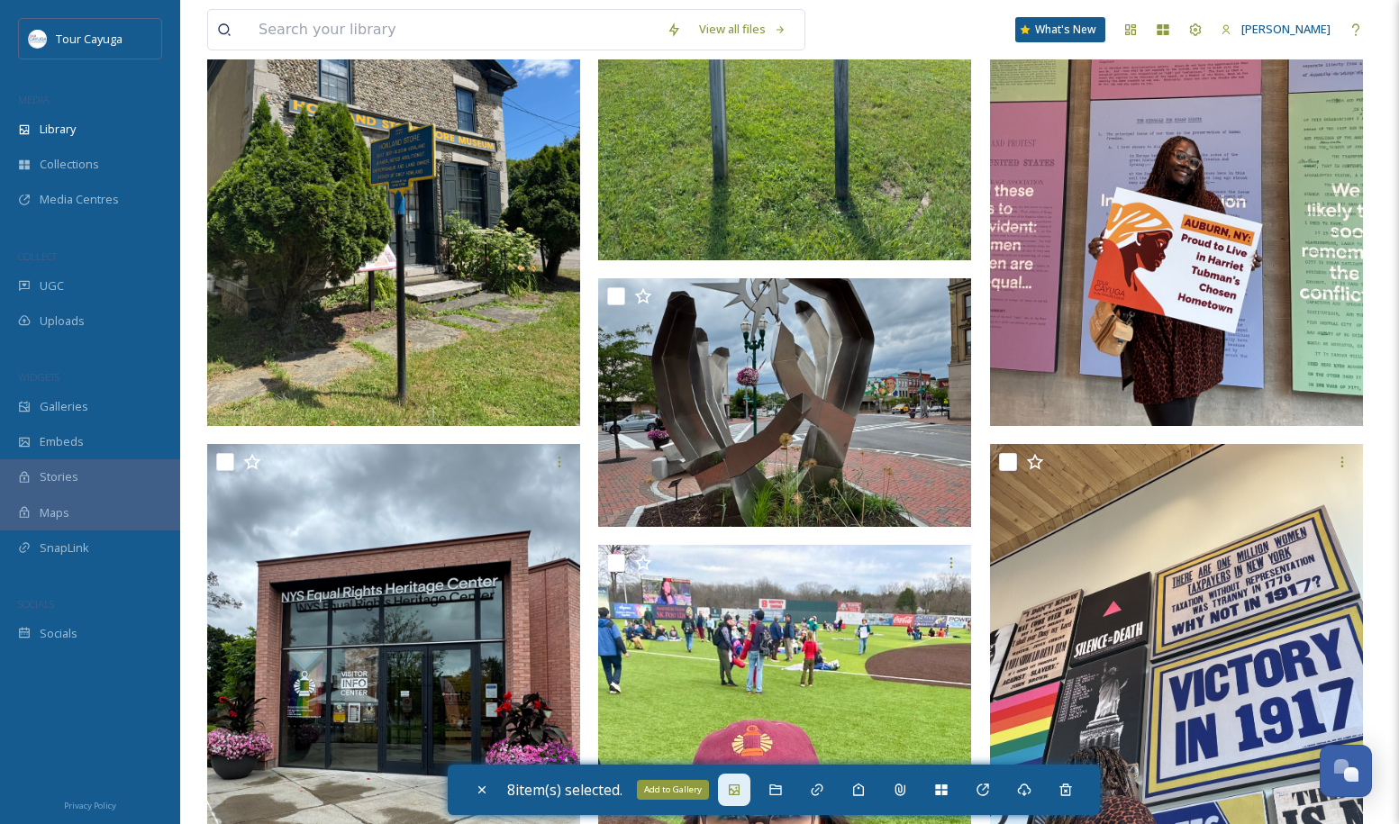
click at [735, 788] on icon at bounding box center [734, 790] width 14 height 14
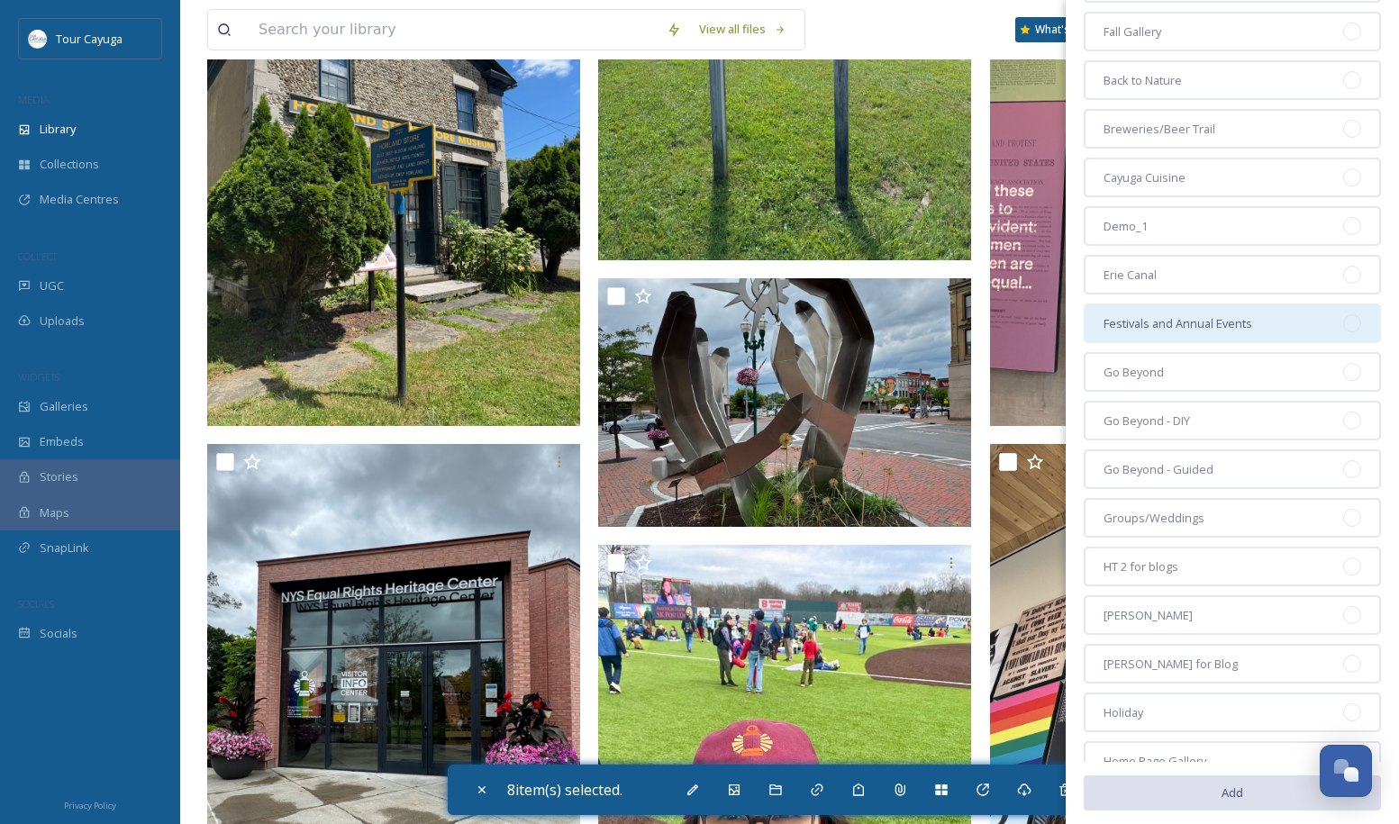
scroll to position [217, 0]
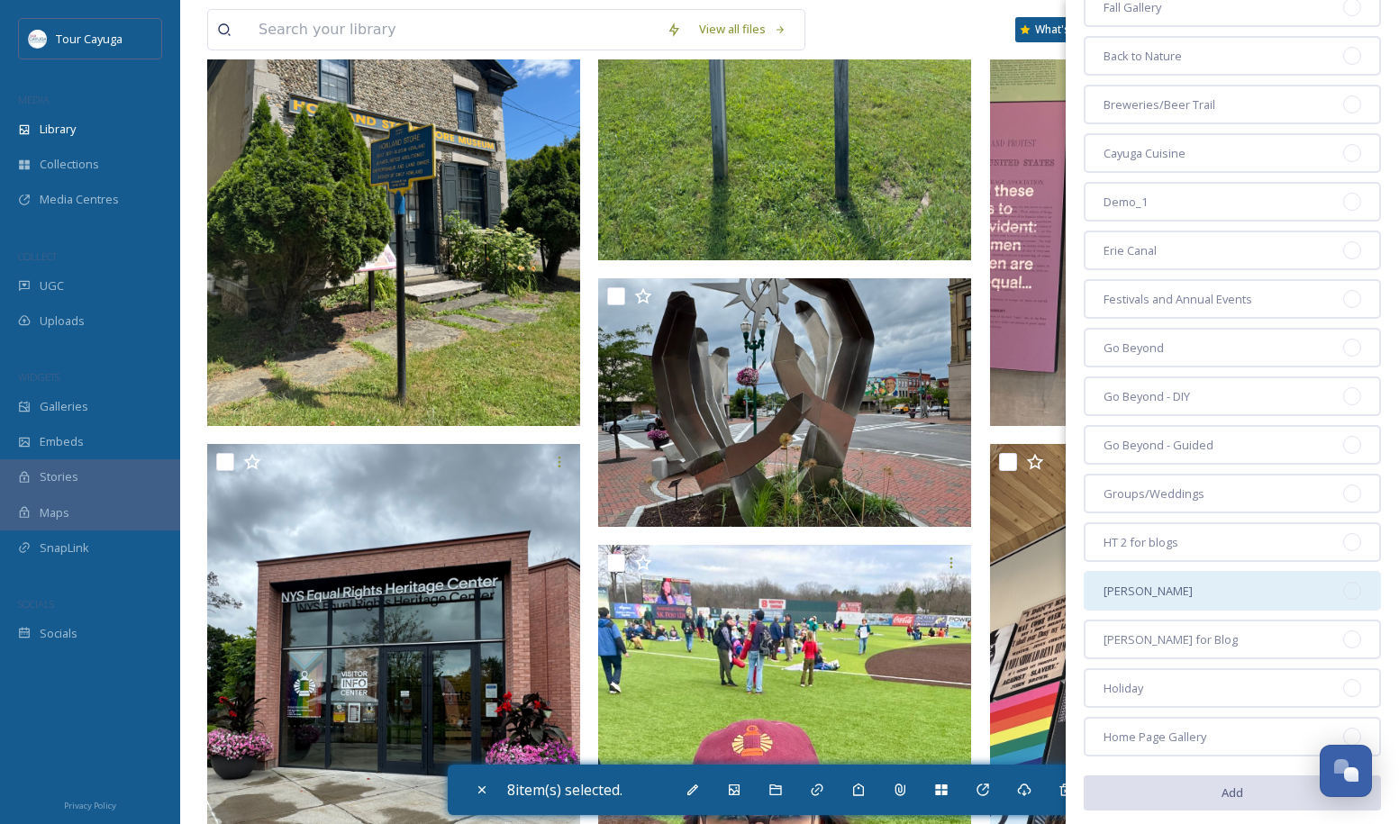
click at [1189, 590] on div "[PERSON_NAME]" at bounding box center [1232, 591] width 297 height 40
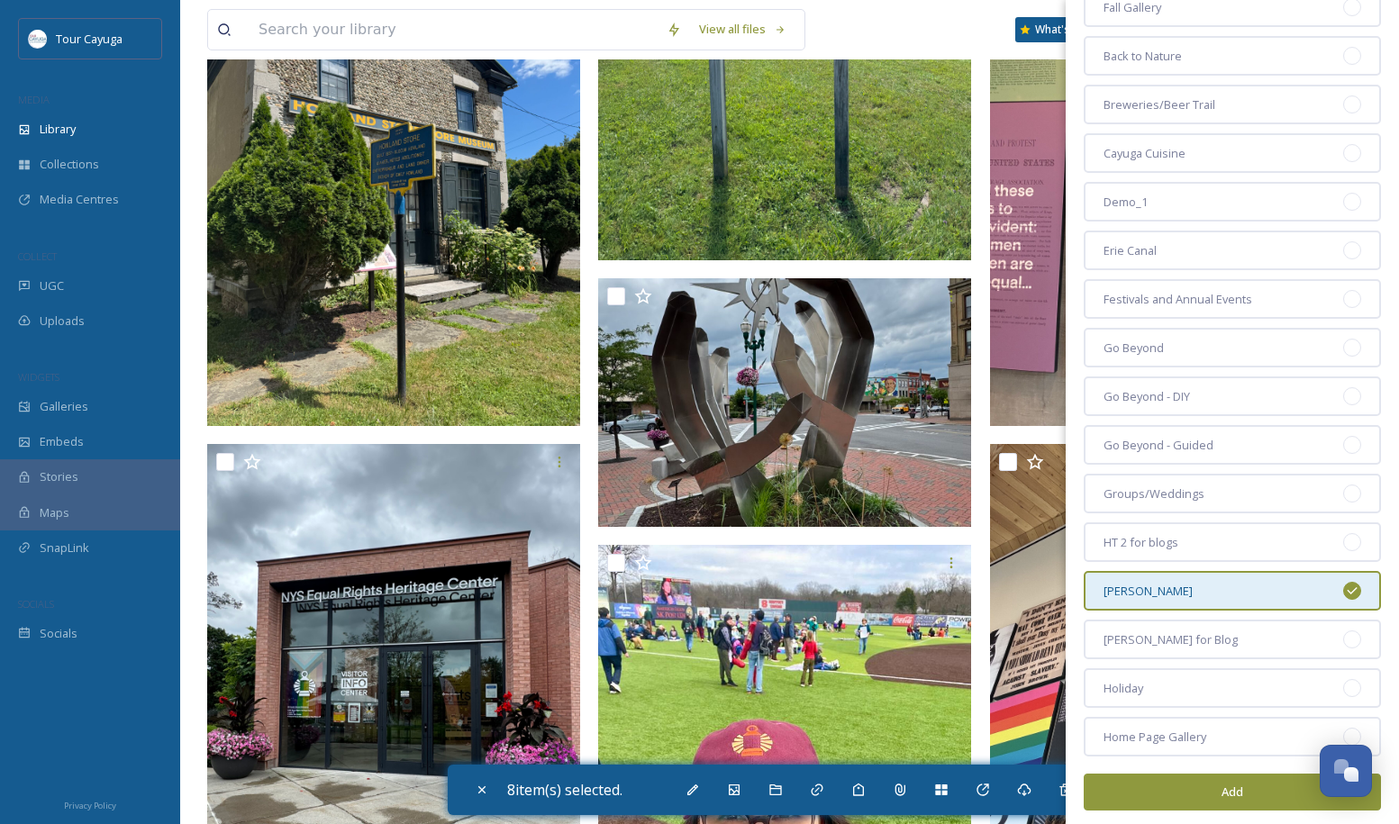
click at [1232, 786] on button "Add" at bounding box center [1232, 792] width 297 height 37
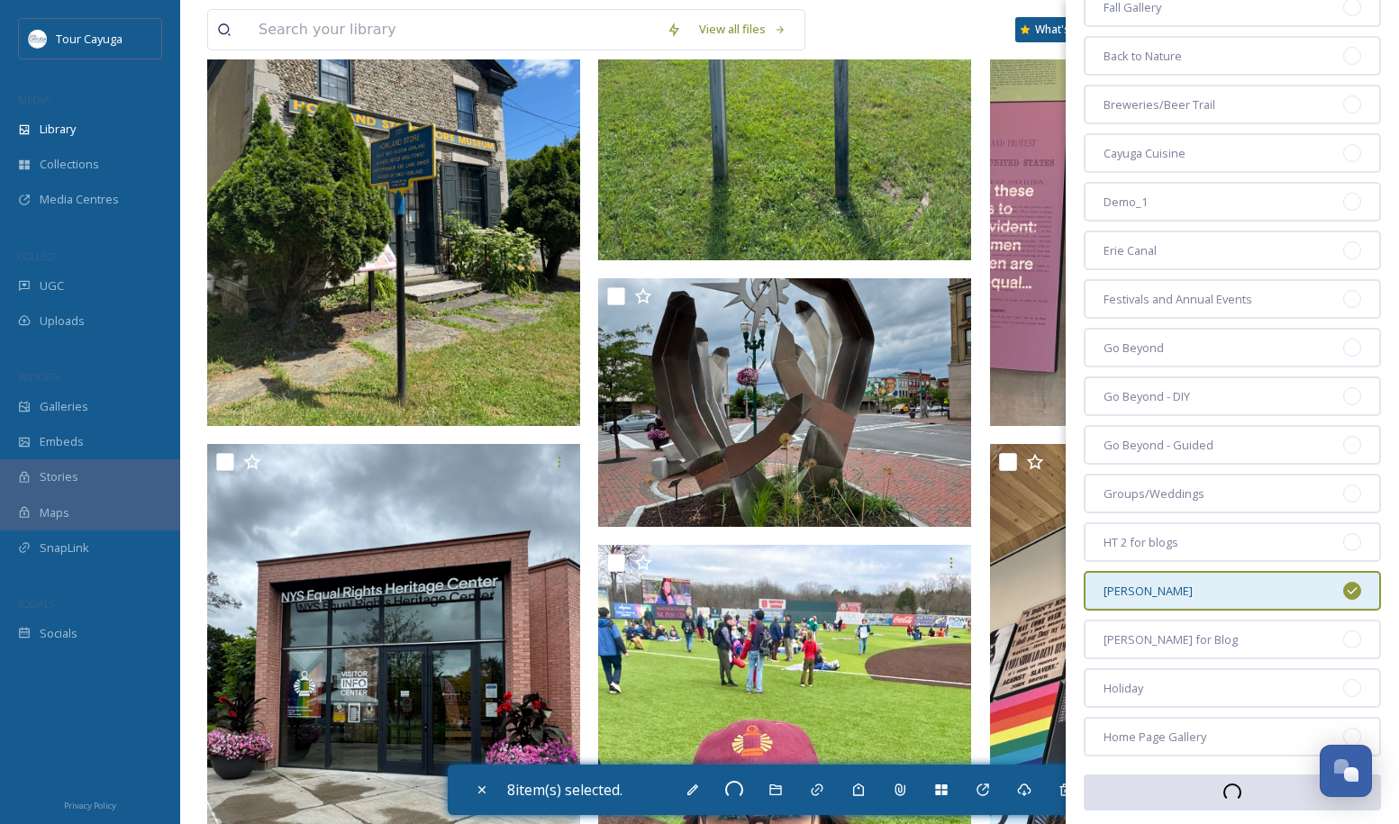
checkbox input "false"
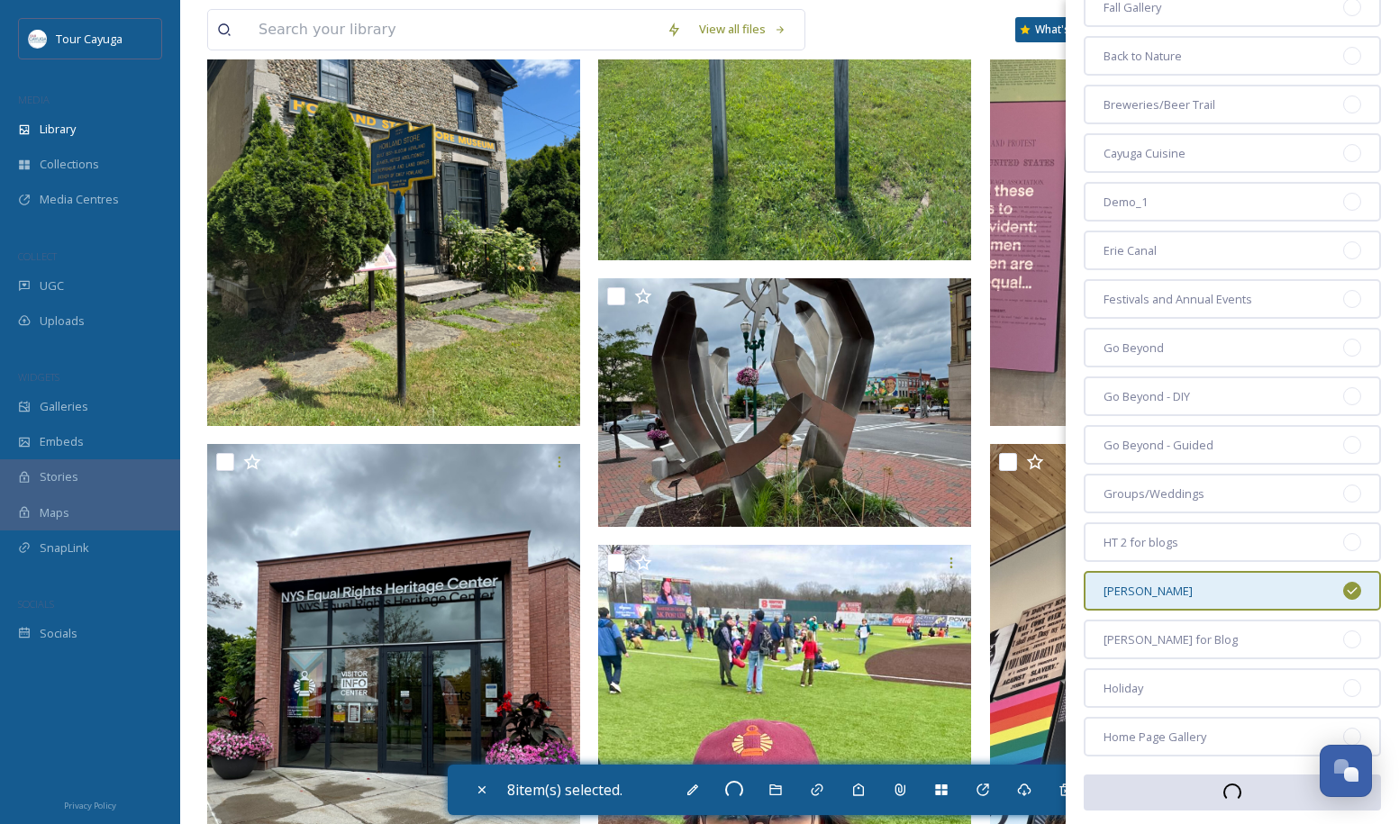
checkbox input "false"
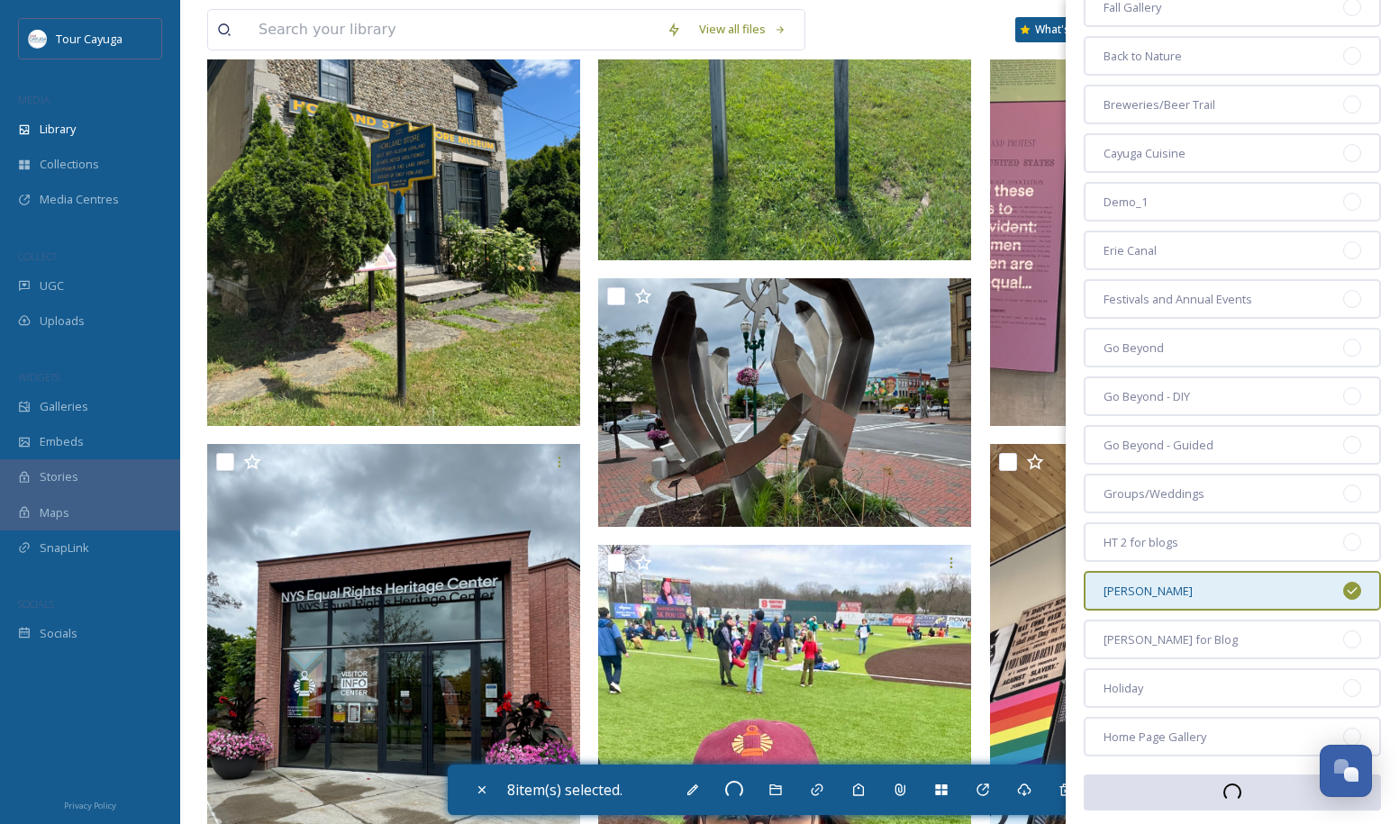
checkbox input "false"
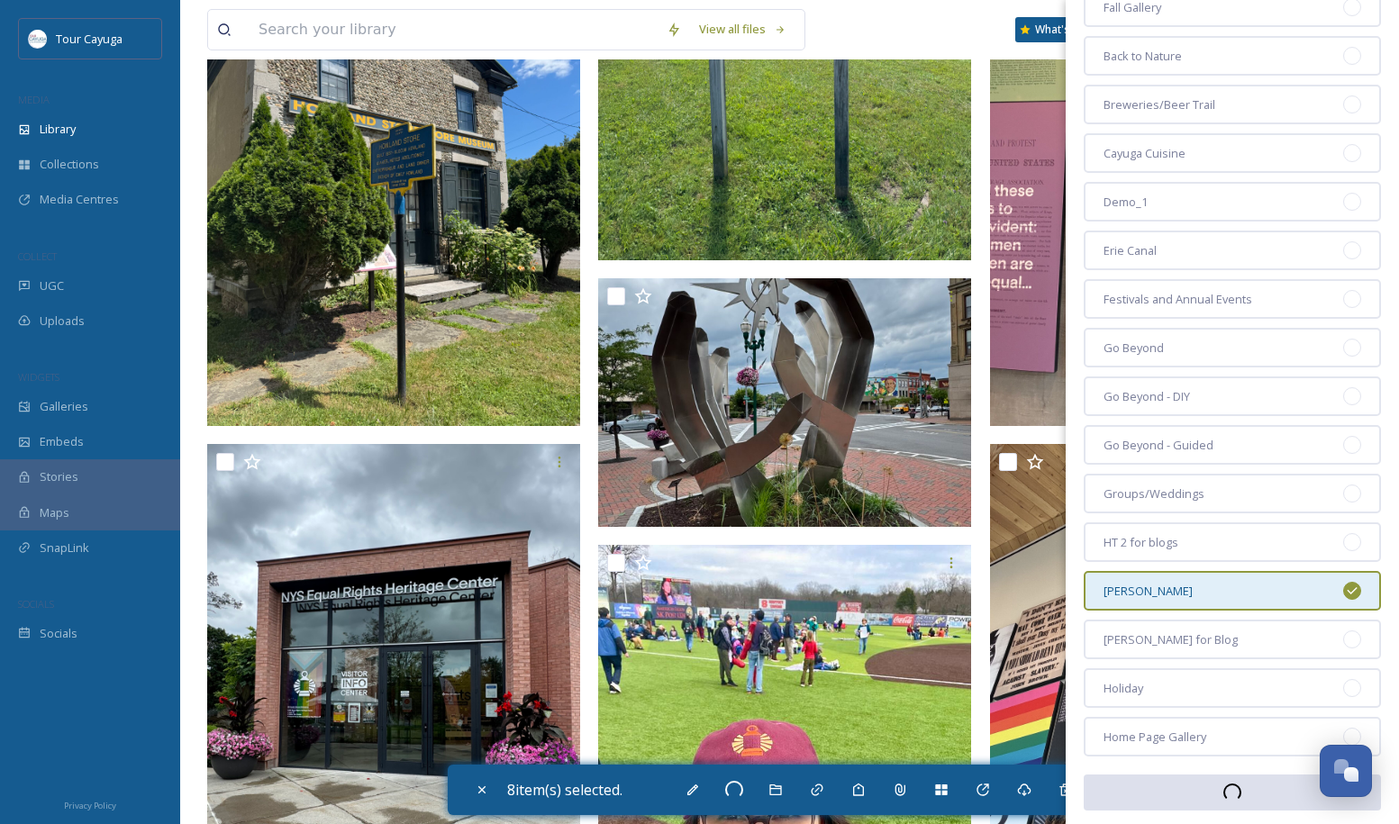
checkbox input "false"
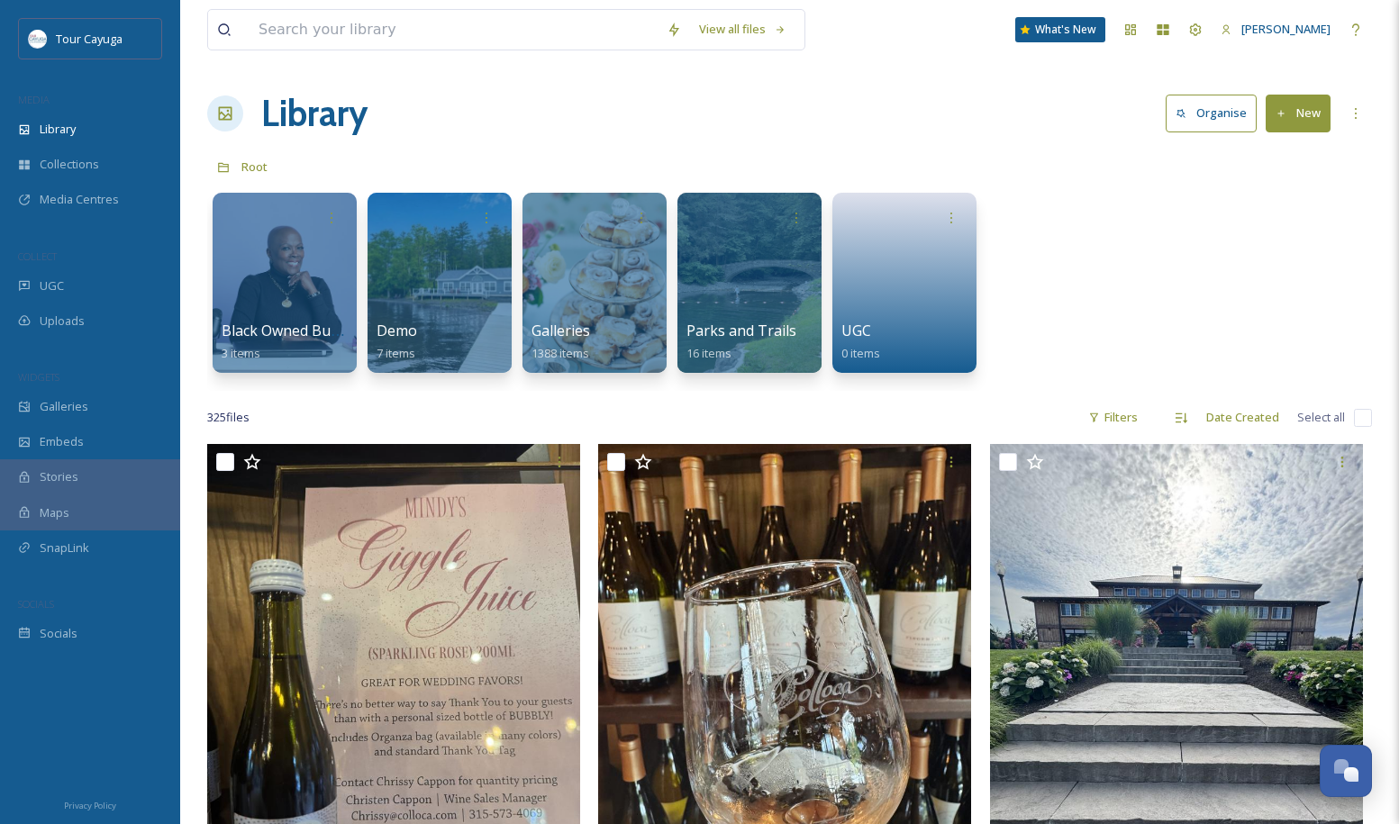
scroll to position [0, 0]
click at [1287, 112] on icon at bounding box center [1282, 114] width 12 height 12
click at [1278, 153] on span "File Upload" at bounding box center [1289, 155] width 59 height 17
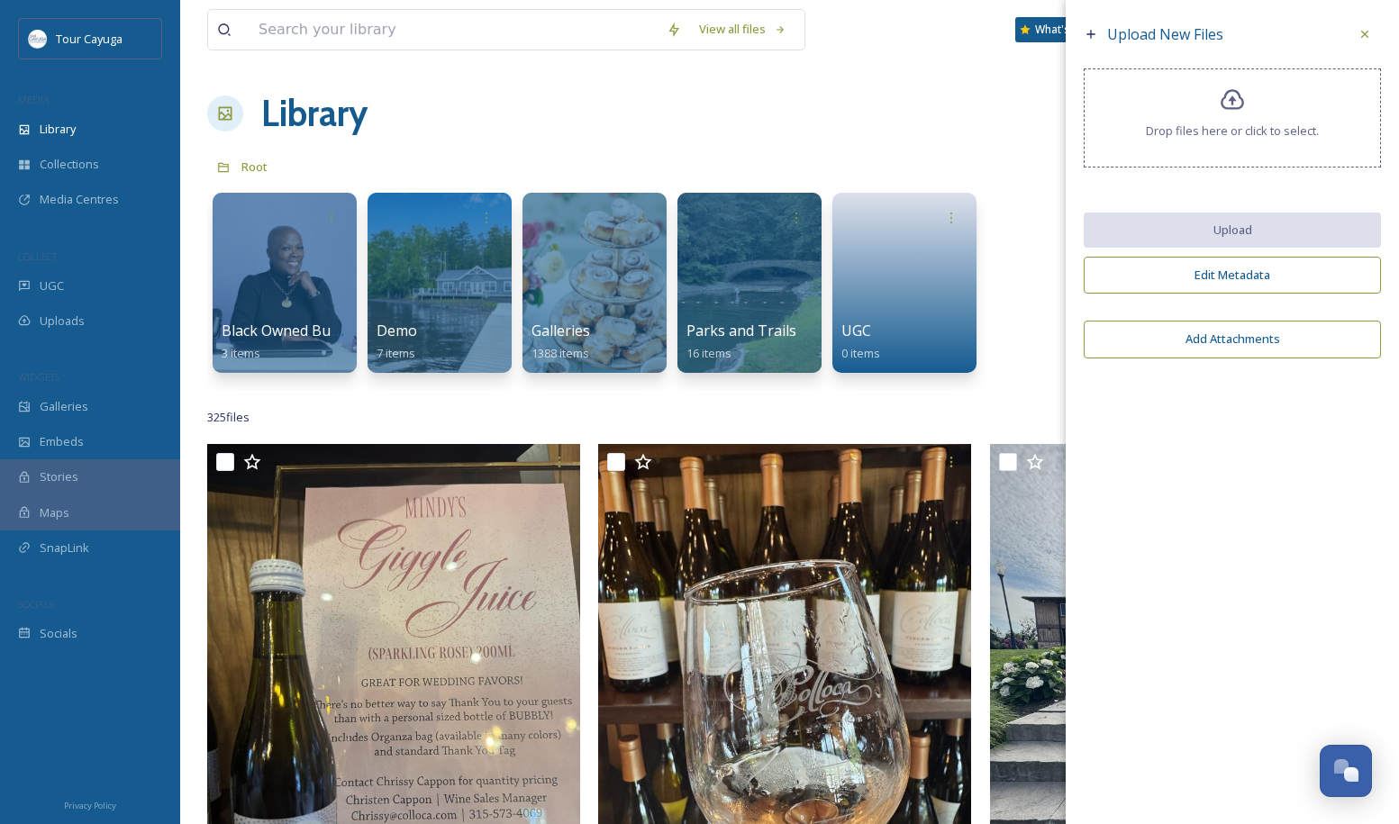
click at [1241, 114] on icon at bounding box center [1233, 100] width 26 height 26
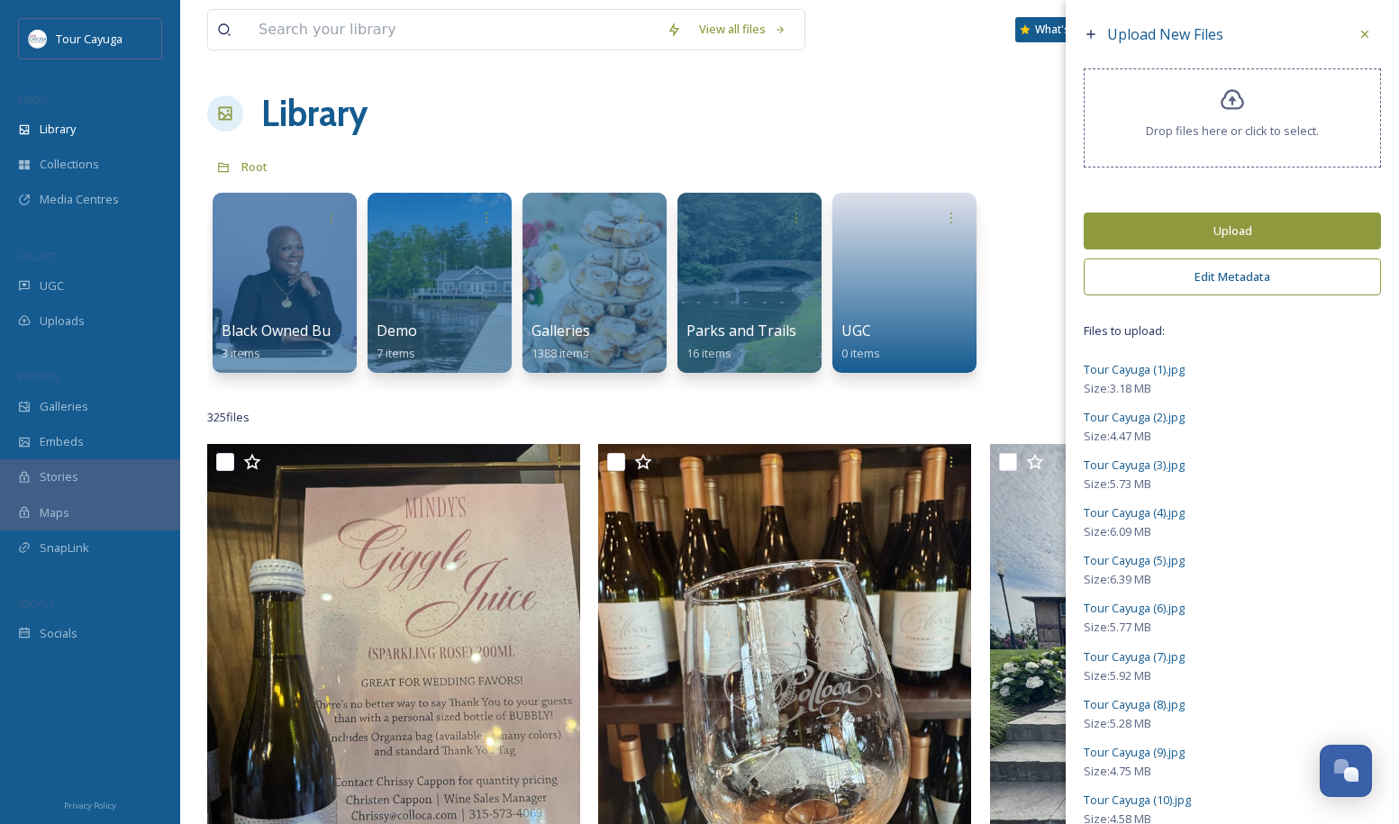
click at [1240, 287] on button "Edit Metadata" at bounding box center [1232, 277] width 297 height 37
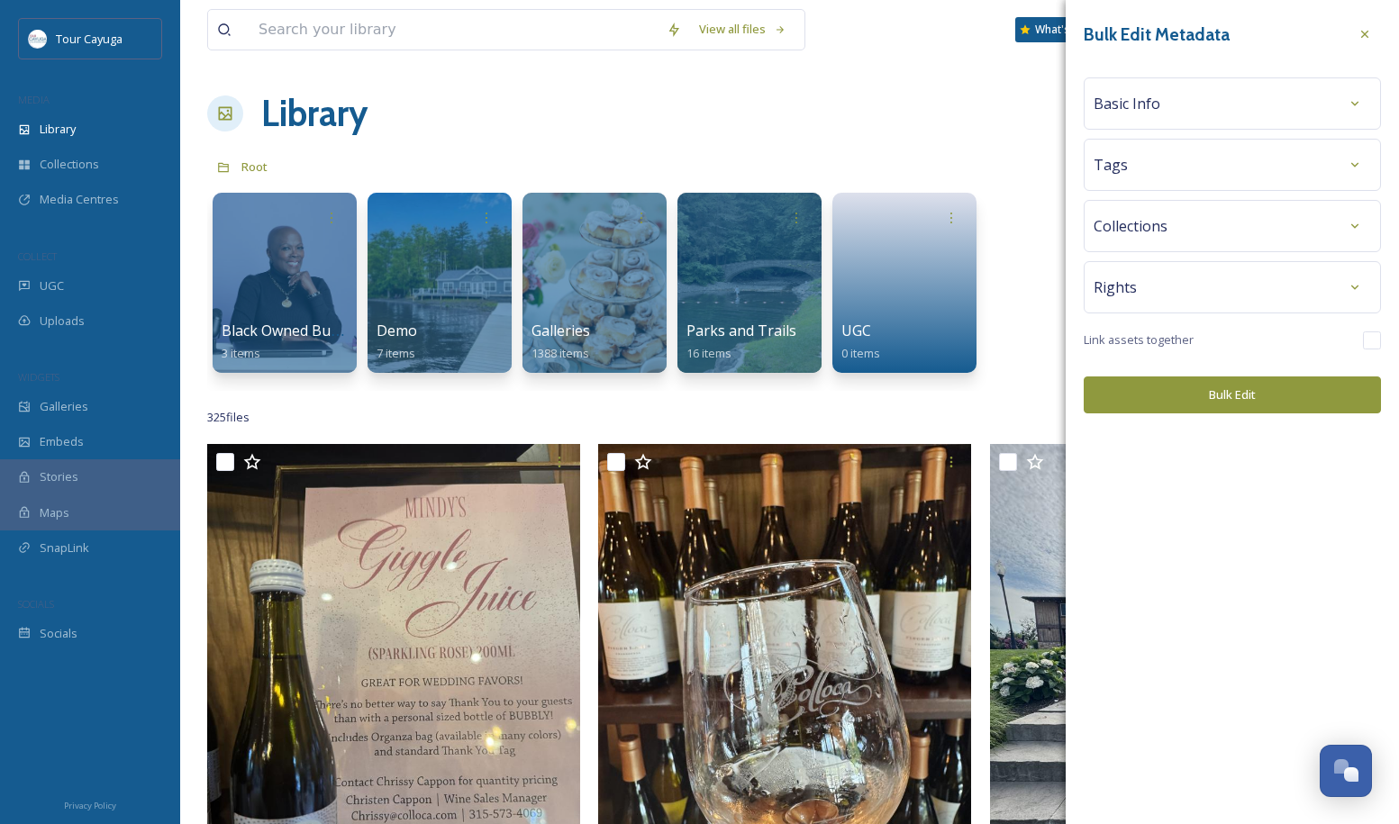
click at [1170, 176] on div "Tags" at bounding box center [1232, 165] width 277 height 32
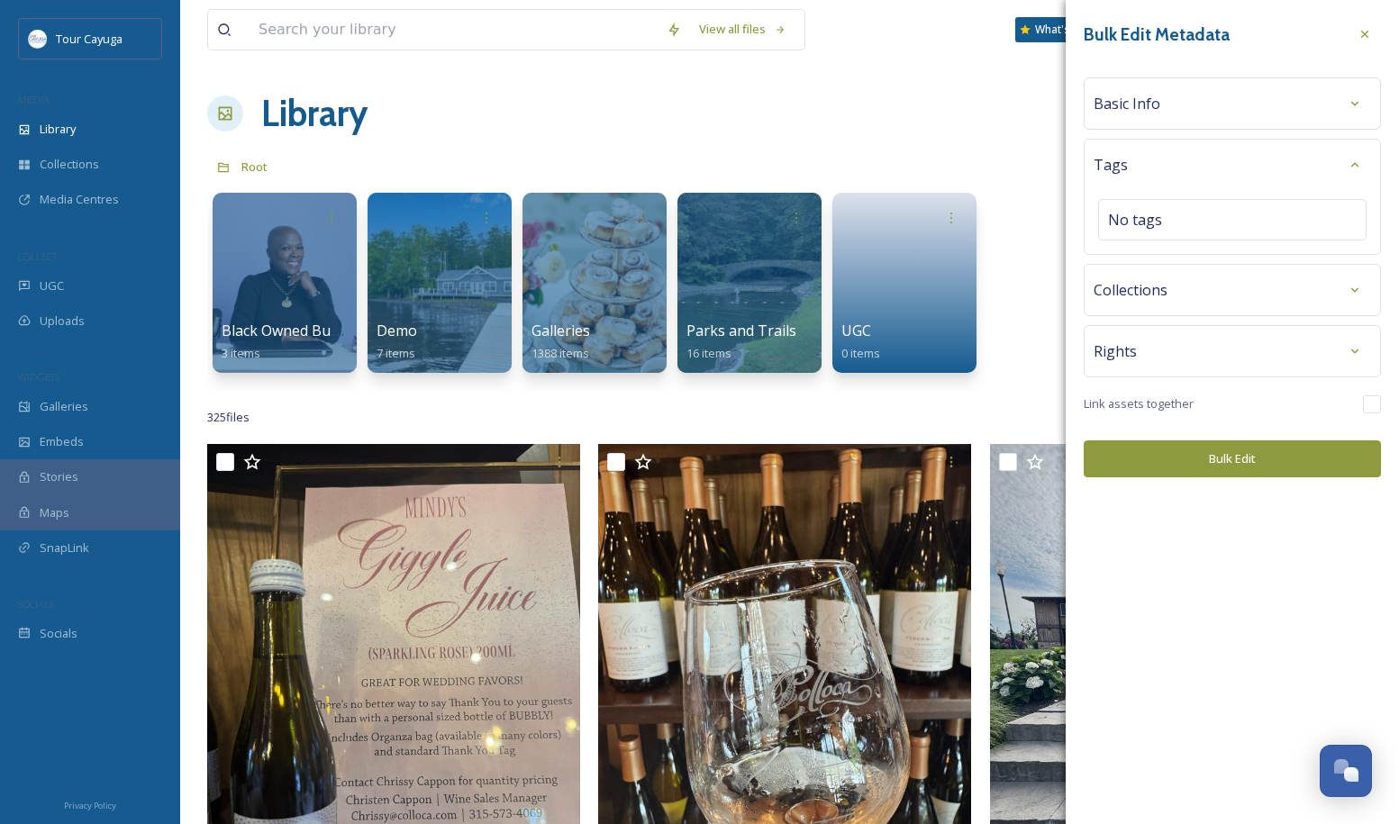
click at [1160, 102] on div "Basic Info" at bounding box center [1232, 103] width 277 height 32
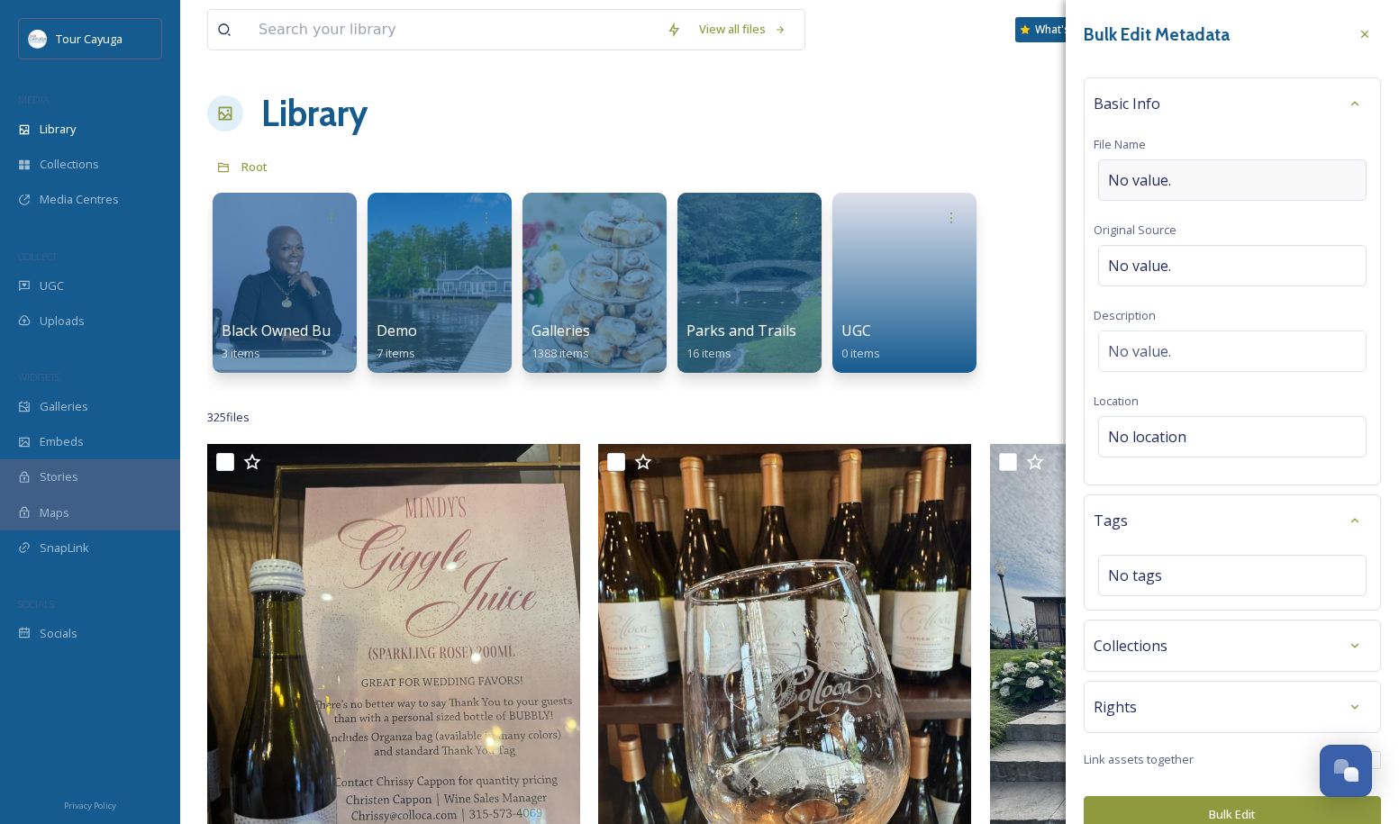
click at [1182, 183] on div "No value." at bounding box center [1232, 179] width 268 height 41
type input "Black Travel Alliance"
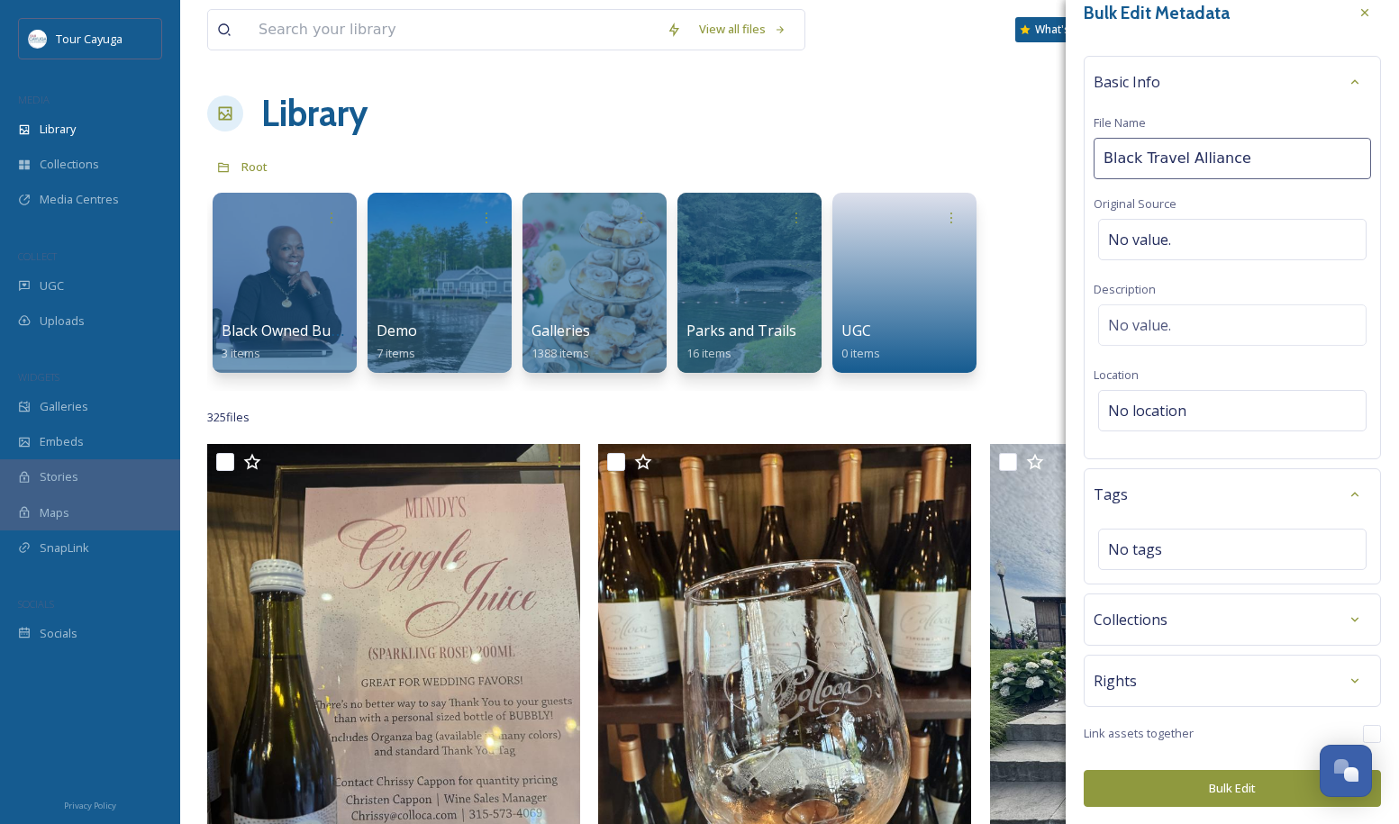
scroll to position [21, 0]
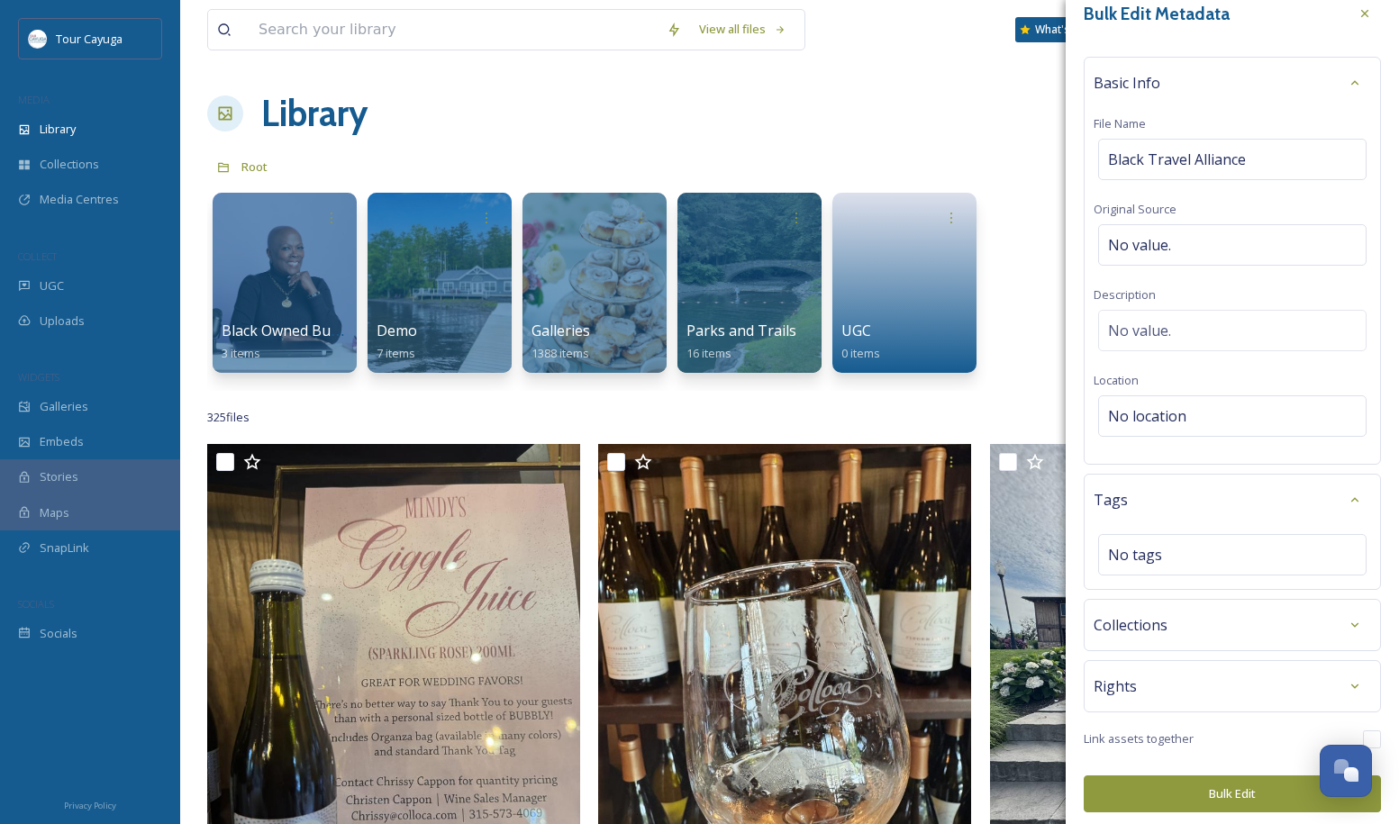
click at [1232, 783] on button "Bulk Edit" at bounding box center [1232, 794] width 297 height 37
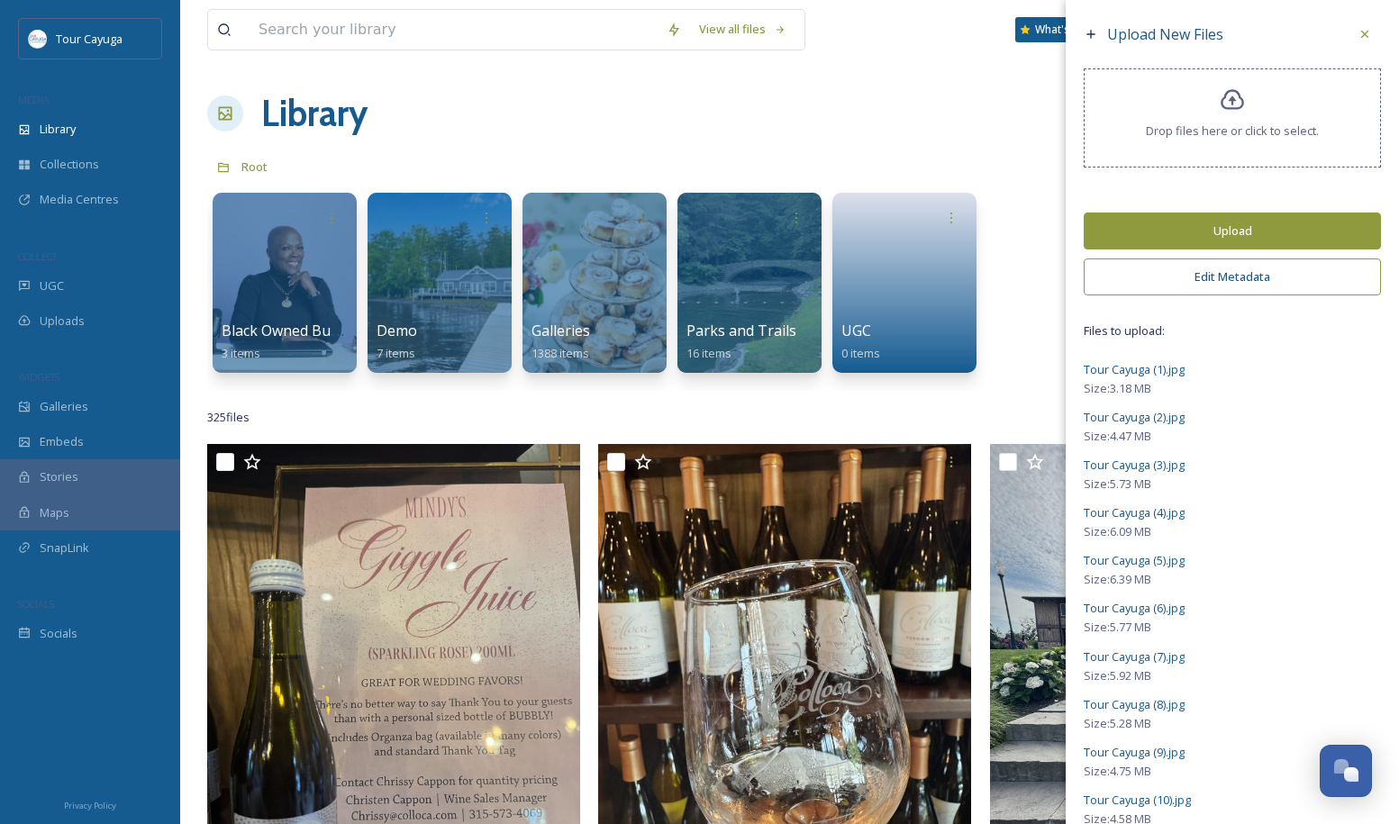
click at [1239, 240] on button "Upload" at bounding box center [1232, 231] width 297 height 37
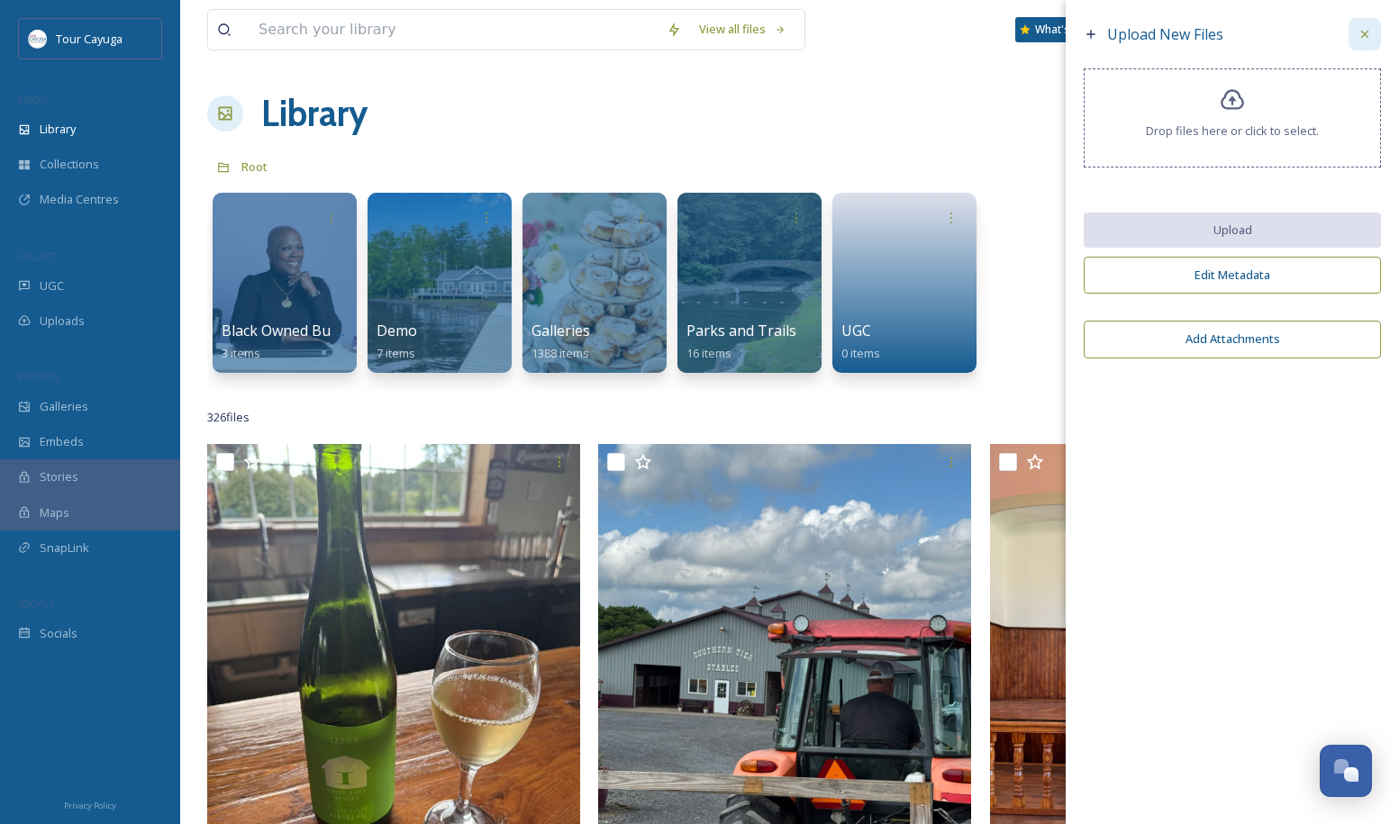
click at [1361, 35] on icon at bounding box center [1365, 34] width 14 height 14
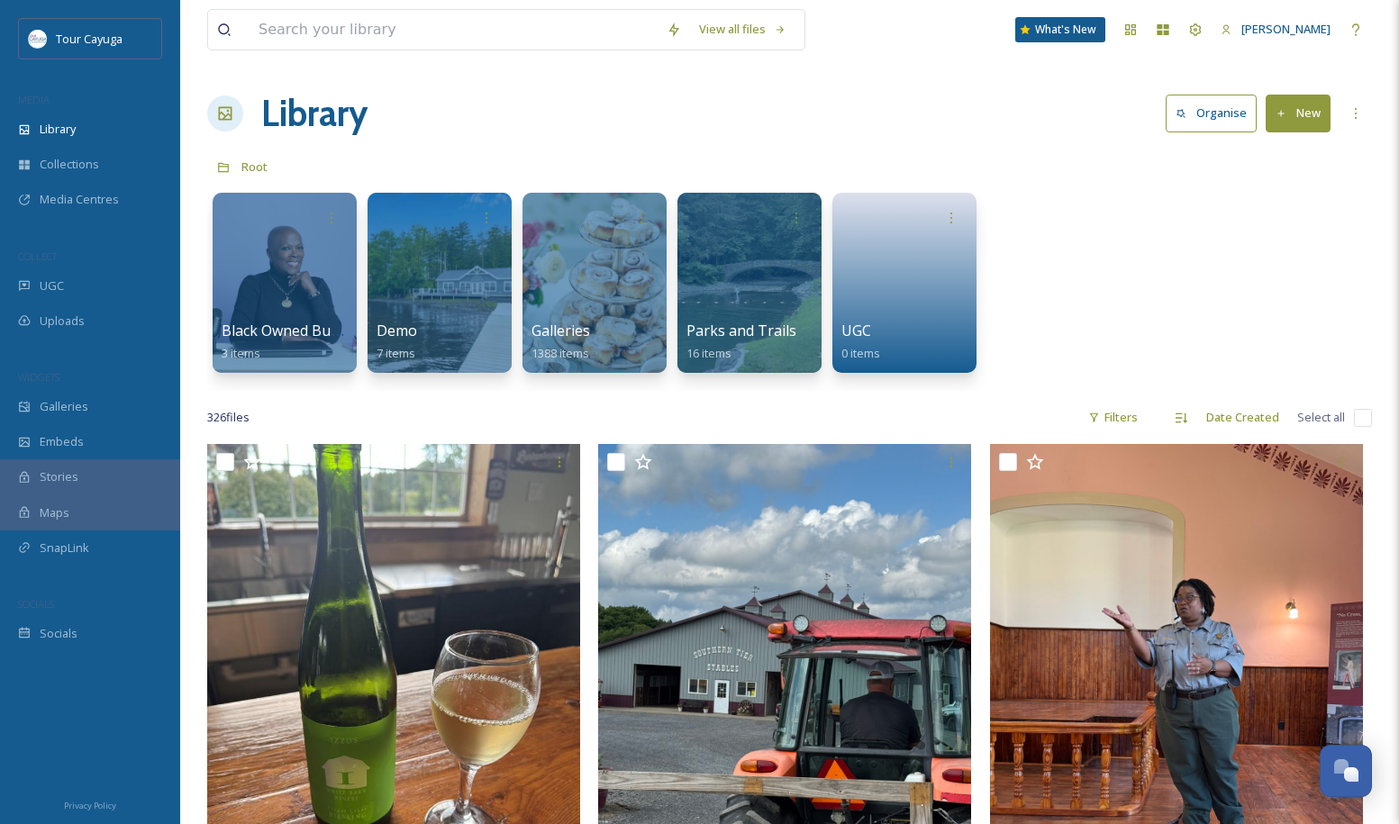
scroll to position [330, 0]
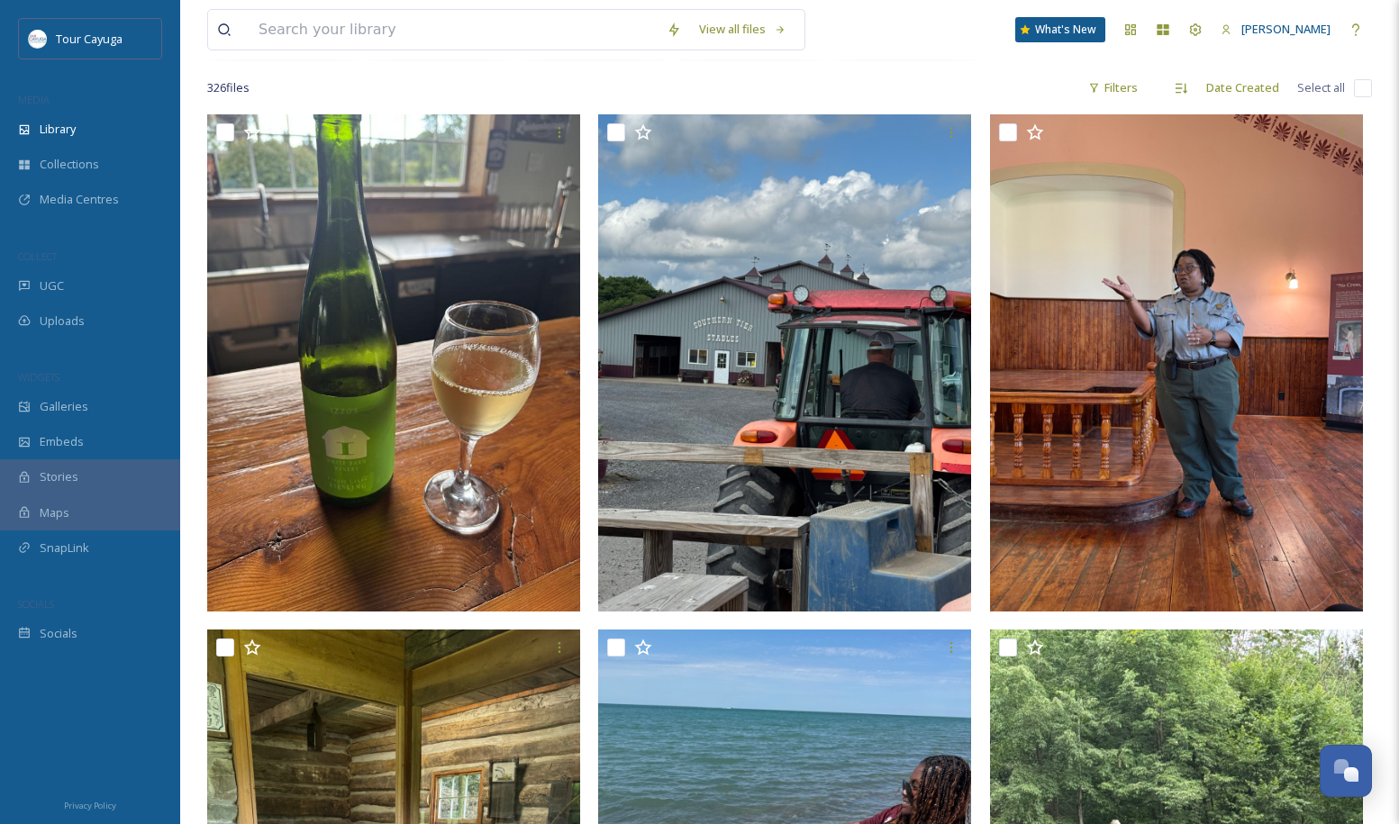
click at [290, 343] on img at bounding box center [393, 362] width 373 height 497
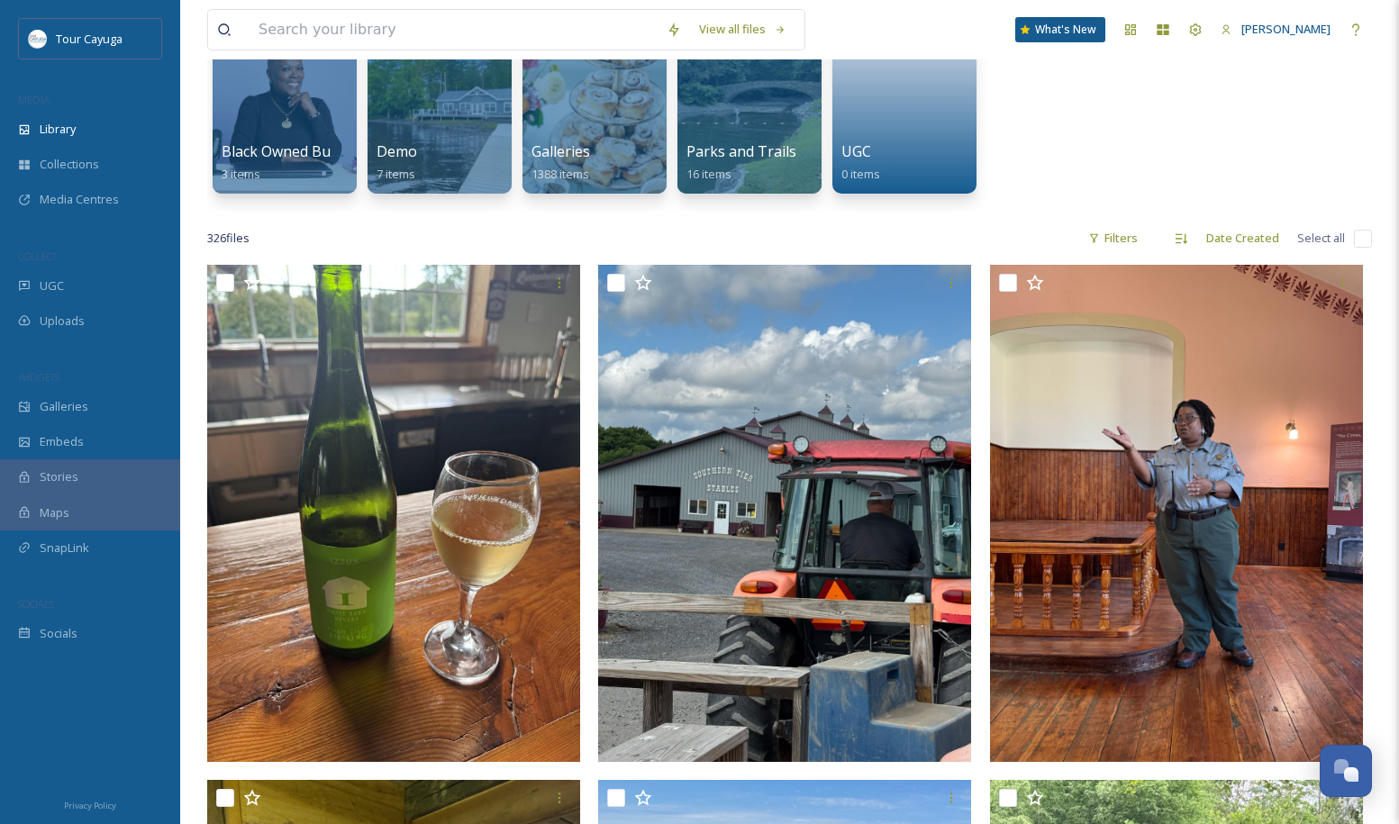
scroll to position [178, 0]
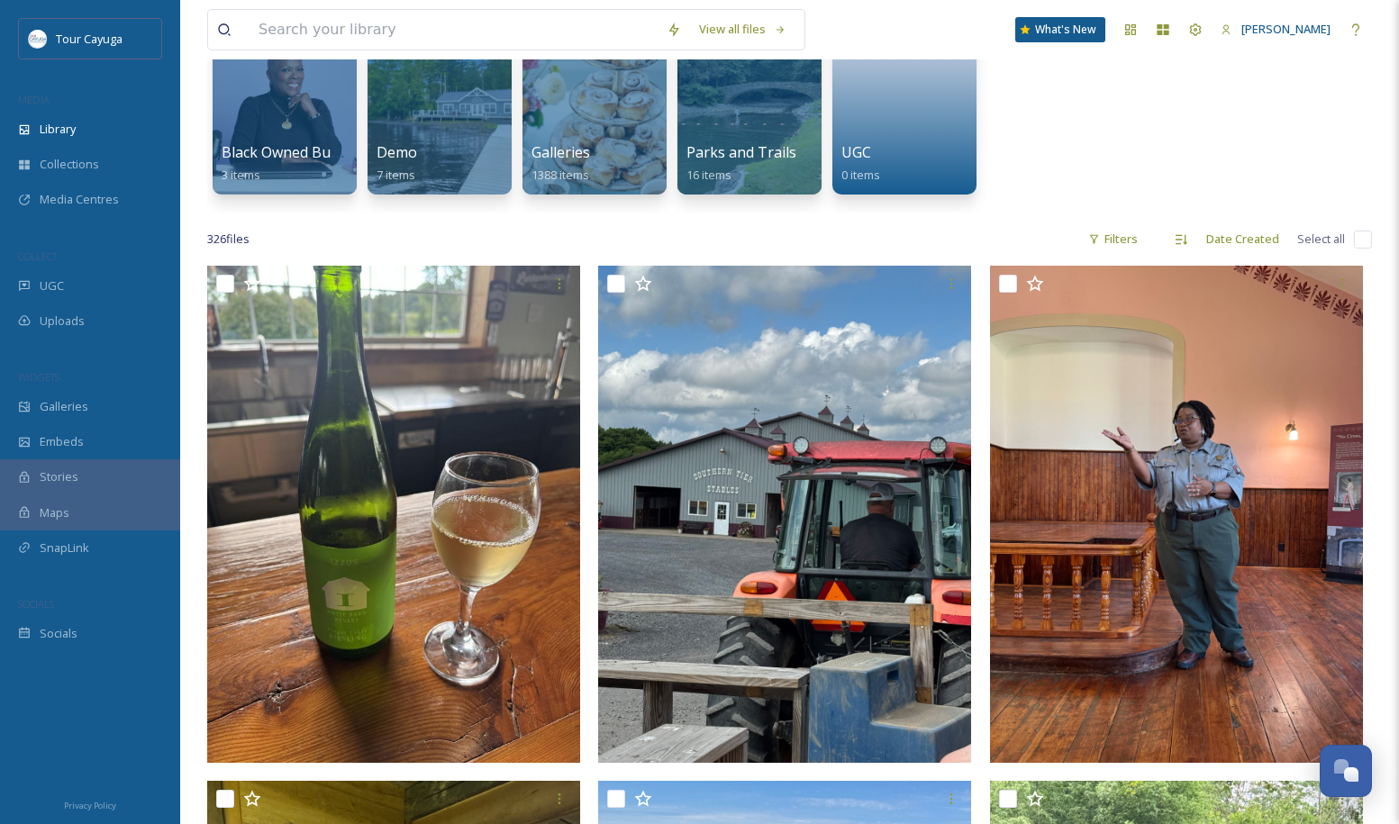
click at [406, 334] on img at bounding box center [393, 514] width 373 height 497
click at [733, 344] on img at bounding box center [784, 514] width 373 height 497
click at [1078, 364] on img at bounding box center [1176, 514] width 373 height 497
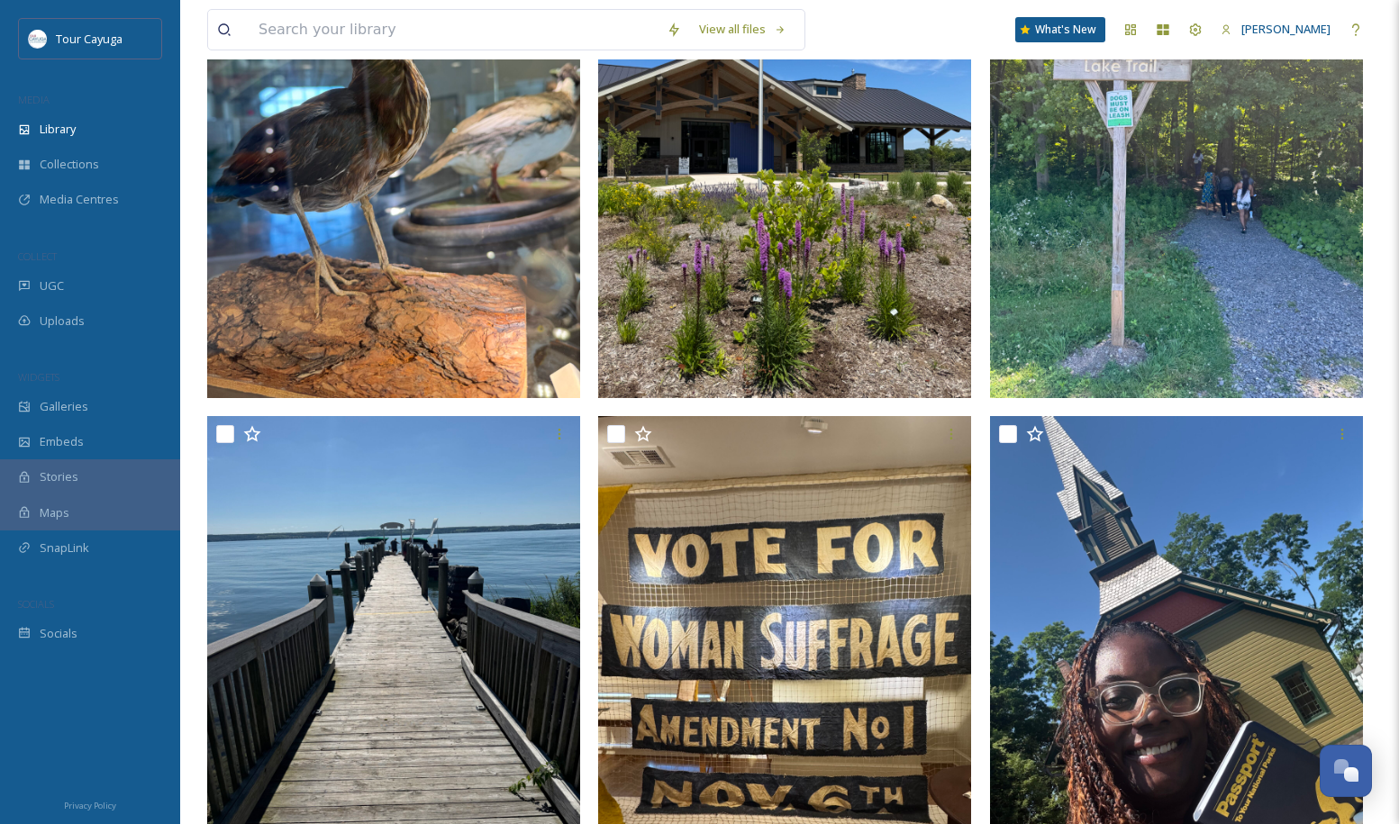
scroll to position [2108, 0]
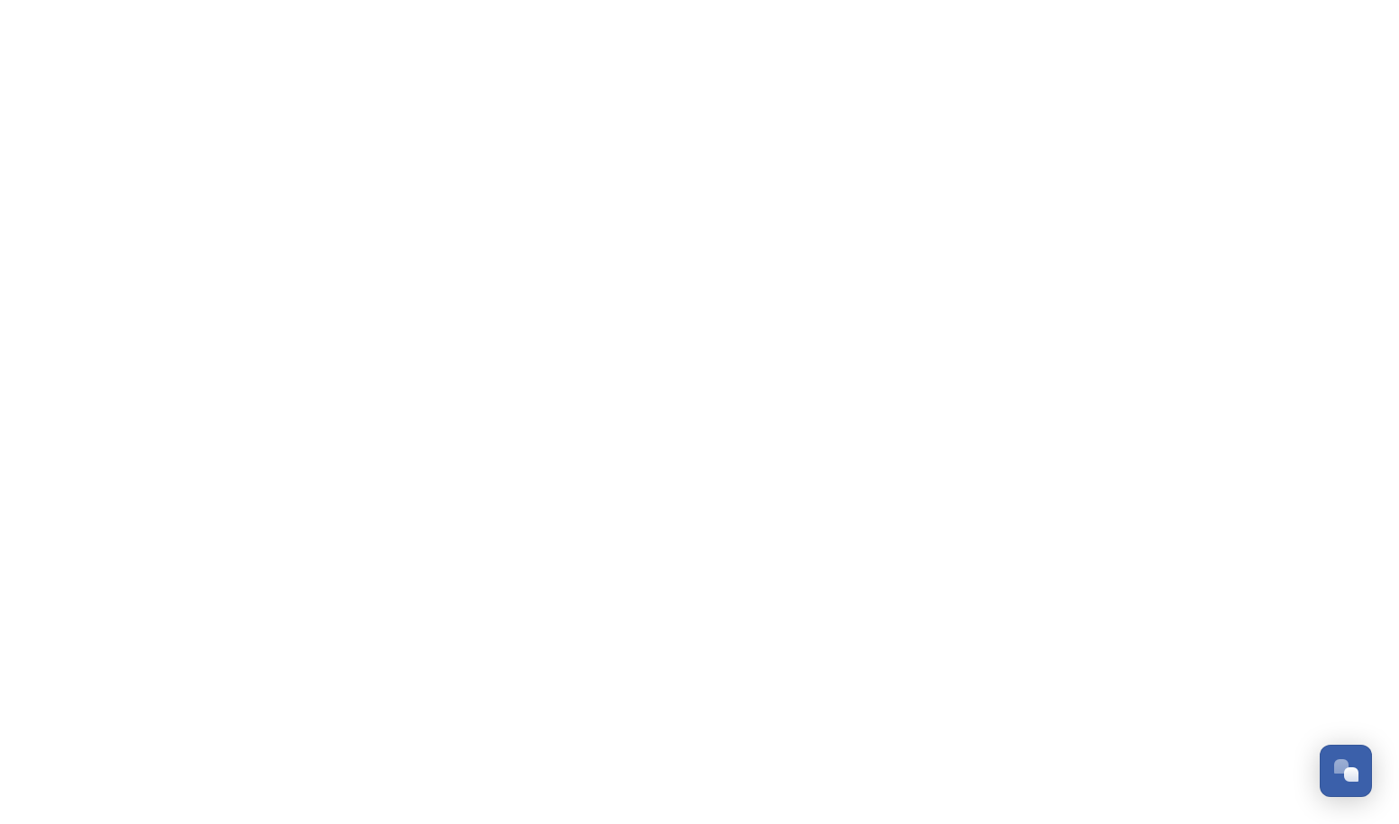
scroll to position [1270, 0]
